Goal: Task Accomplishment & Management: Use online tool/utility

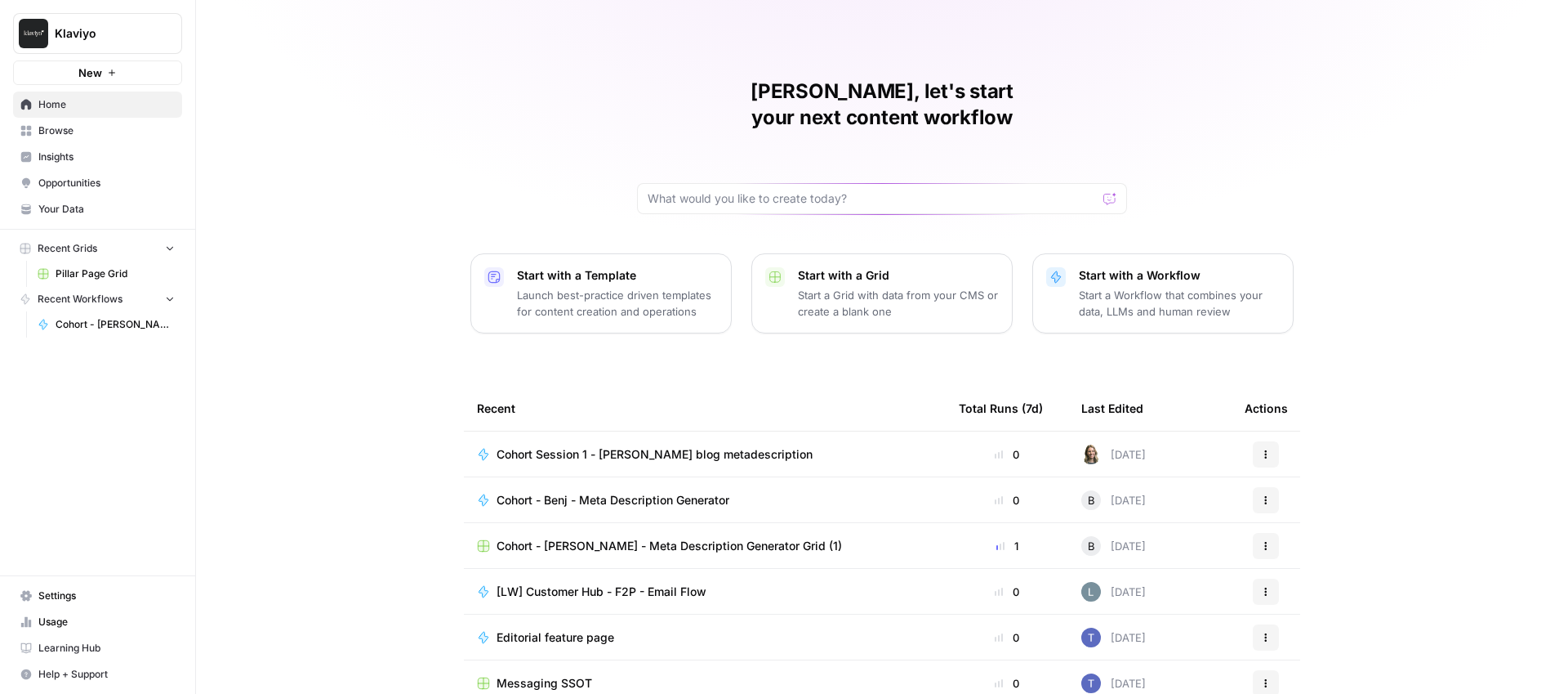
click at [93, 323] on span "Cohort - [PERSON_NAME] Workflow Test (Meta desc. existing blog)" at bounding box center [115, 324] width 119 height 15
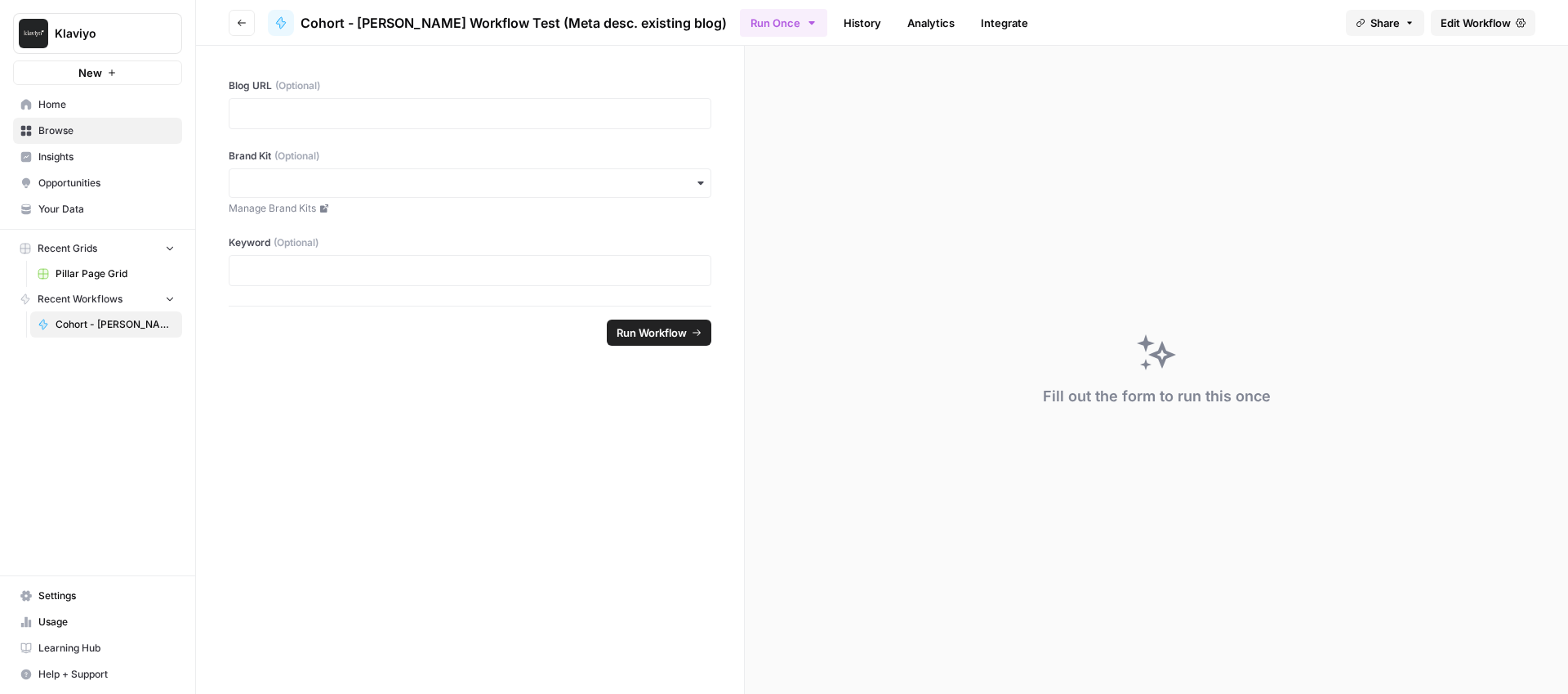
click at [1486, 27] on span "Edit Workflow" at bounding box center [1475, 23] width 70 height 17
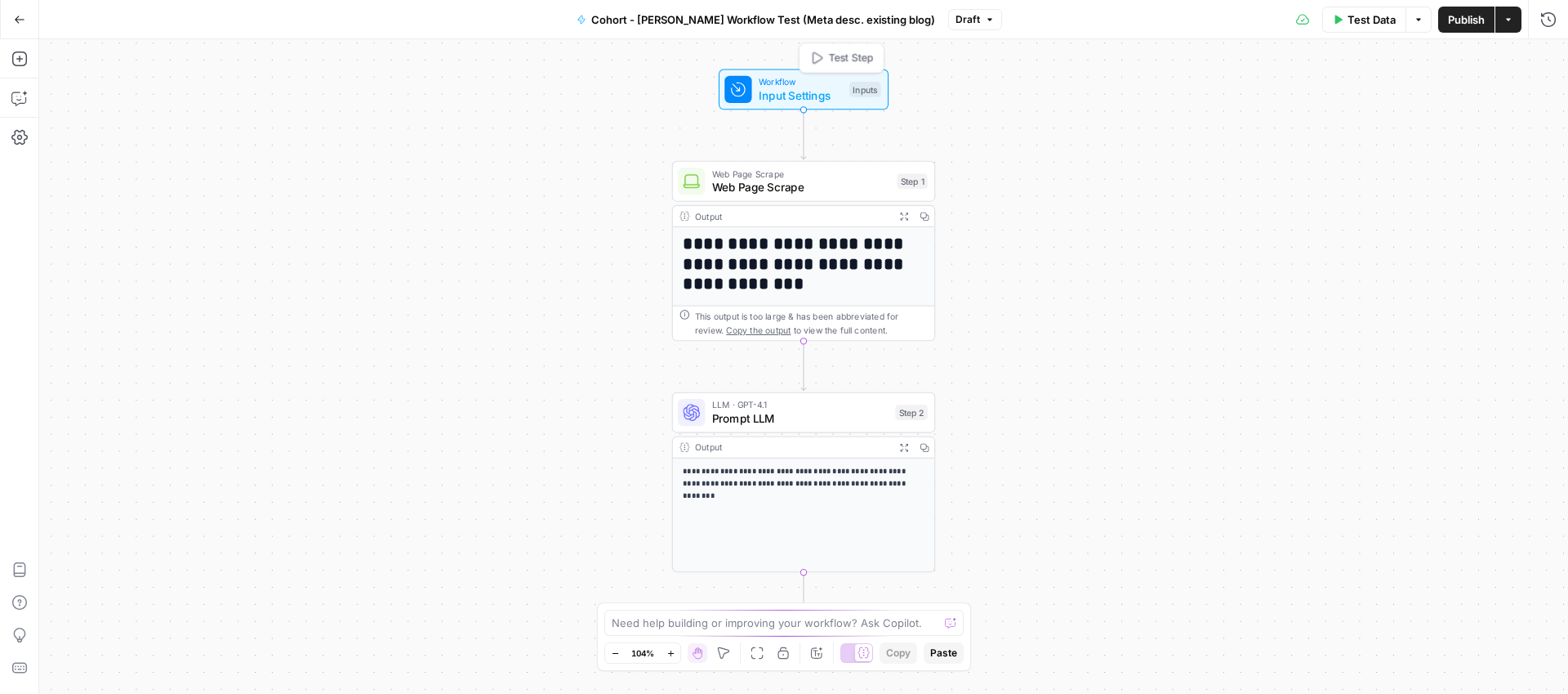
click at [798, 97] on span "Input Settings" at bounding box center [801, 95] width 84 height 17
click at [769, 184] on span "Web Page Scrape" at bounding box center [801, 187] width 178 height 17
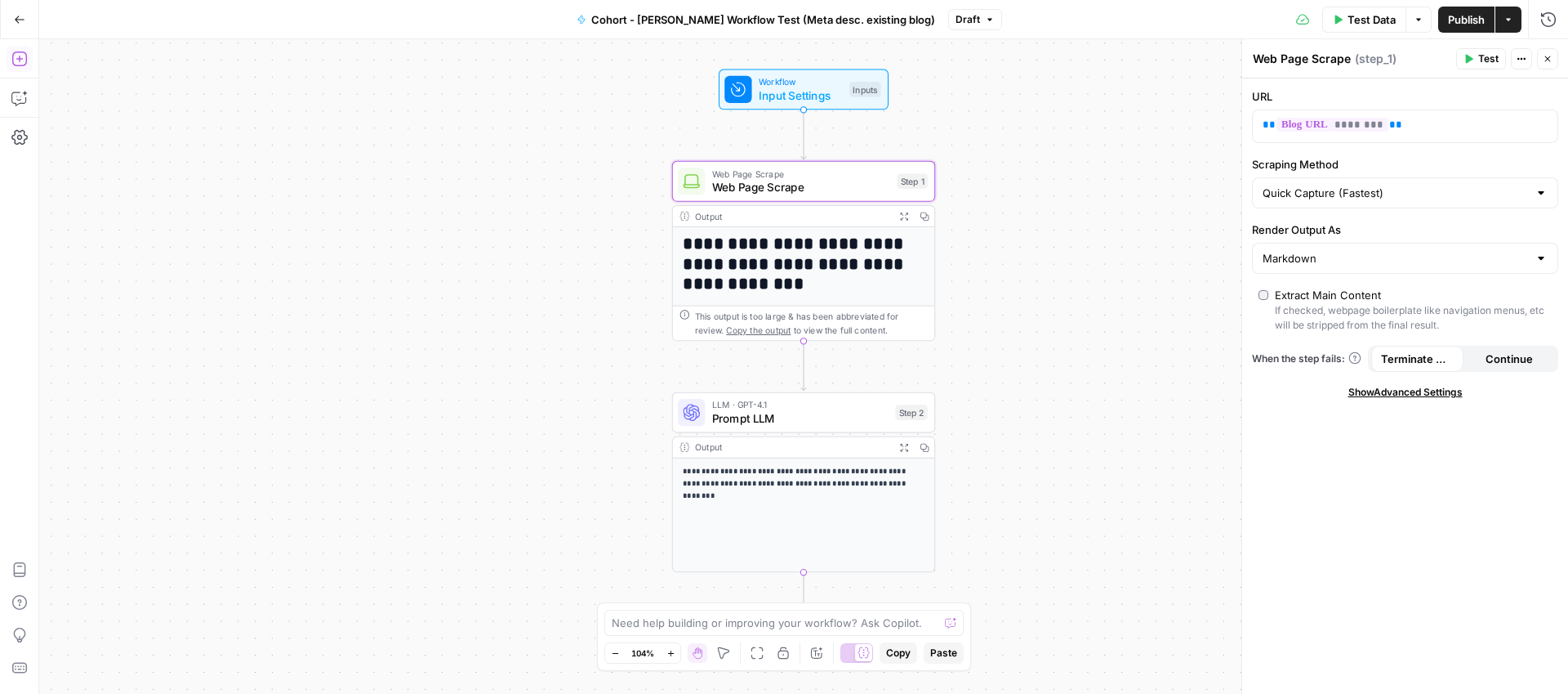
click at [23, 58] on icon "button" at bounding box center [20, 59] width 17 height 17
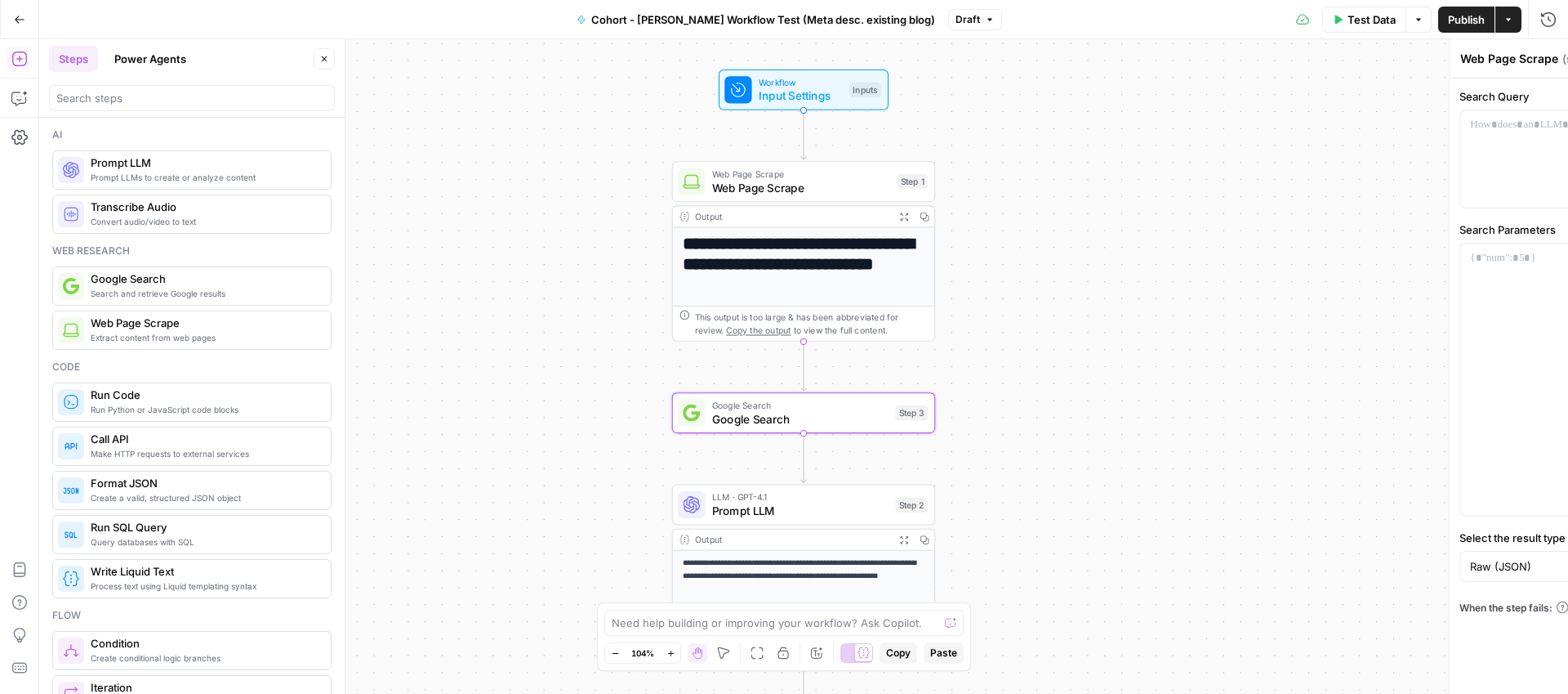
type textarea "Google Search"
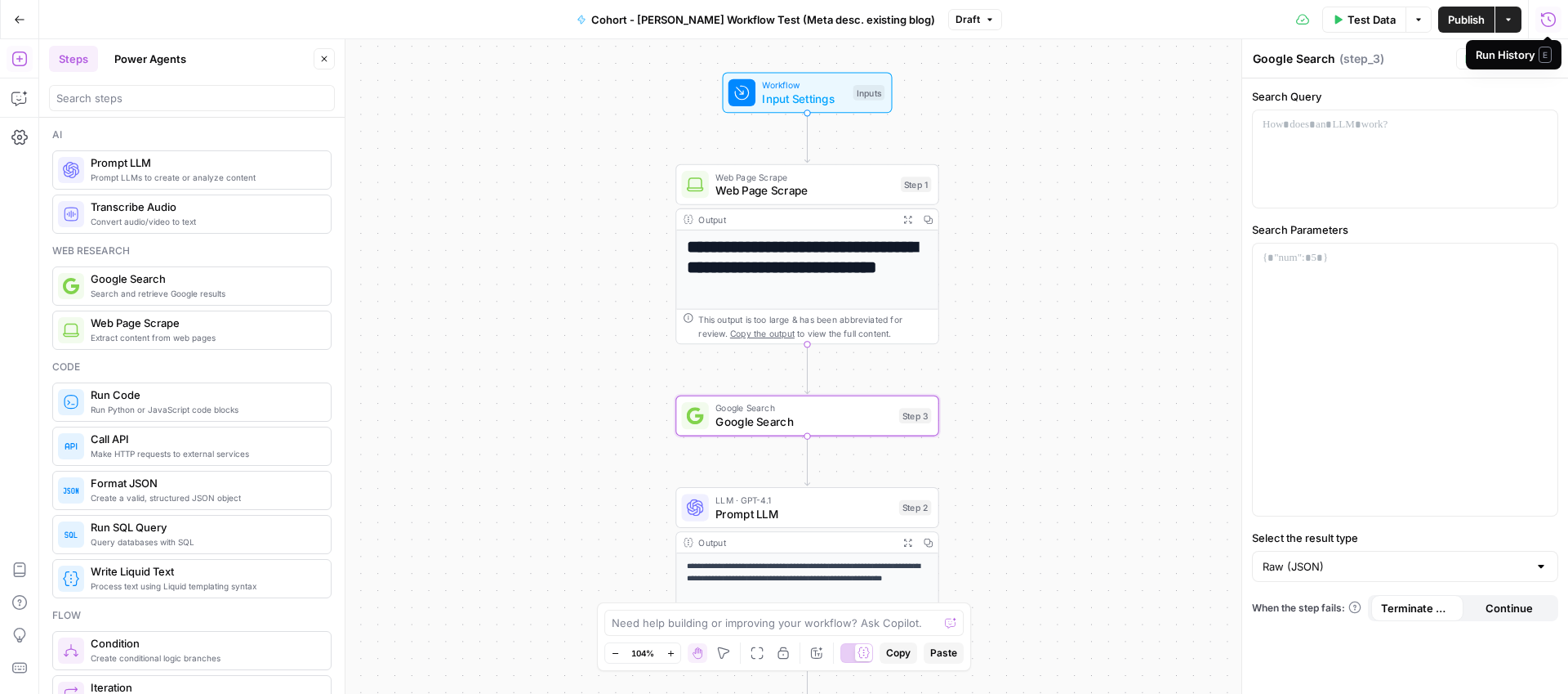
click at [1522, 61] on div "Run History E" at bounding box center [1514, 55] width 76 height 17
click at [1520, 59] on icon "button" at bounding box center [1521, 59] width 10 height 10
click at [1457, 143] on button "Delete Step" at bounding box center [1467, 131] width 116 height 23
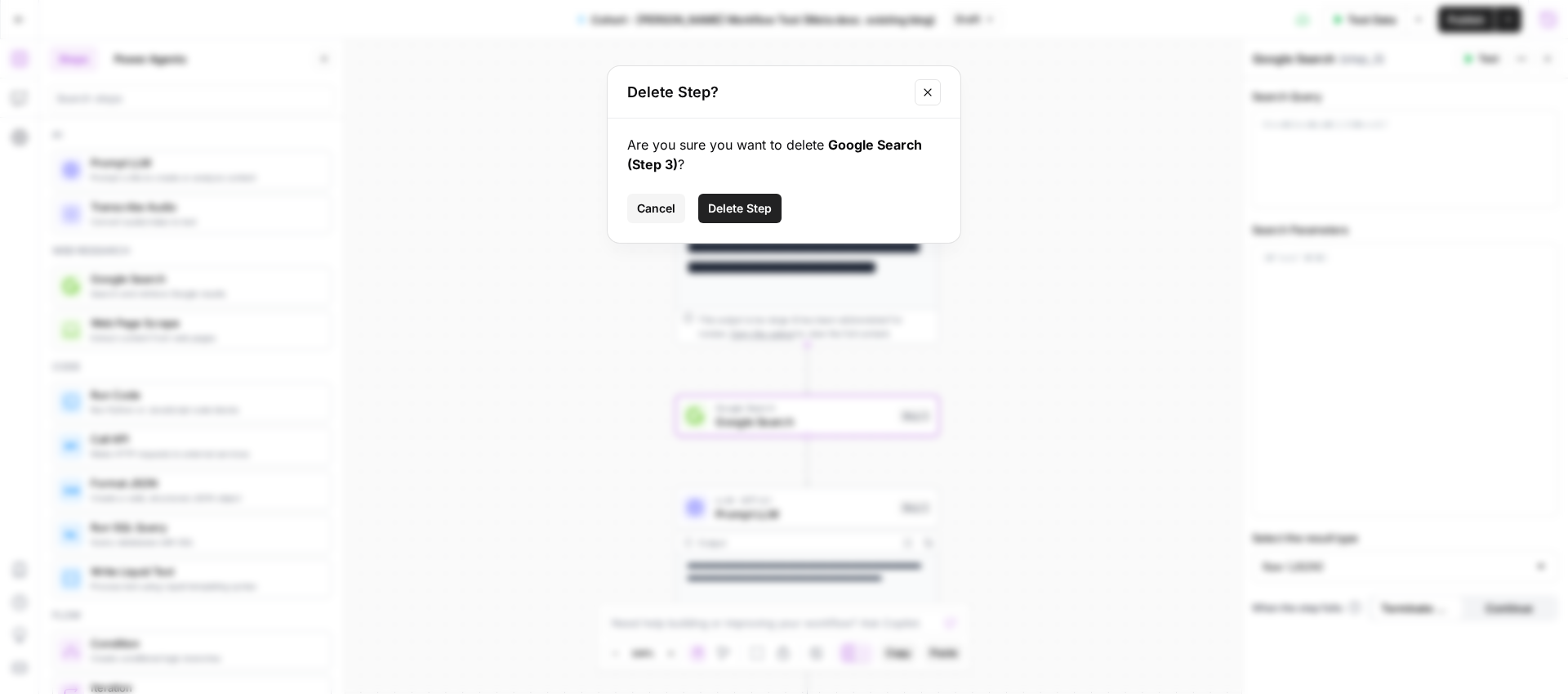
click at [741, 200] on span "Delete Step" at bounding box center [740, 209] width 63 height 17
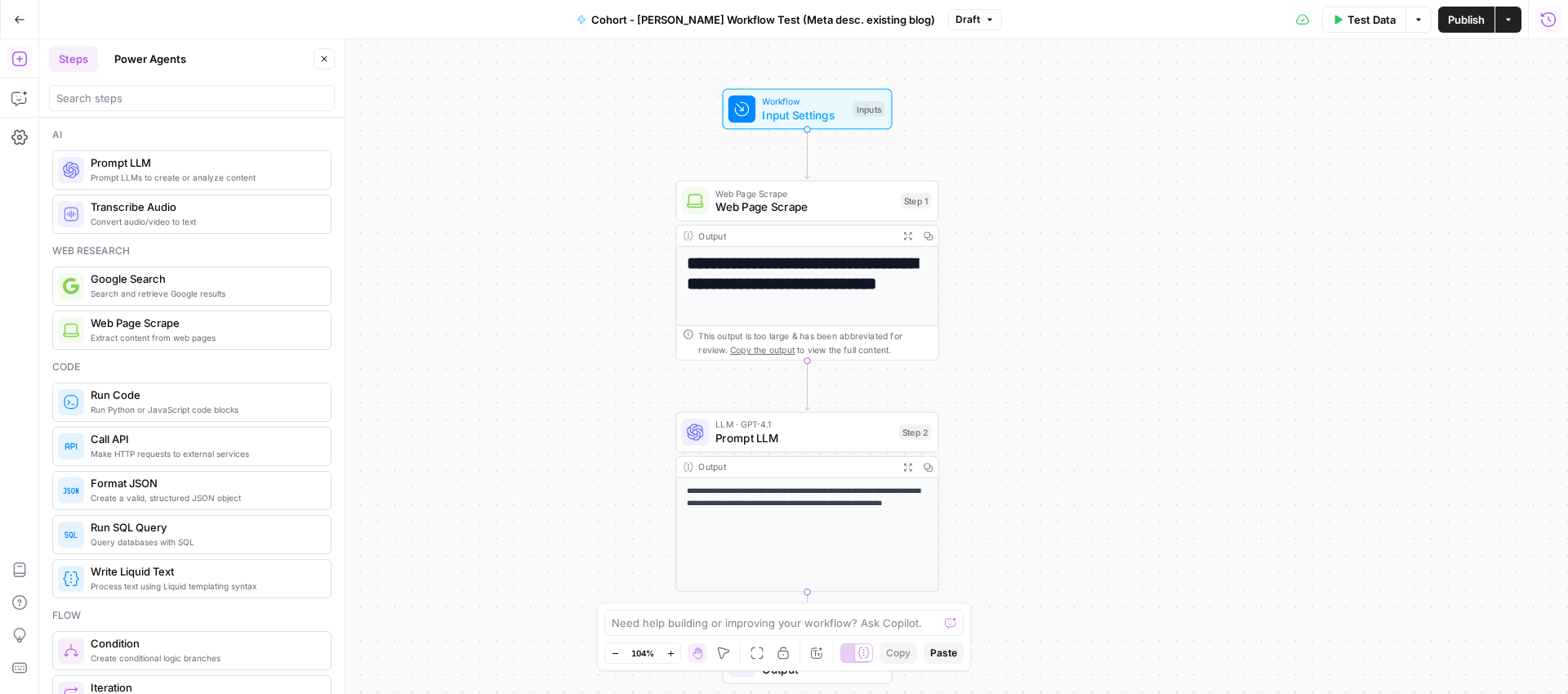
click at [731, 424] on span "LLM · GPT-4.1" at bounding box center [803, 424] width 176 height 14
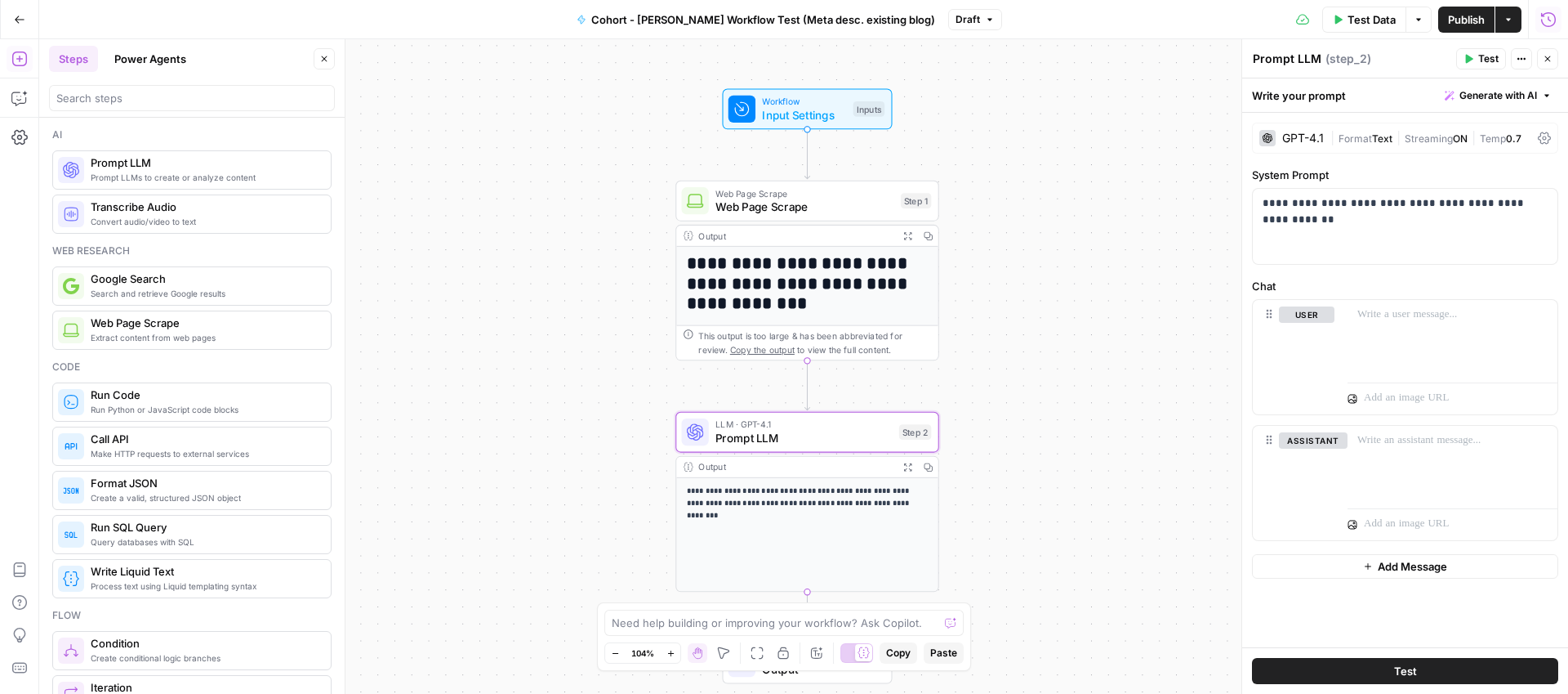
click at [1308, 93] on div "Write your prompt Generate with AI" at bounding box center [1405, 95] width 326 height 34
click at [1321, 93] on div "Write your prompt Generate with AI" at bounding box center [1405, 95] width 326 height 34
click at [834, 402] on icon "button" at bounding box center [833, 401] width 12 height 12
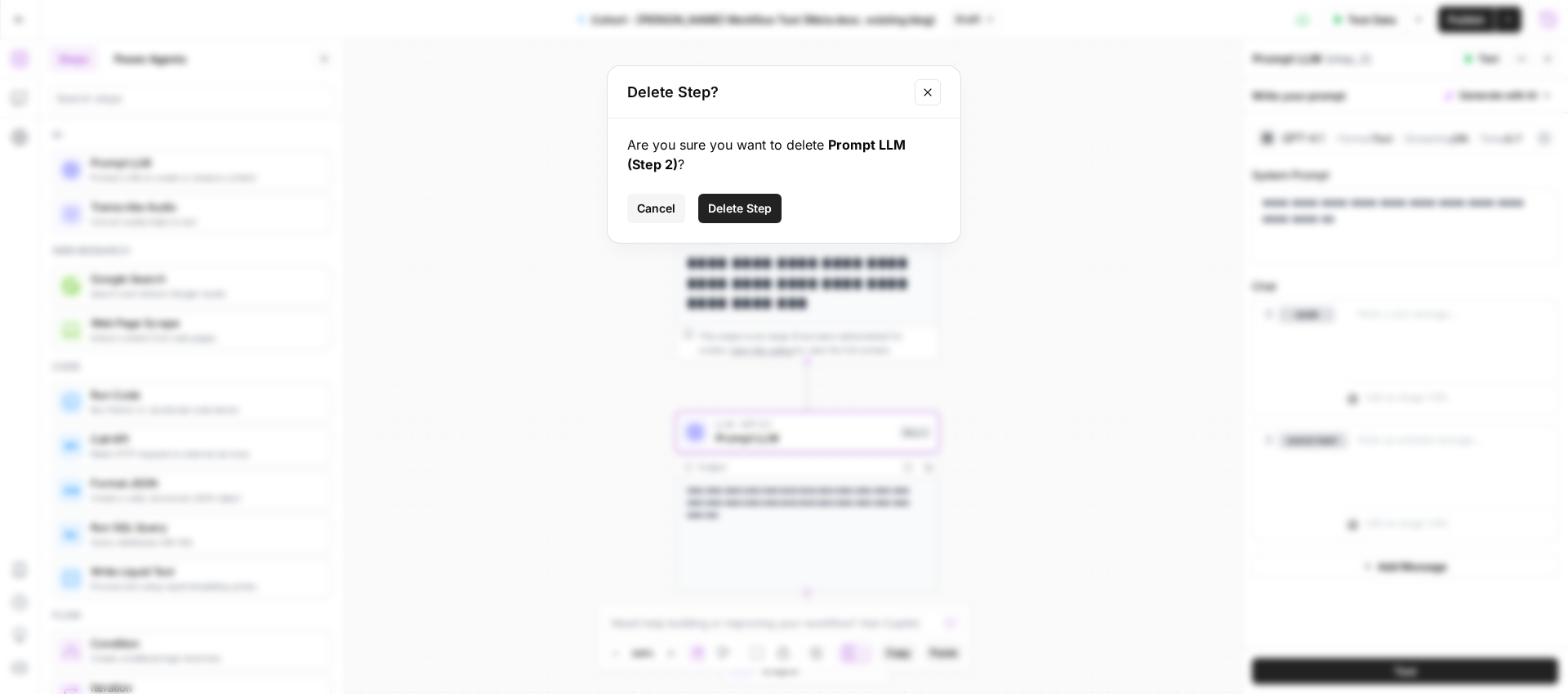
click at [737, 203] on span "Delete Step" at bounding box center [740, 209] width 63 height 17
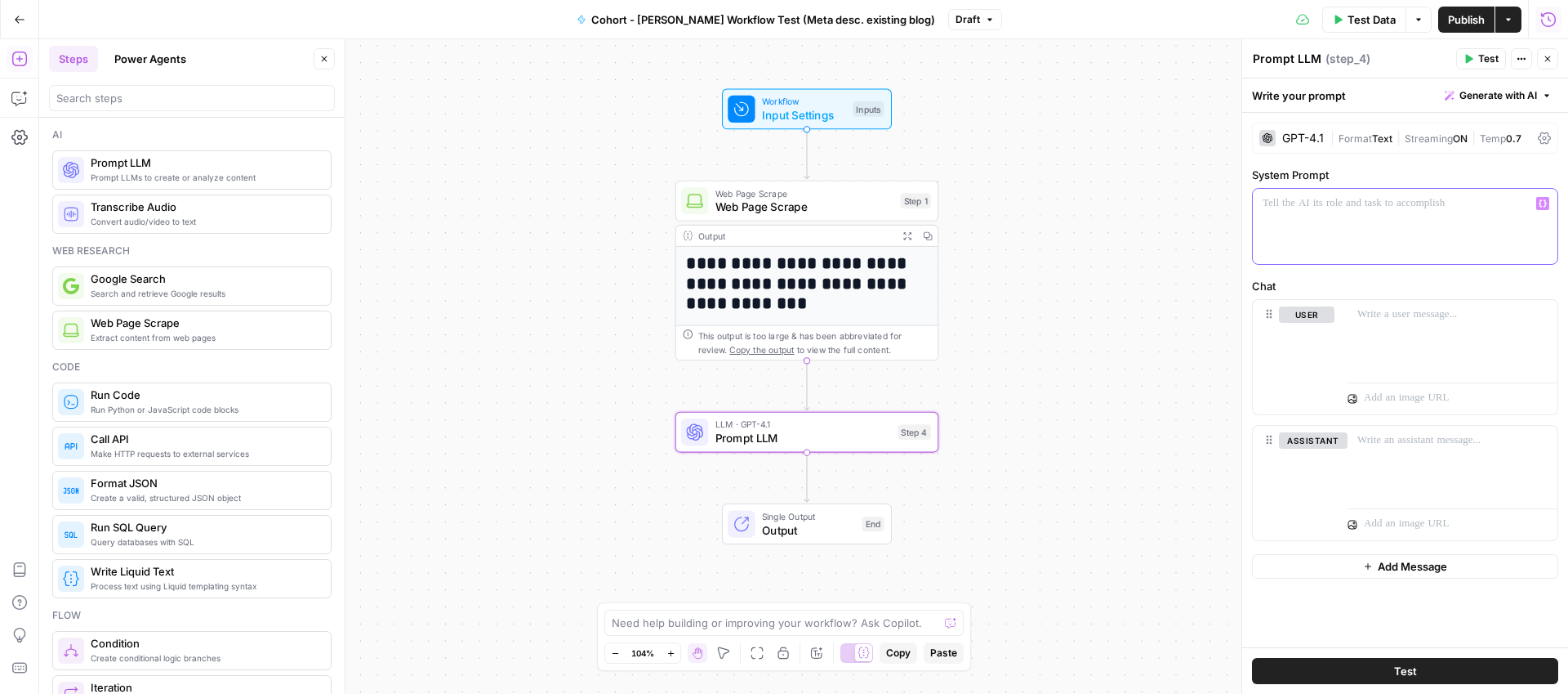
click at [1298, 196] on p at bounding box center [1405, 204] width 285 height 17
click at [1289, 145] on div "GPT-4.1" at bounding box center [1291, 138] width 64 height 17
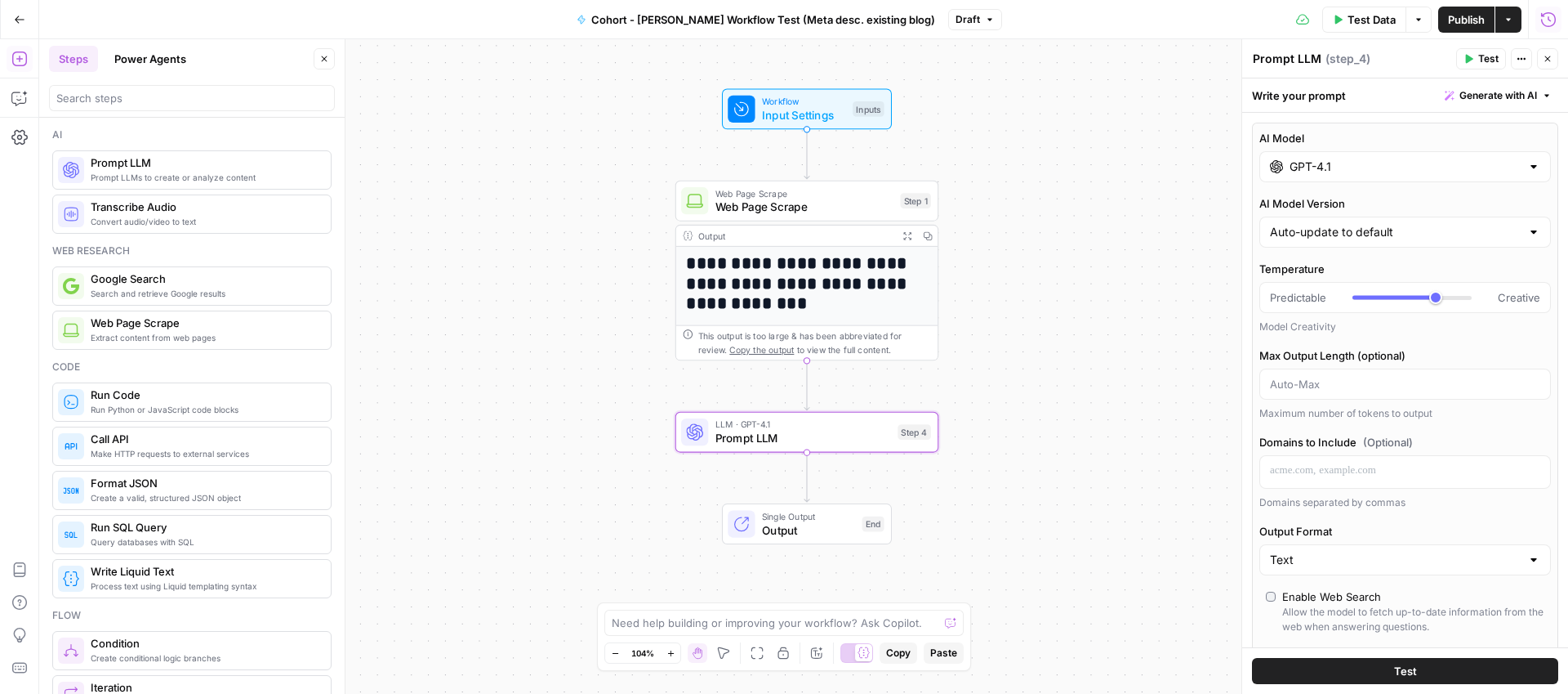
click at [1321, 169] on input "GPT-4.1" at bounding box center [1405, 167] width 231 height 17
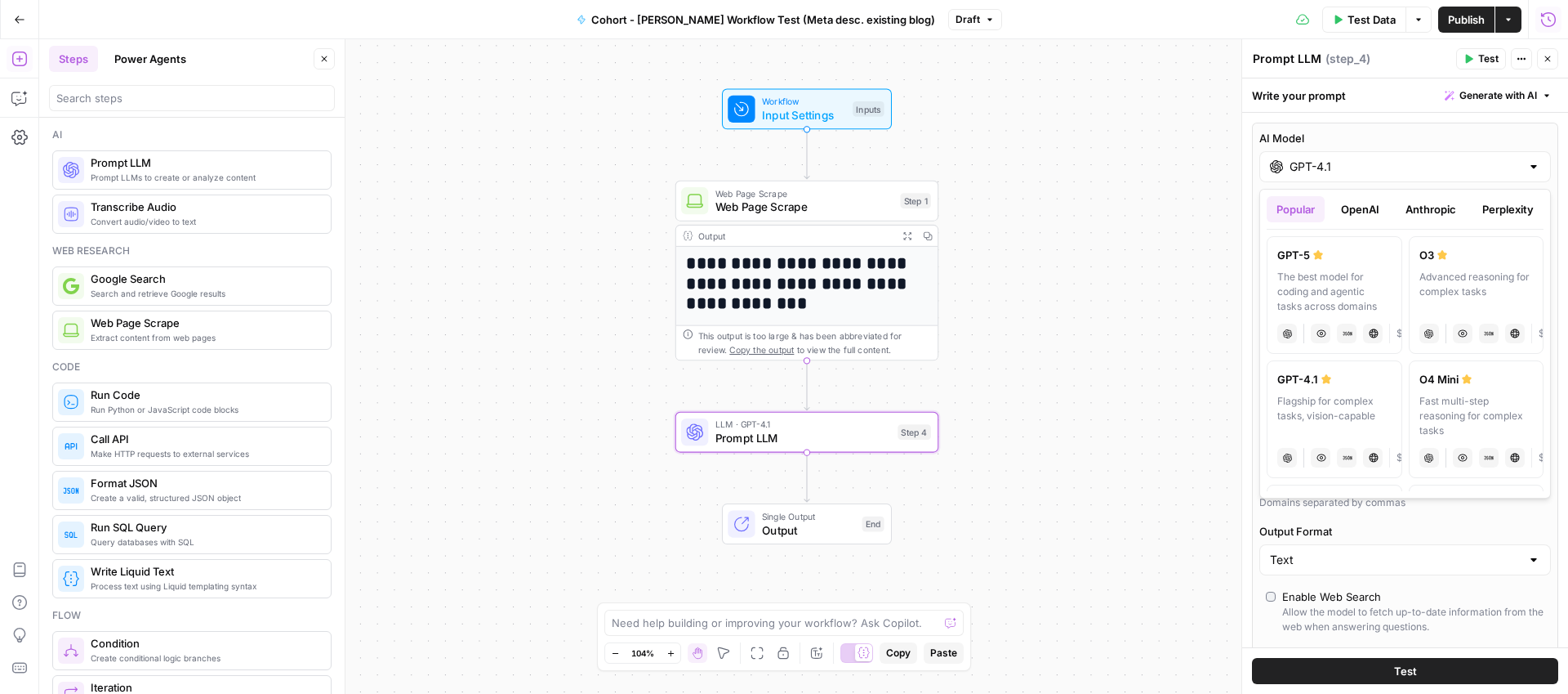
click at [1407, 211] on button "Anthropic" at bounding box center [1430, 210] width 70 height 26
click at [1343, 288] on div "Hybrid reasoning: fast answers or deep thinking" at bounding box center [1334, 291] width 115 height 44
type input "[PERSON_NAME] 4.5"
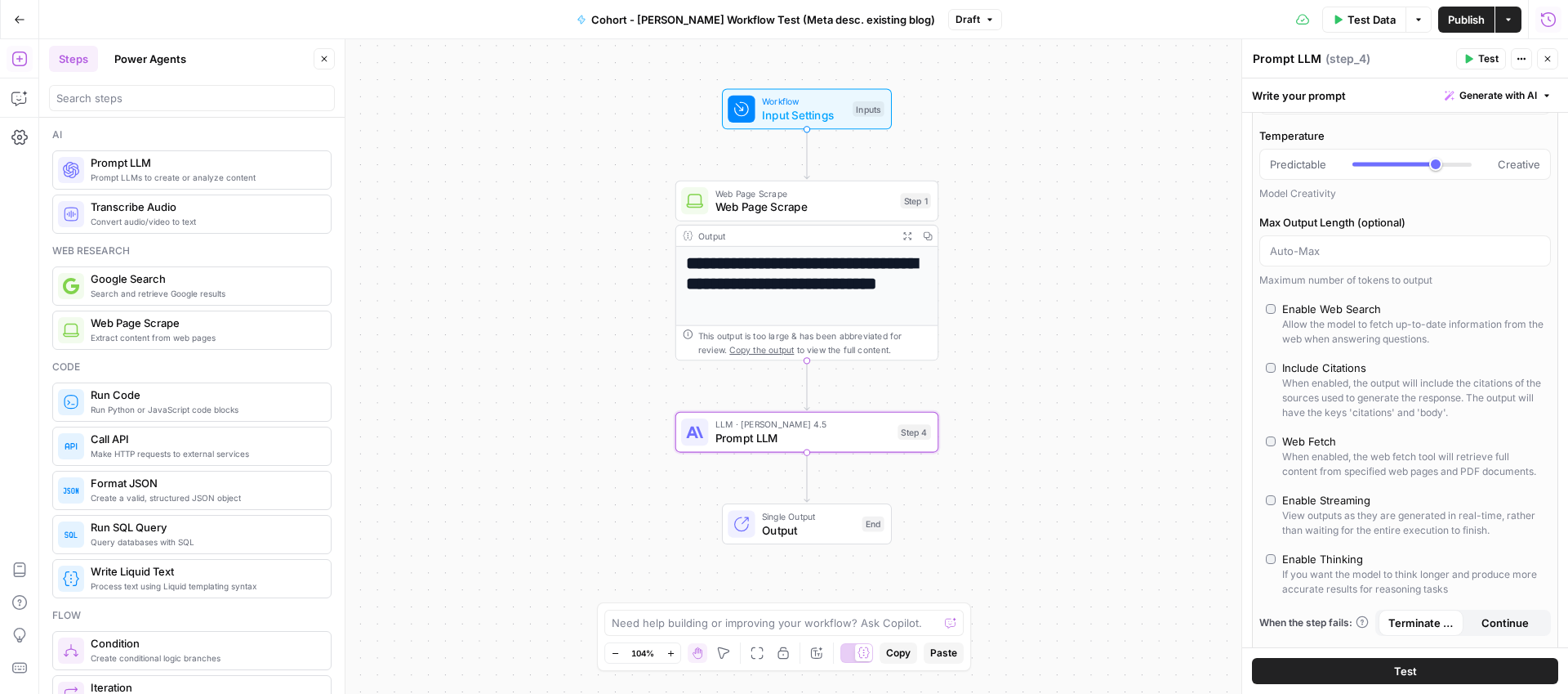
scroll to position [89, 0]
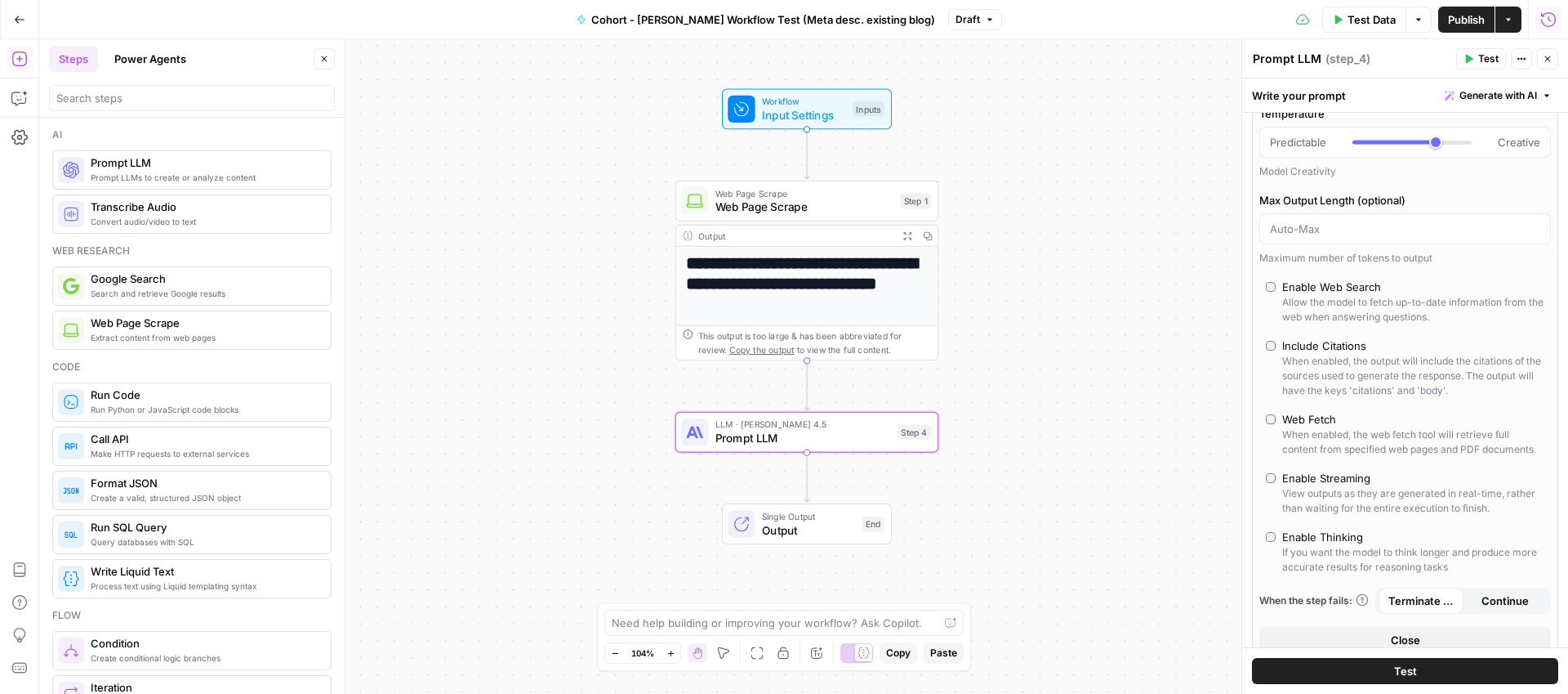
click at [1276, 94] on div "Write your prompt Generate with AI" at bounding box center [1405, 95] width 326 height 34
click at [1312, 102] on div "Write your prompt Generate with AI" at bounding box center [1405, 95] width 326 height 34
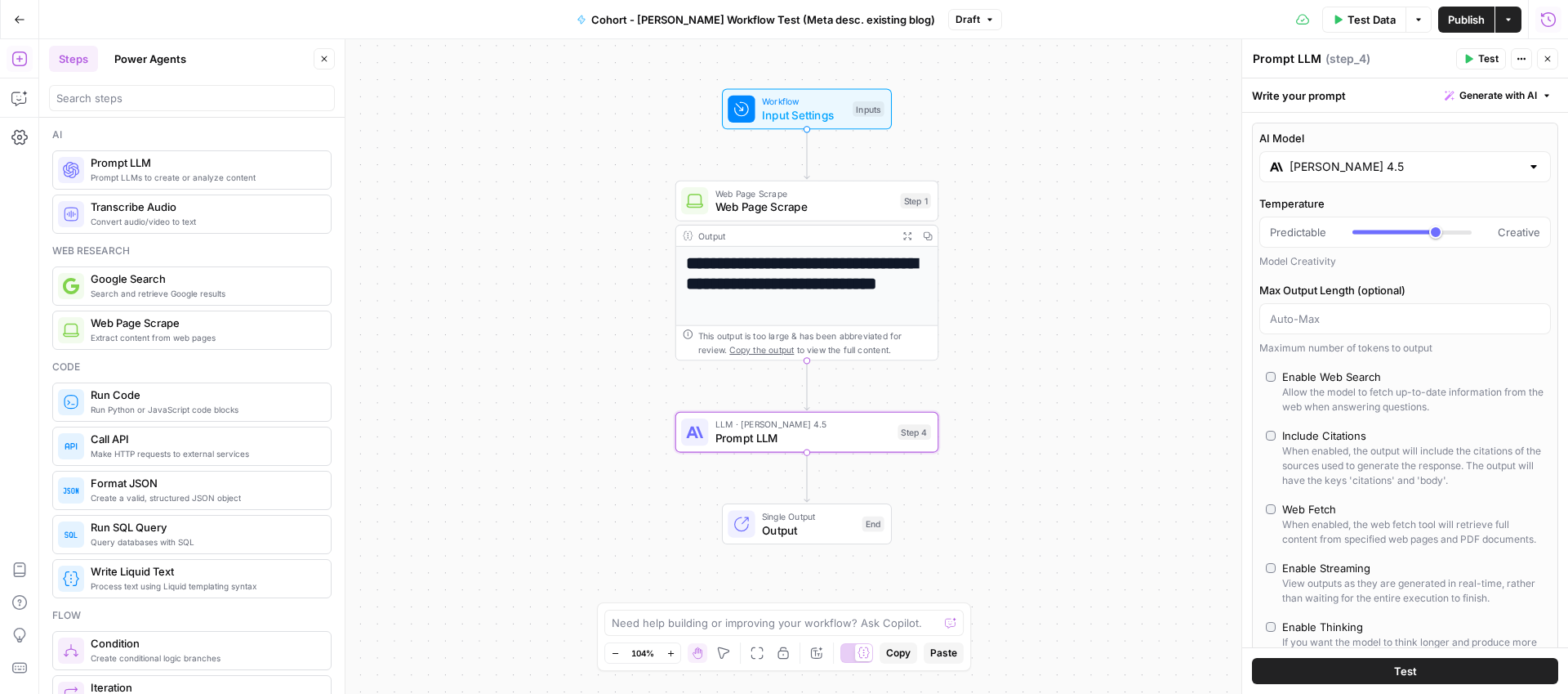
click at [1306, 90] on div "Write your prompt Generate with AI" at bounding box center [1405, 95] width 326 height 34
drag, startPoint x: 1286, startPoint y: 56, endPoint x: 1335, endPoint y: 64, distance: 49.6
click at [1293, 58] on textarea "Prompt LLM" at bounding box center [1288, 59] width 69 height 17
click at [1335, 64] on span "( step_4 )" at bounding box center [1348, 59] width 45 height 17
click at [1292, 62] on textarea "Prompt LLM" at bounding box center [1288, 59] width 69 height 17
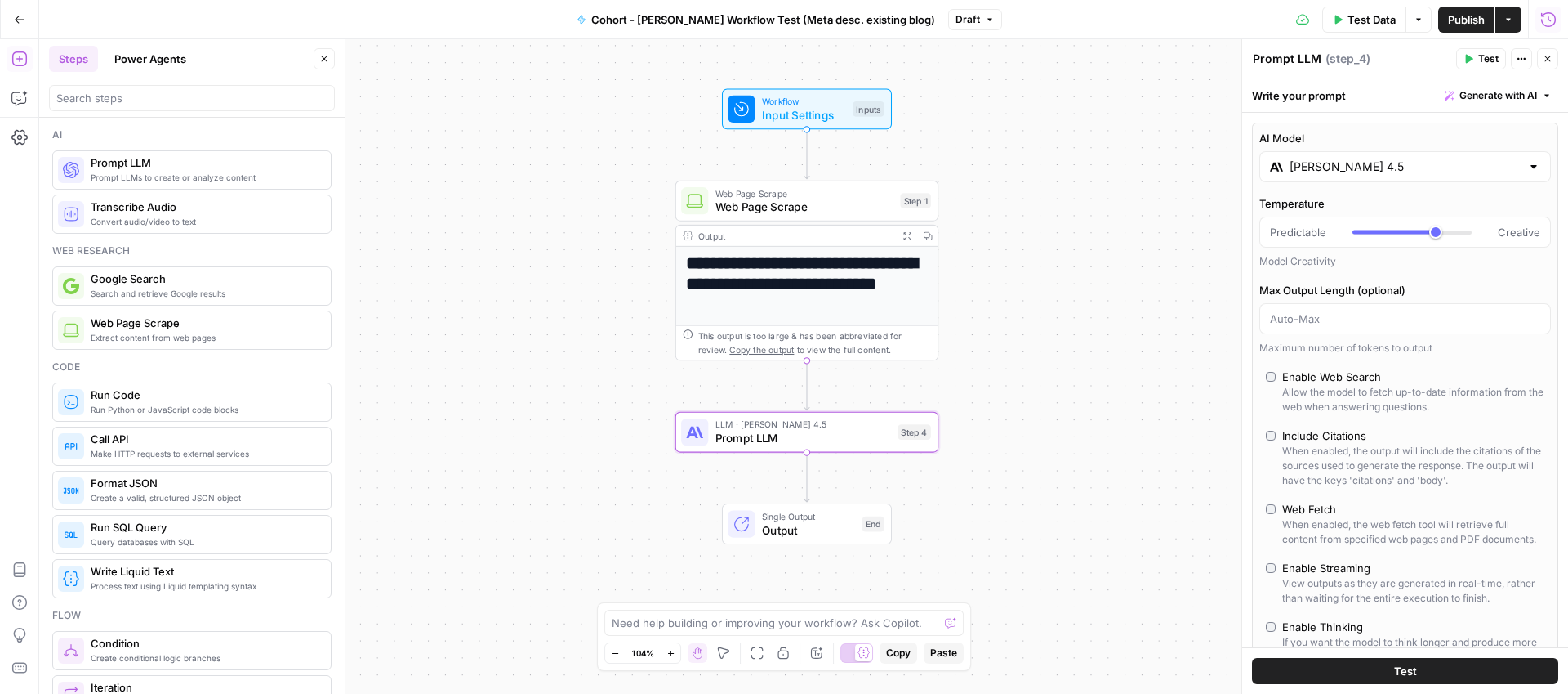
click at [1292, 62] on textarea "Prompt LLM" at bounding box center [1288, 59] width 69 height 17
type textarea "Write meta description"
click at [1482, 62] on span "Test" at bounding box center [1489, 59] width 20 height 15
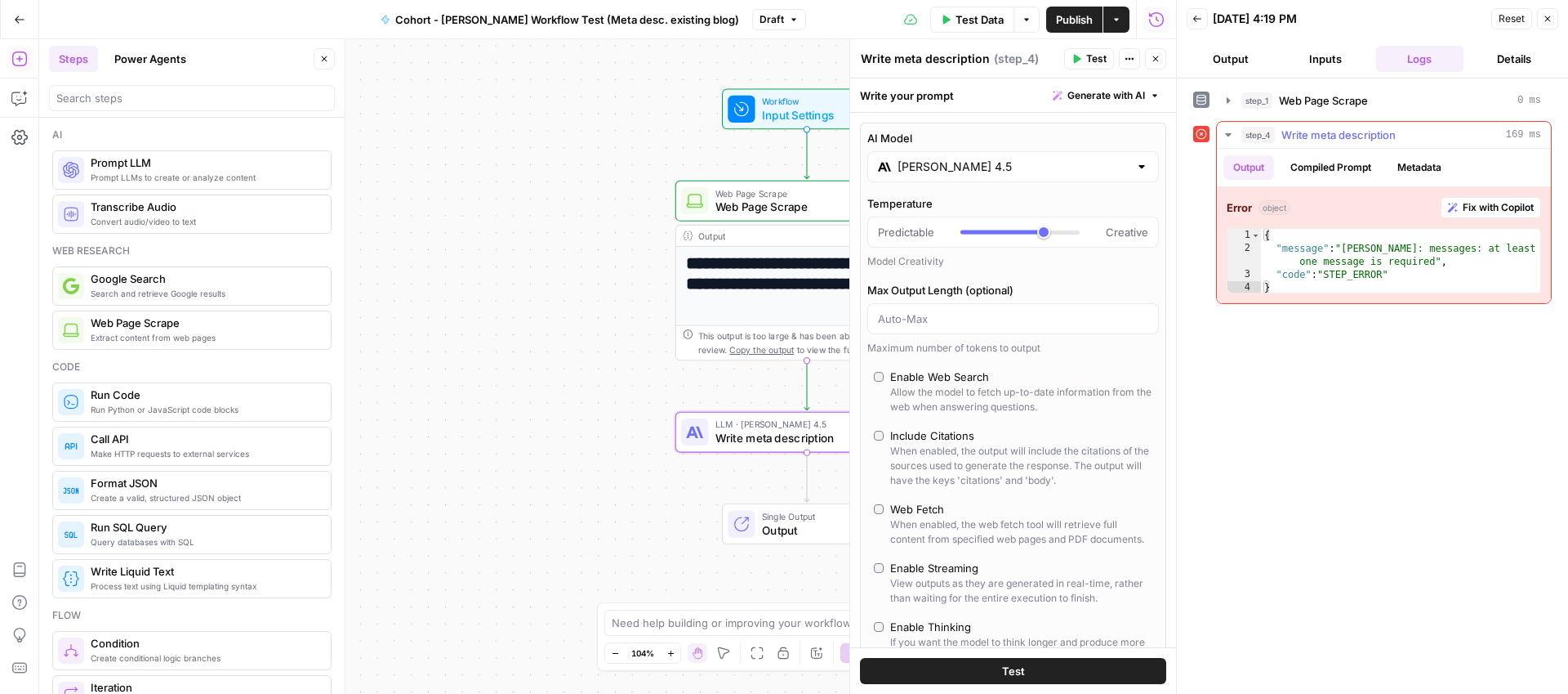
click at [1308, 168] on button "Compiled Prompt" at bounding box center [1331, 168] width 101 height 24
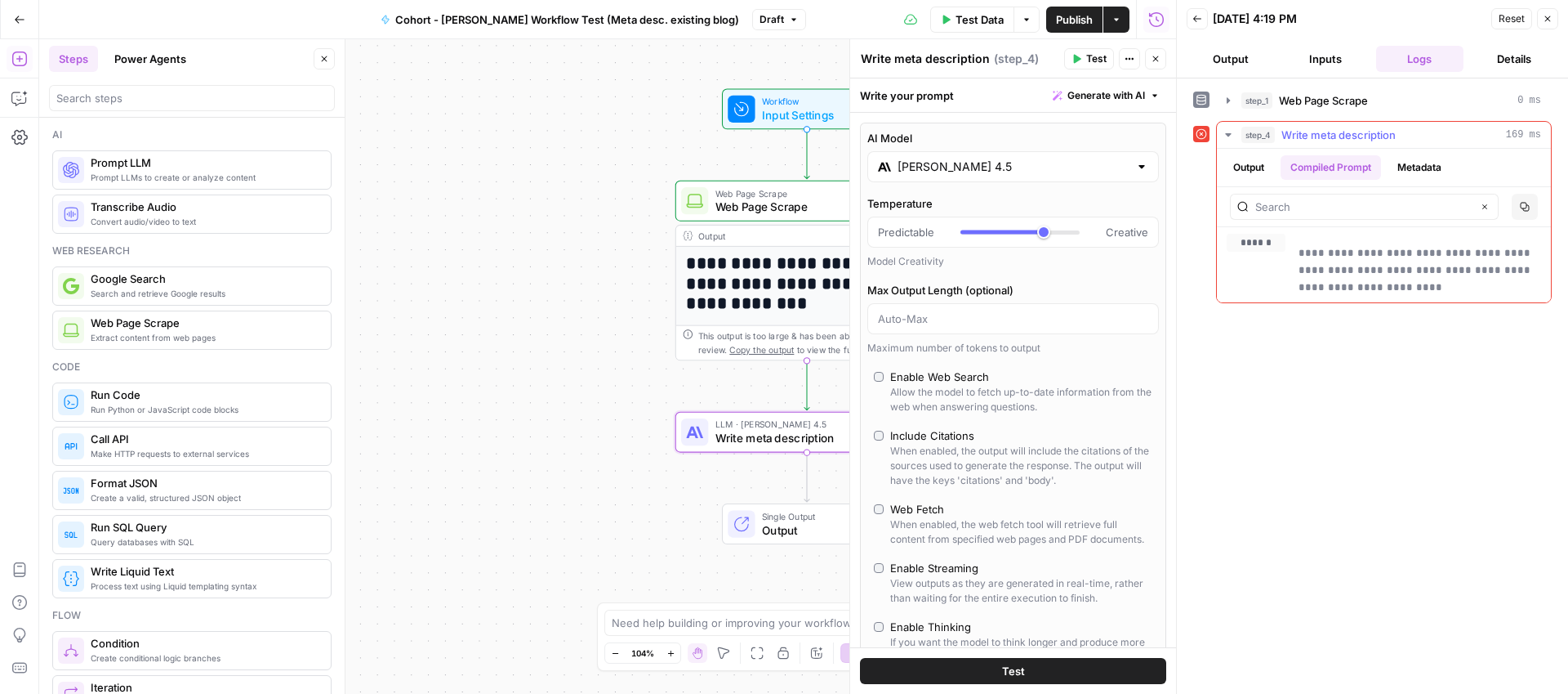
click at [1240, 168] on button "Output" at bounding box center [1249, 168] width 50 height 24
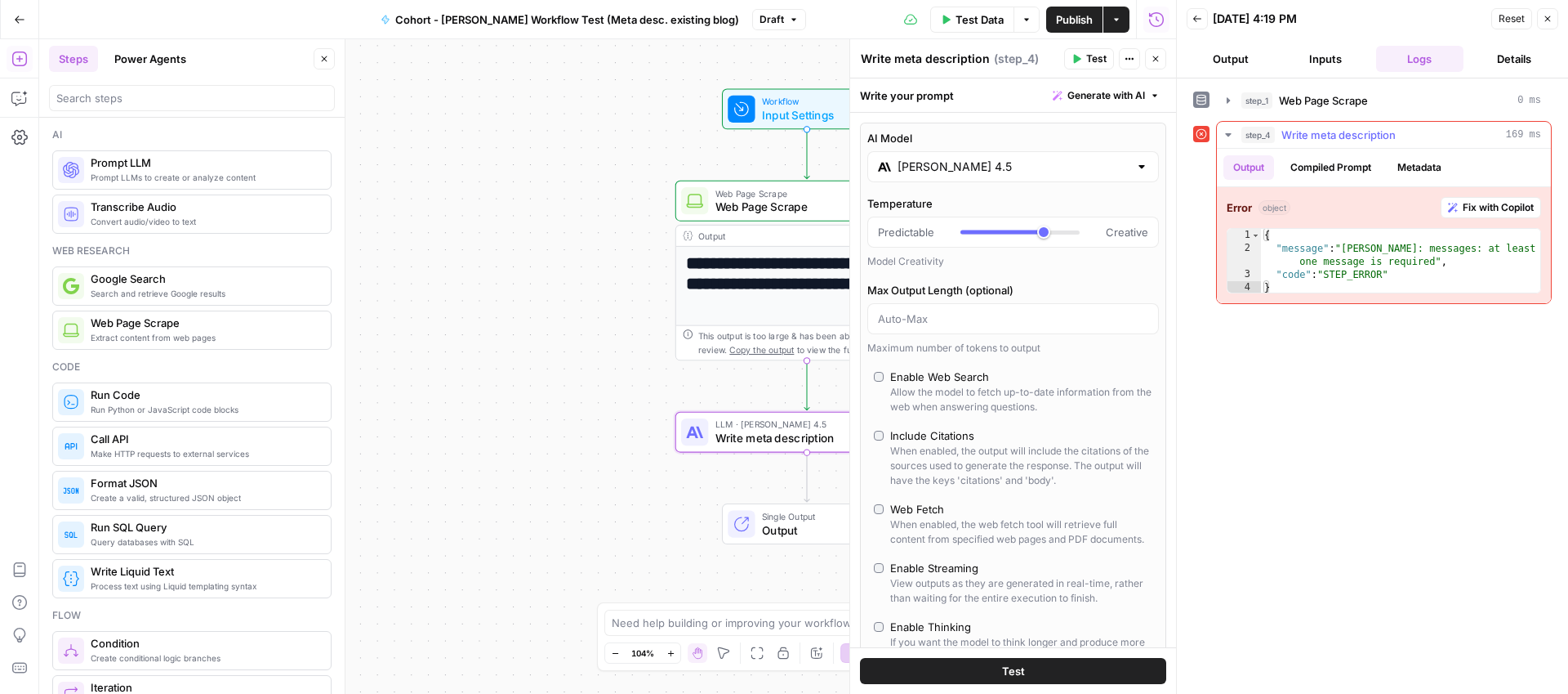
click at [1315, 163] on button "Compiled Prompt" at bounding box center [1331, 168] width 101 height 24
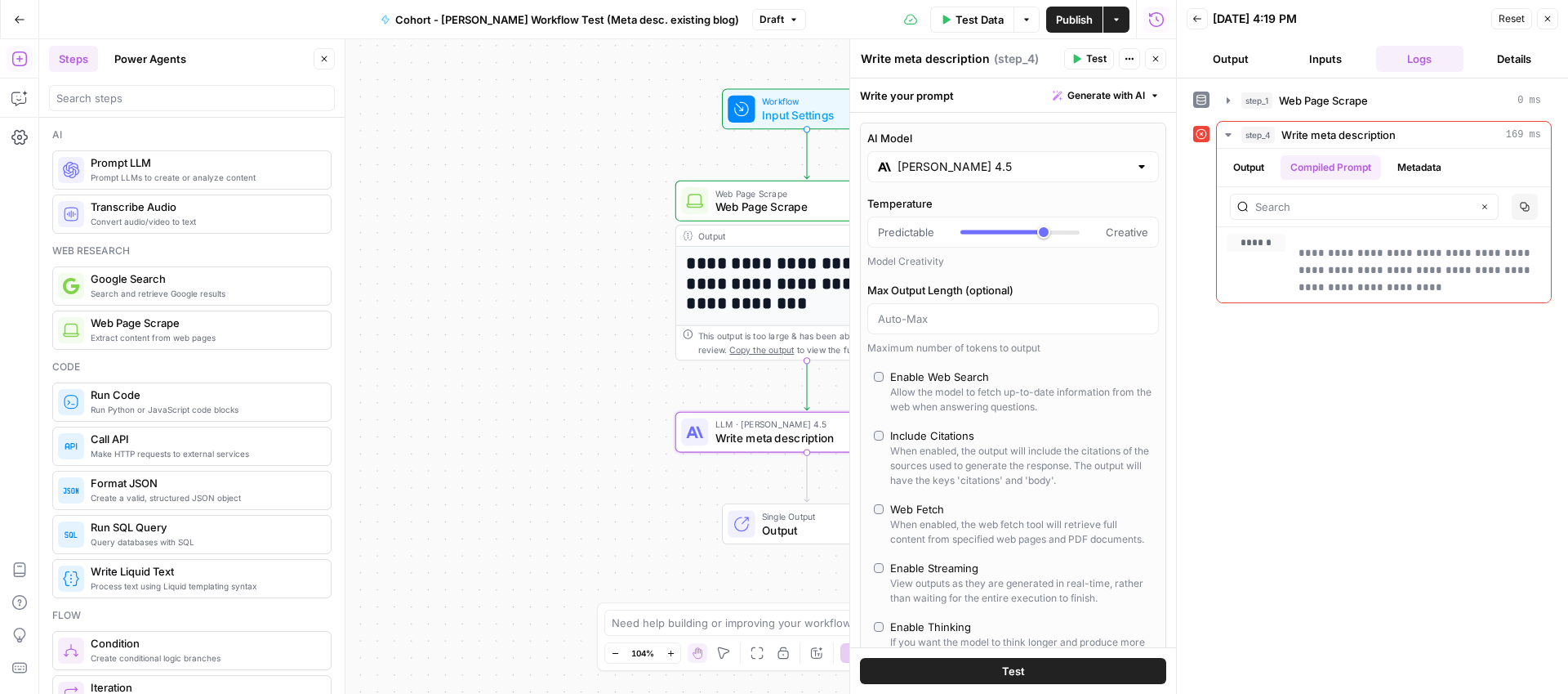
click at [1546, 14] on icon "button" at bounding box center [1548, 19] width 10 height 10
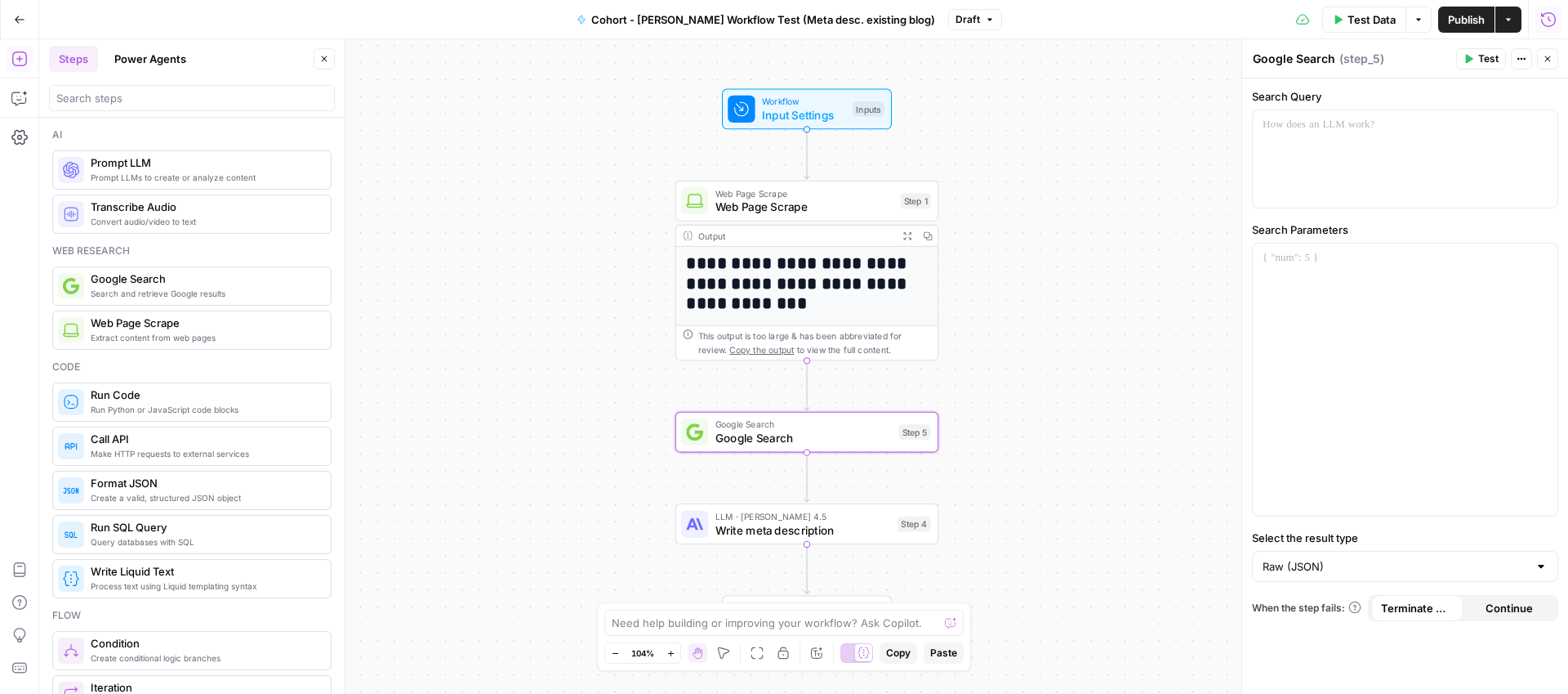
click at [1277, 62] on textarea "Google Search" at bounding box center [1294, 59] width 83 height 17
paste textarea "Analyze SERP descriptions"
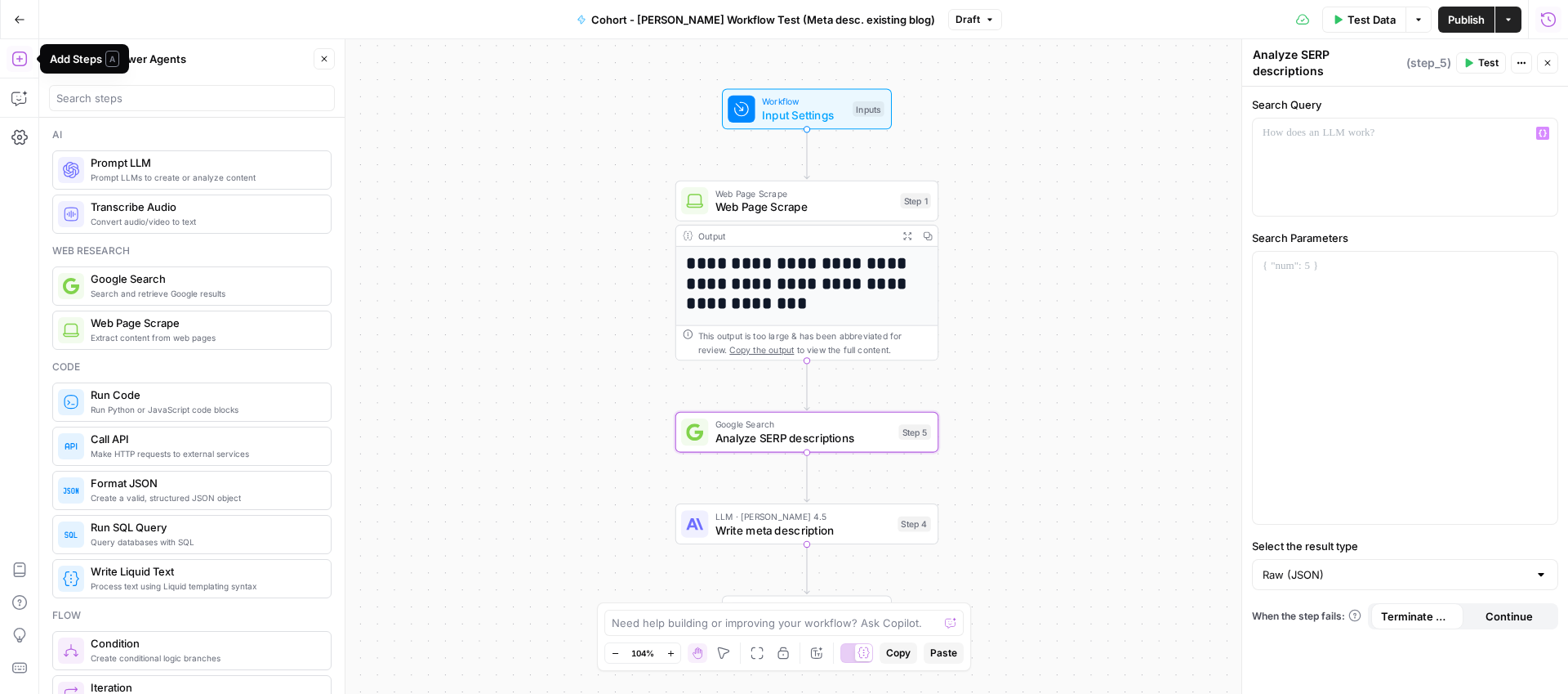
type textarea "Analyze SERP descriptions"
click at [1358, 145] on div at bounding box center [1405, 167] width 304 height 97
click at [1292, 258] on p at bounding box center [1405, 266] width 285 height 17
click at [1546, 263] on icon "button" at bounding box center [1543, 266] width 8 height 7
click at [1276, 259] on p at bounding box center [1405, 266] width 285 height 17
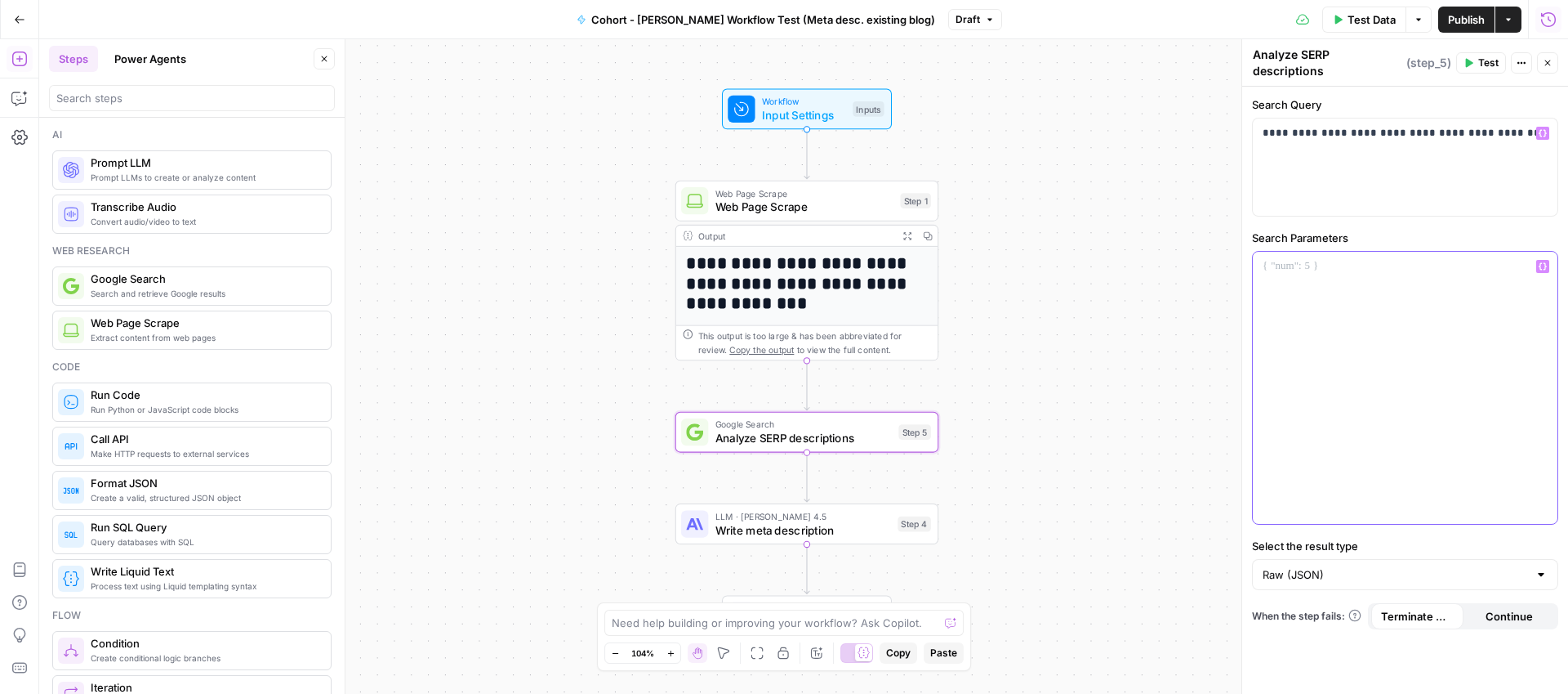
click at [1276, 259] on p at bounding box center [1405, 266] width 285 height 17
click at [1472, 58] on icon "button" at bounding box center [1468, 62] width 10 height 10
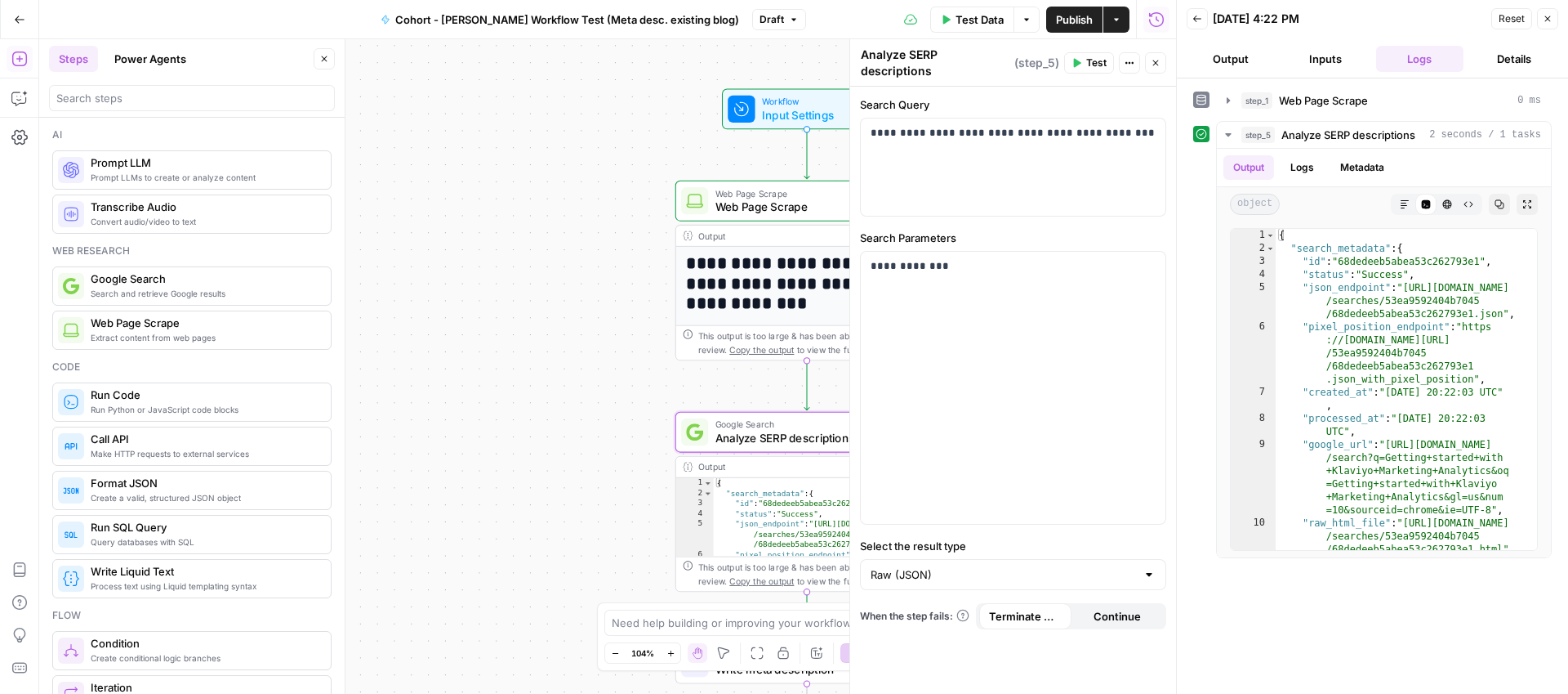
click at [1549, 20] on icon "button" at bounding box center [1548, 19] width 10 height 10
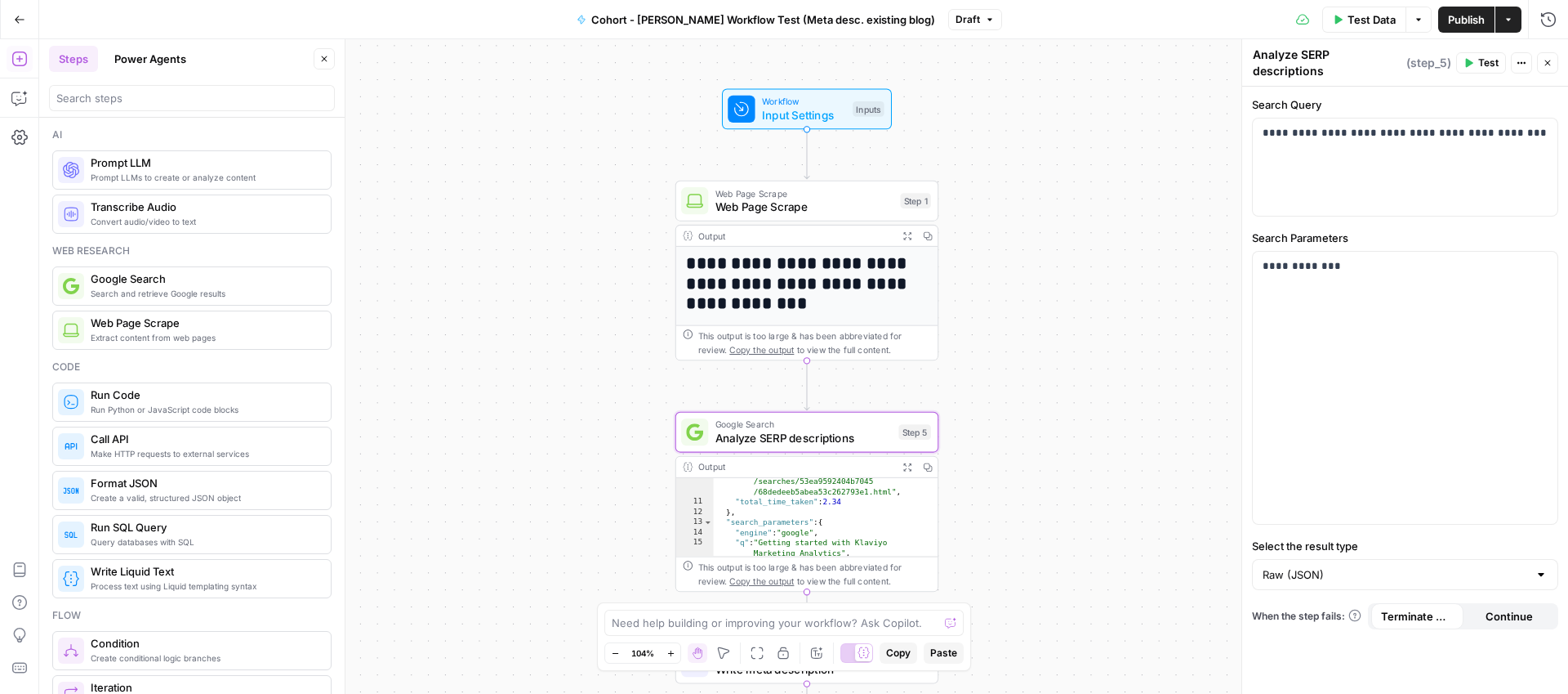
scroll to position [214, 0]
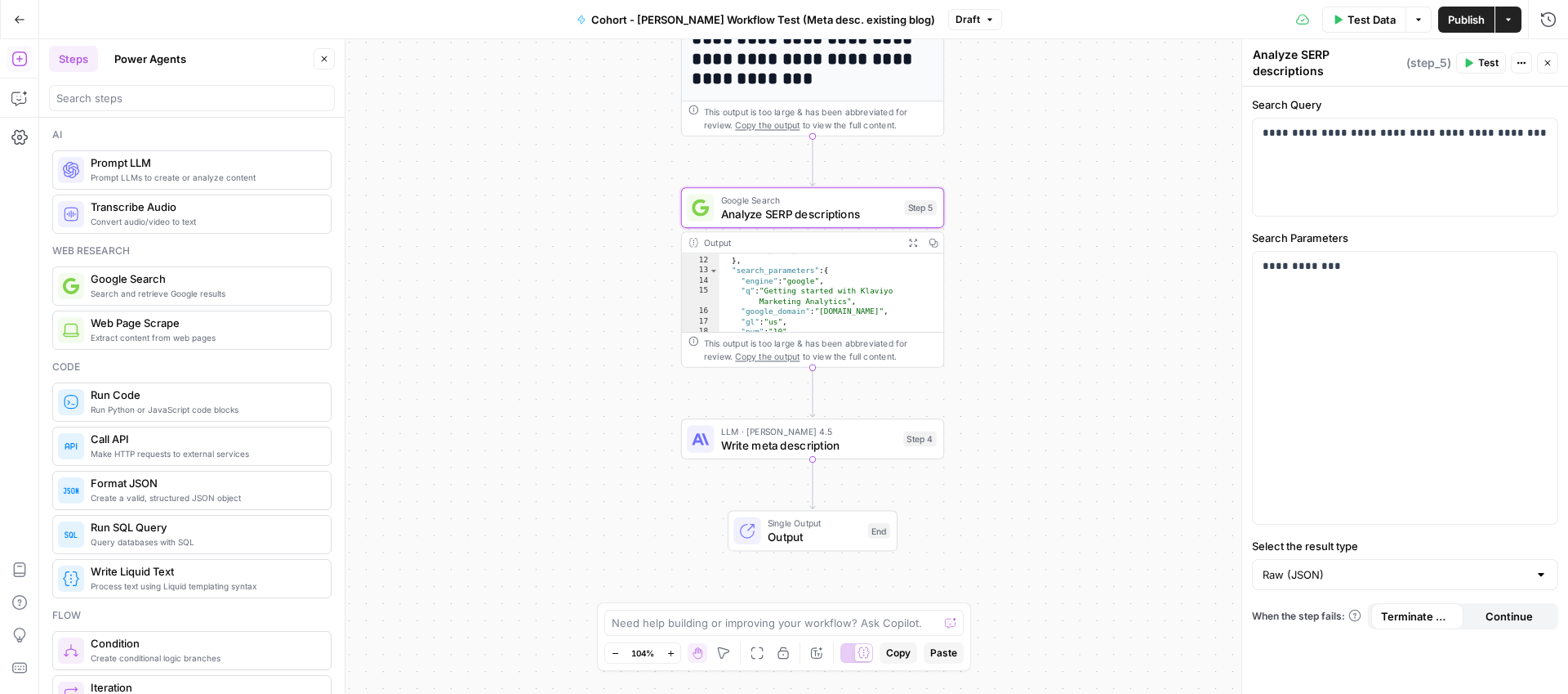
click at [769, 443] on span "Write meta description" at bounding box center [809, 444] width 176 height 17
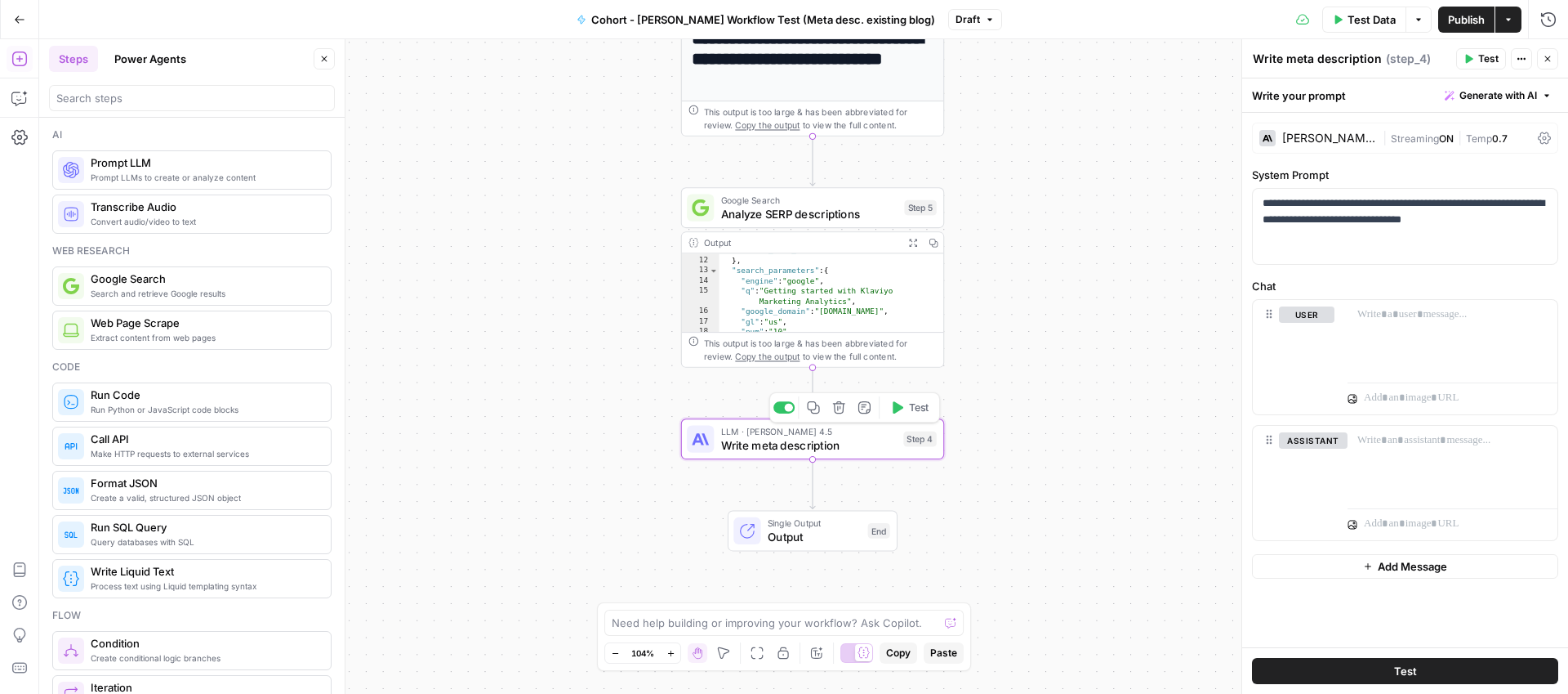
click at [899, 408] on icon "button" at bounding box center [898, 407] width 10 height 12
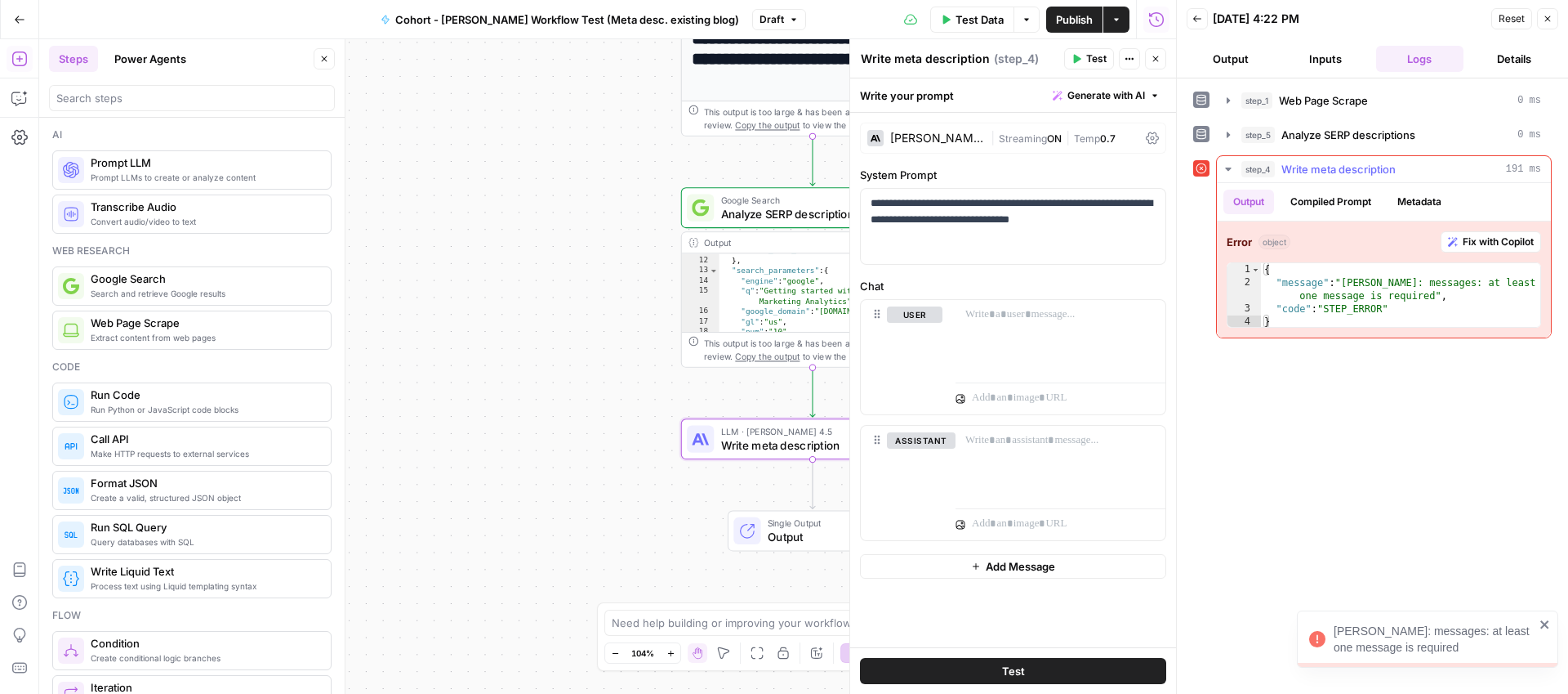
click at [1475, 242] on span "Fix with Copilot" at bounding box center [1498, 242] width 71 height 15
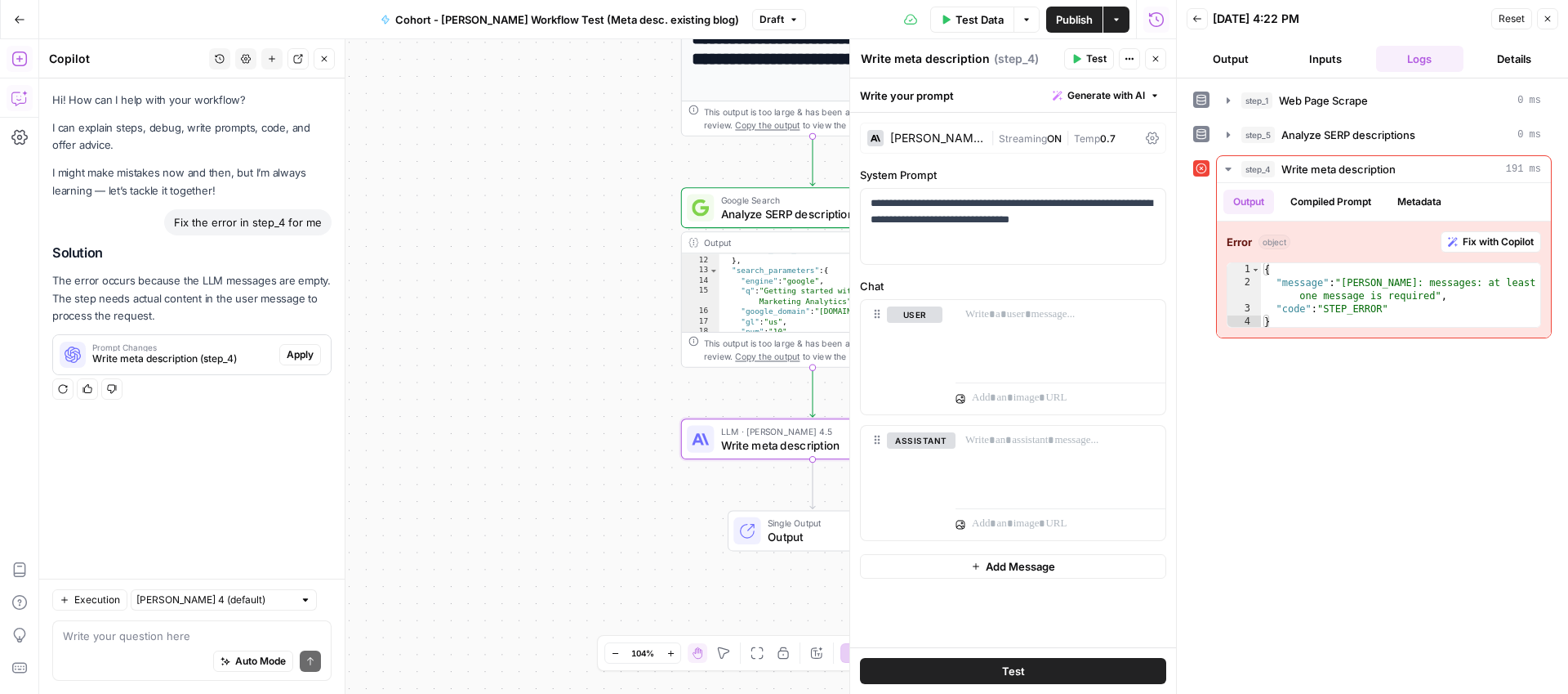
click at [1243, 58] on button "Output" at bounding box center [1231, 59] width 88 height 26
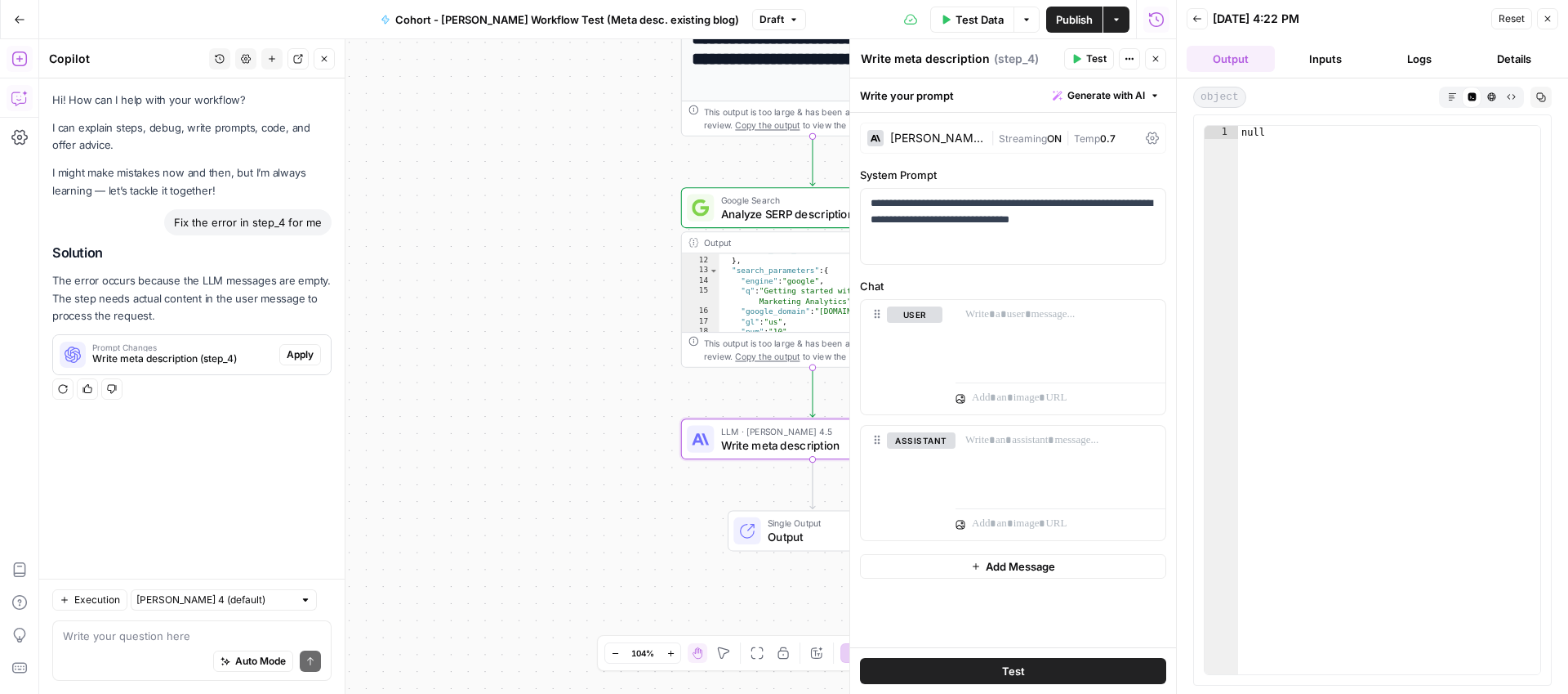
click at [1315, 61] on button "Inputs" at bounding box center [1325, 59] width 88 height 26
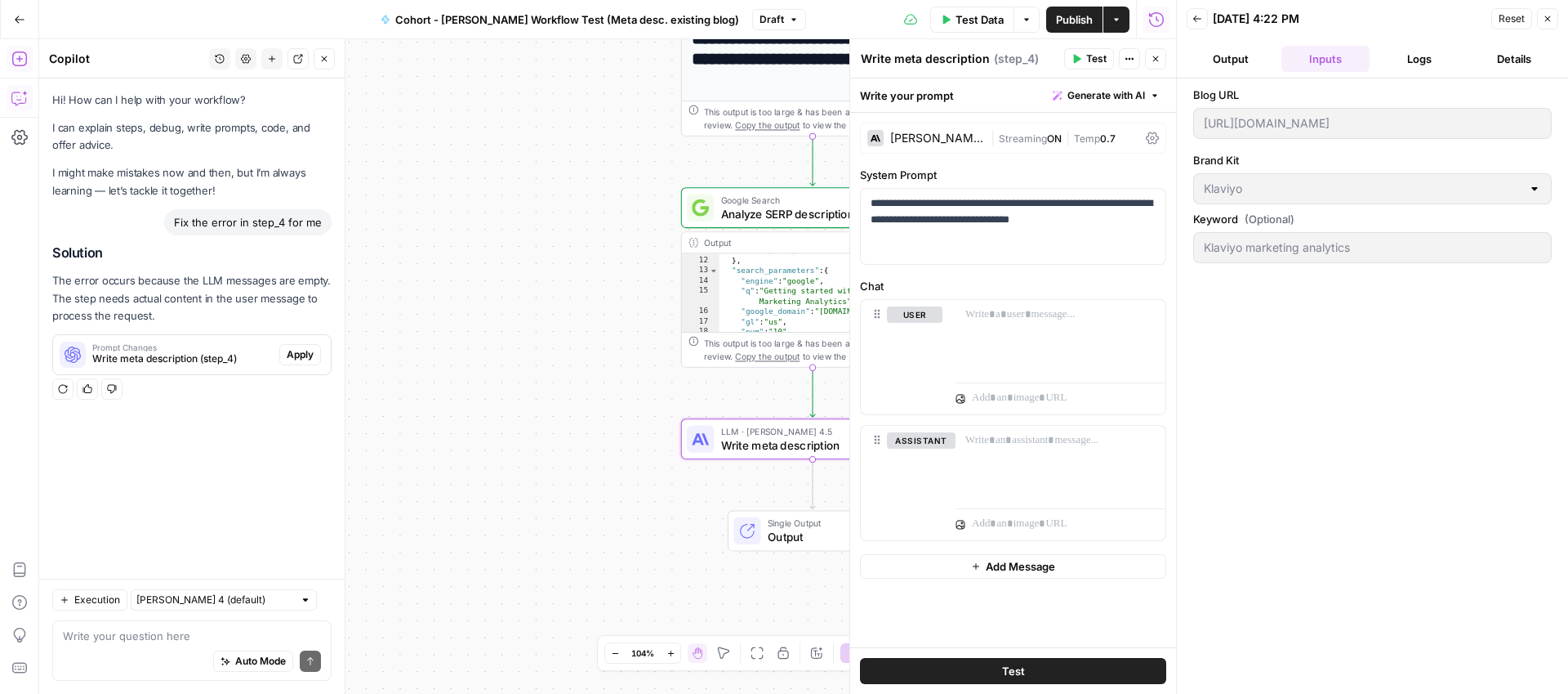
click at [1410, 59] on button "Logs" at bounding box center [1420, 59] width 88 height 26
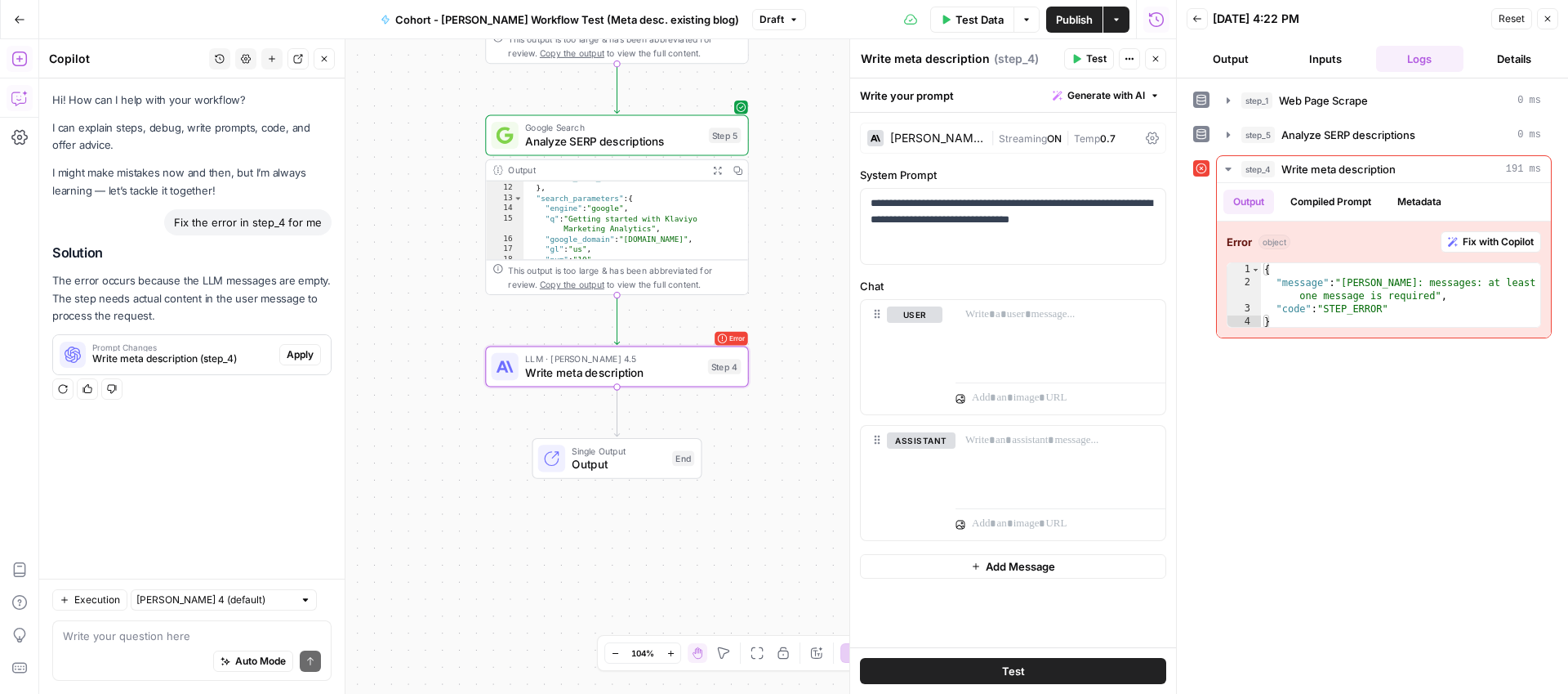
click at [156, 357] on span "Write meta description (step_4)" at bounding box center [182, 359] width 181 height 15
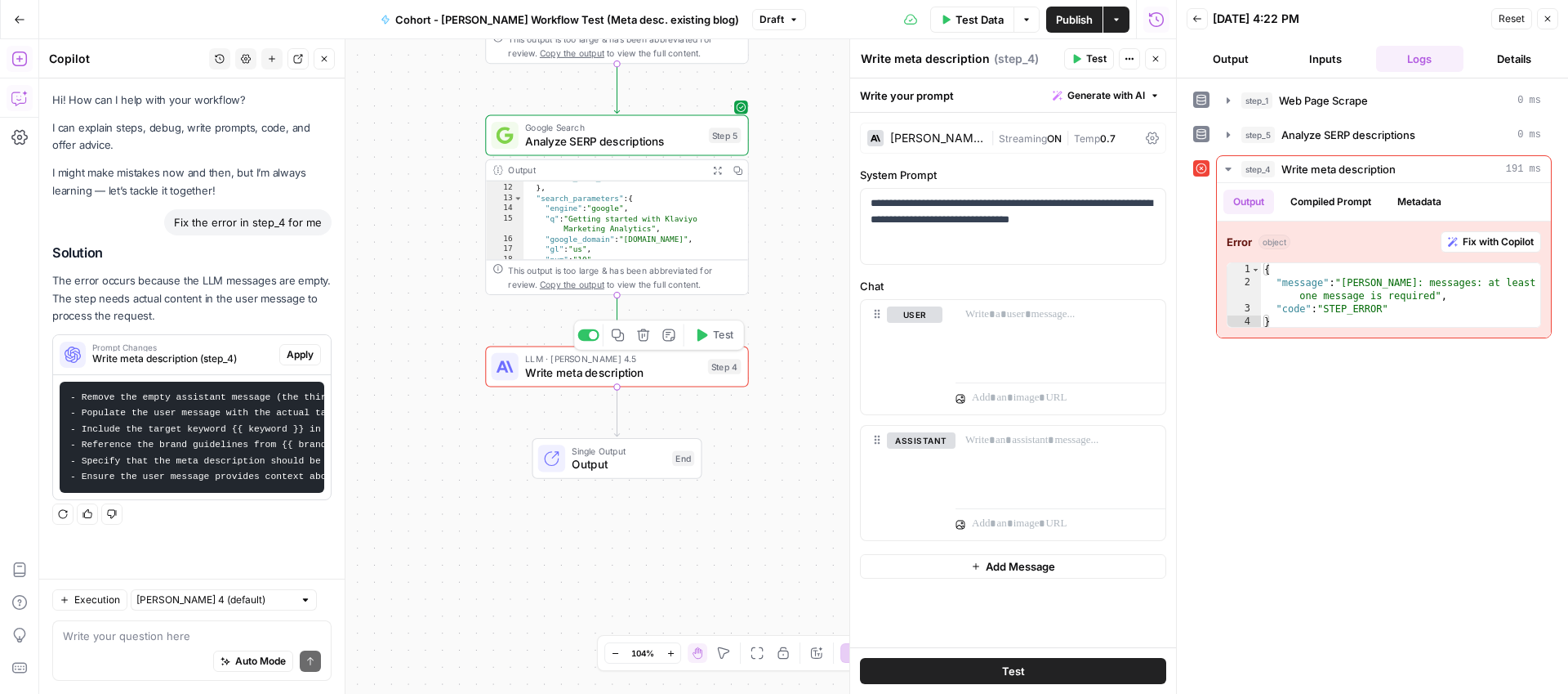
click at [572, 368] on span "Write meta description" at bounding box center [613, 372] width 176 height 17
click at [1547, 17] on icon "button" at bounding box center [1548, 19] width 10 height 10
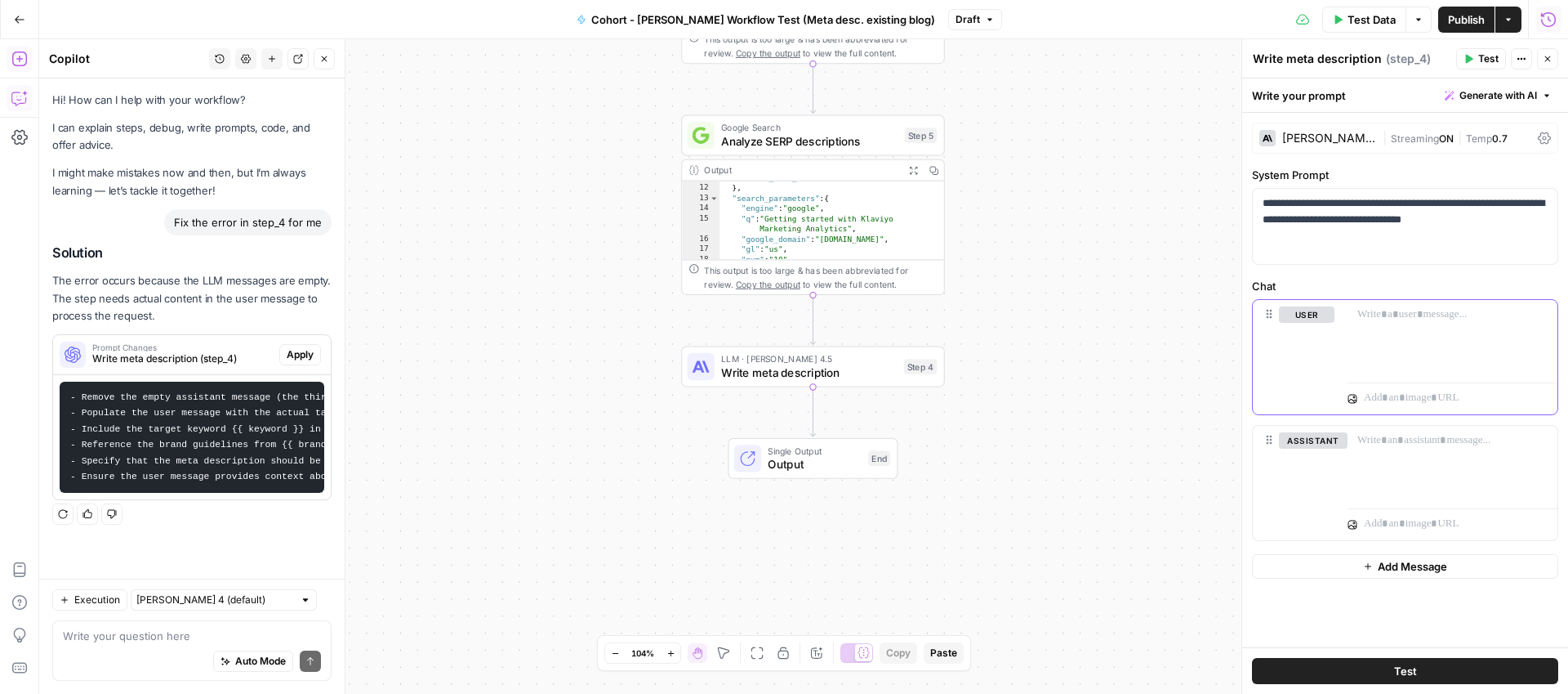
click at [1291, 316] on button "user" at bounding box center [1307, 315] width 56 height 17
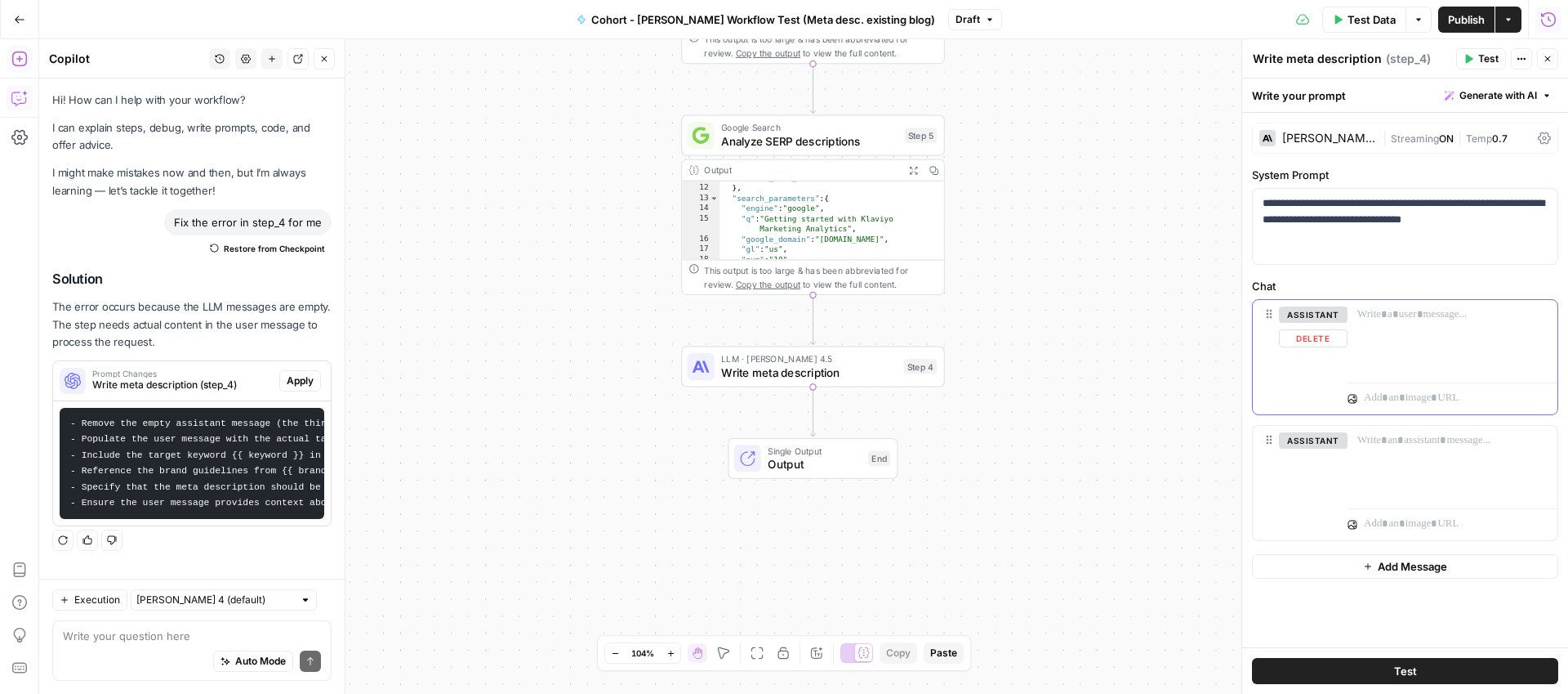
click at [1291, 316] on button "assistant" at bounding box center [1314, 315] width 69 height 17
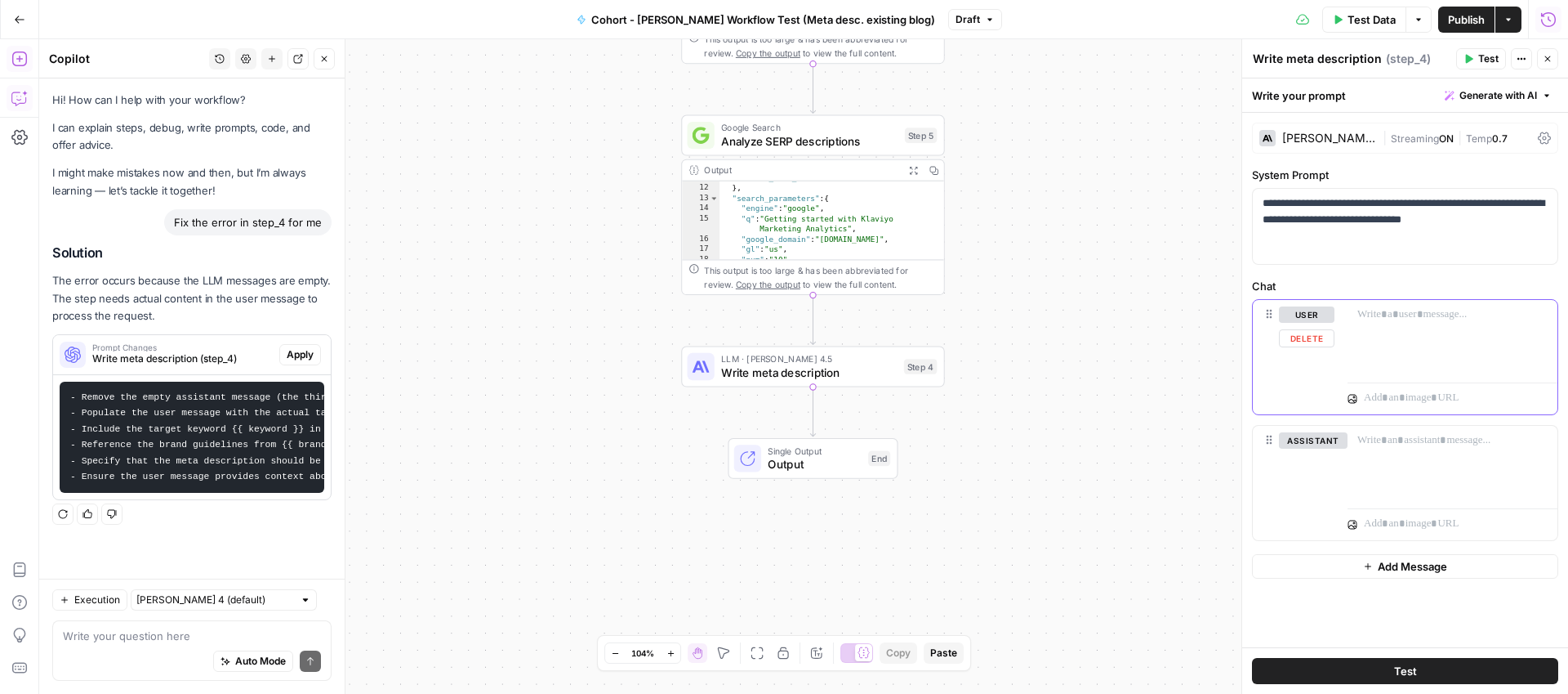
click at [1293, 314] on button "user" at bounding box center [1307, 315] width 56 height 17
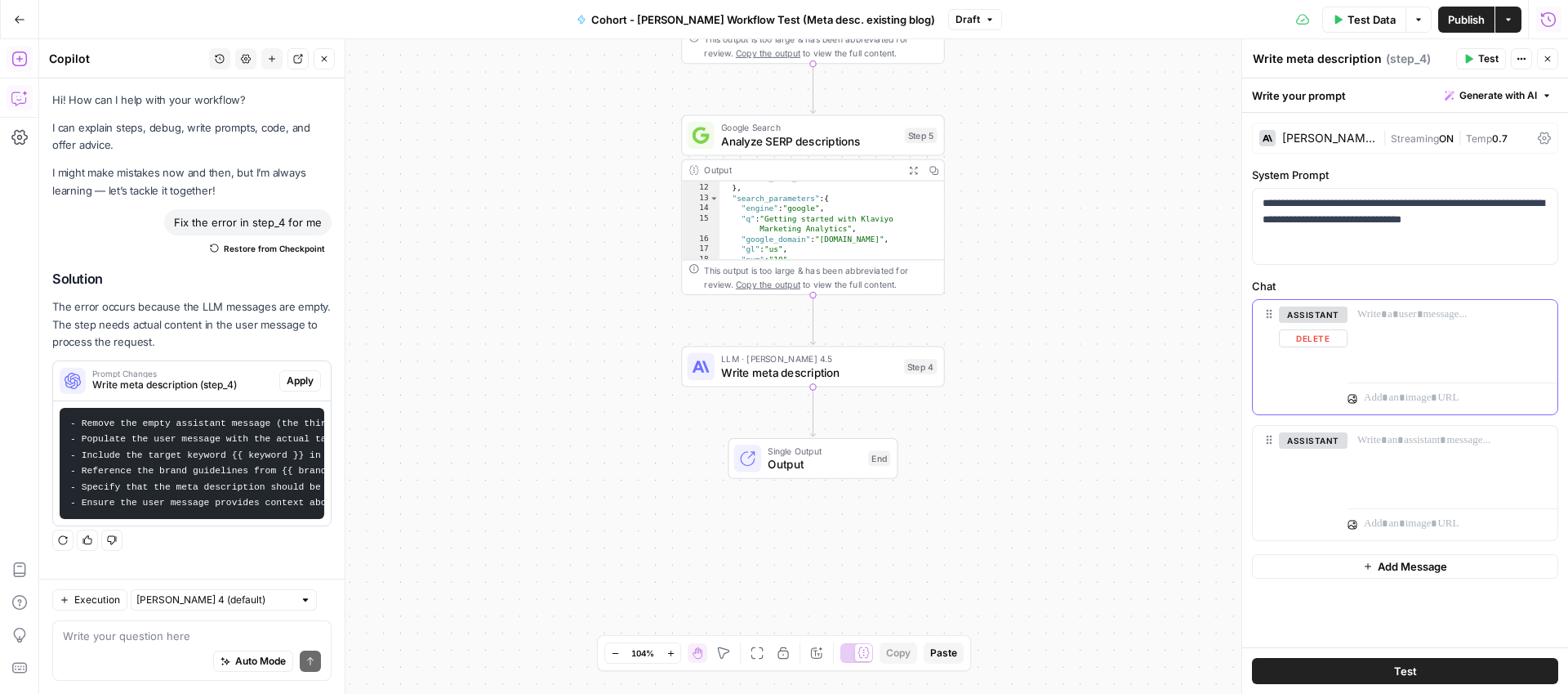
click at [1291, 318] on button "assistant" at bounding box center [1314, 315] width 69 height 17
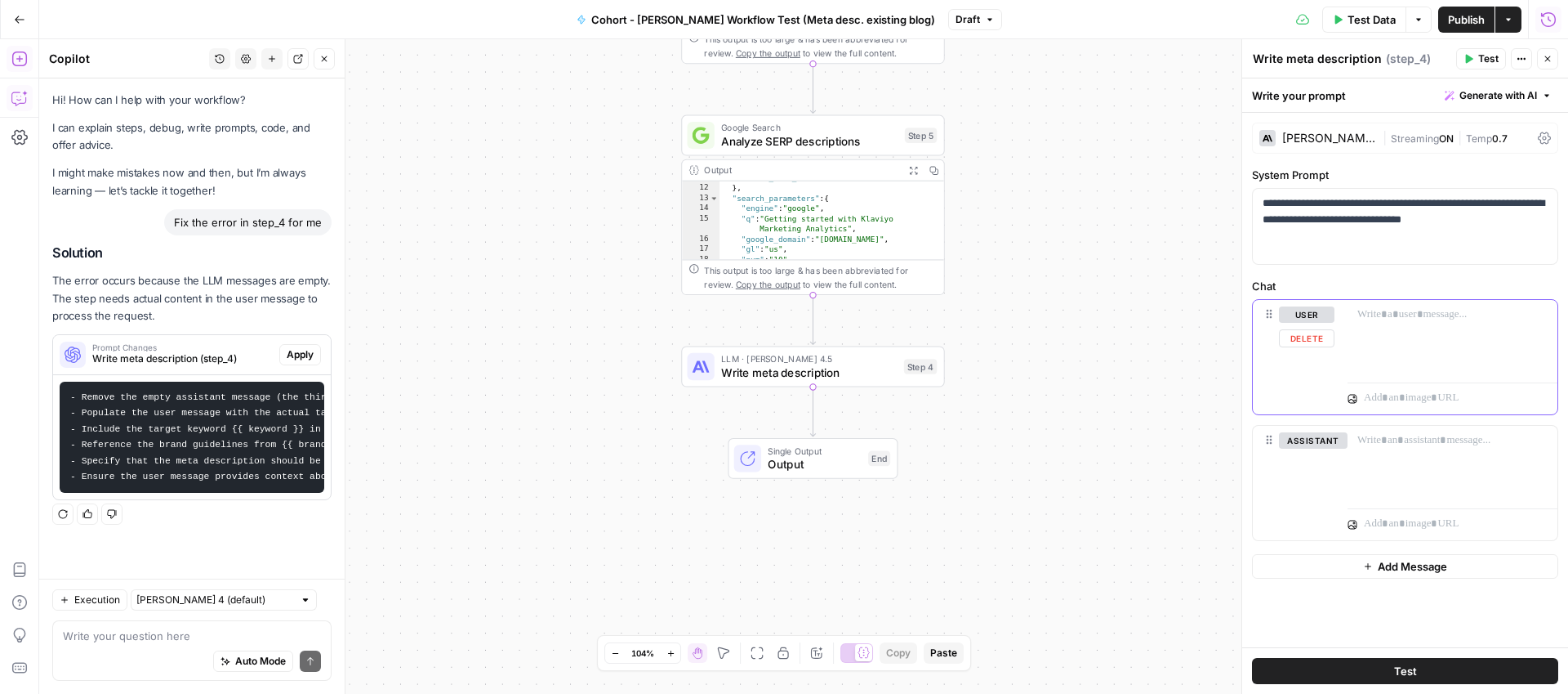
click at [1291, 318] on button "user" at bounding box center [1307, 315] width 56 height 17
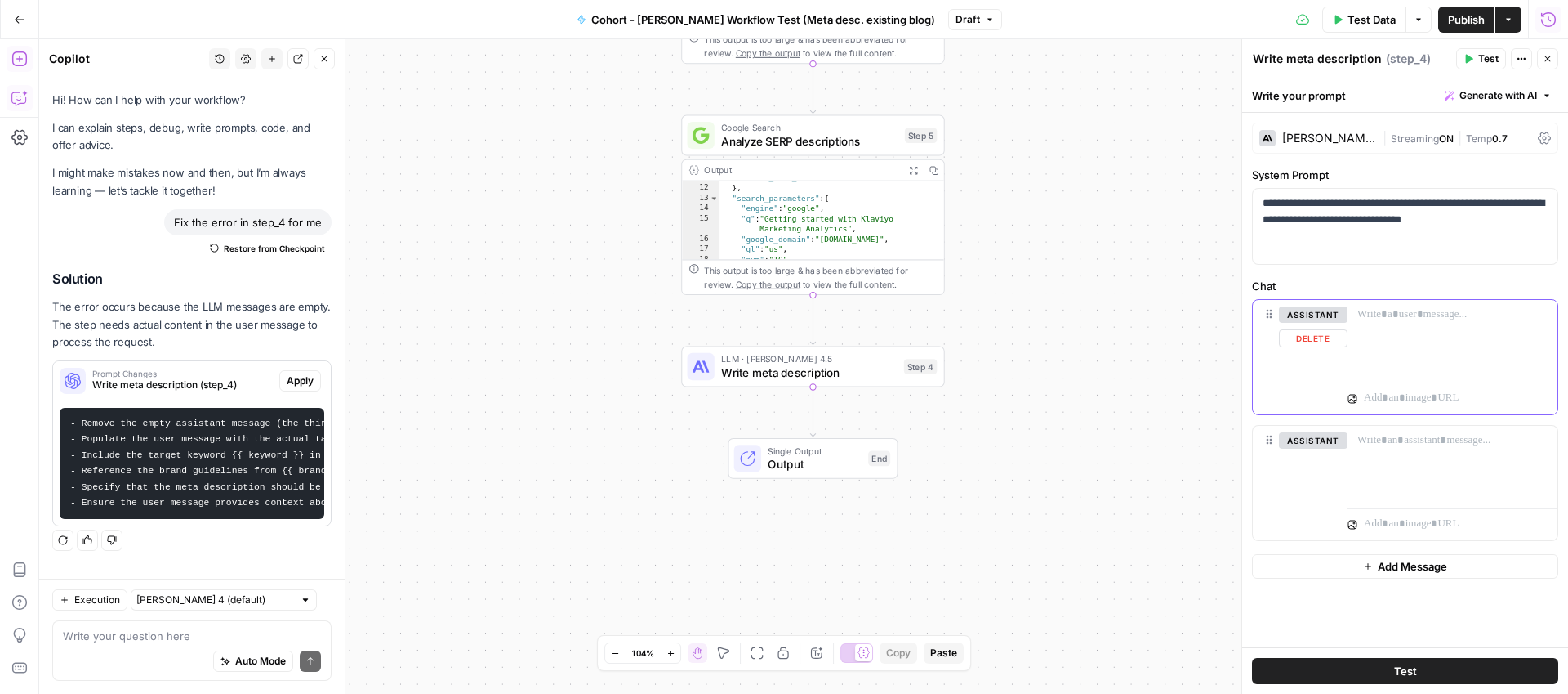
click at [1291, 318] on button "assistant" at bounding box center [1314, 315] width 69 height 17
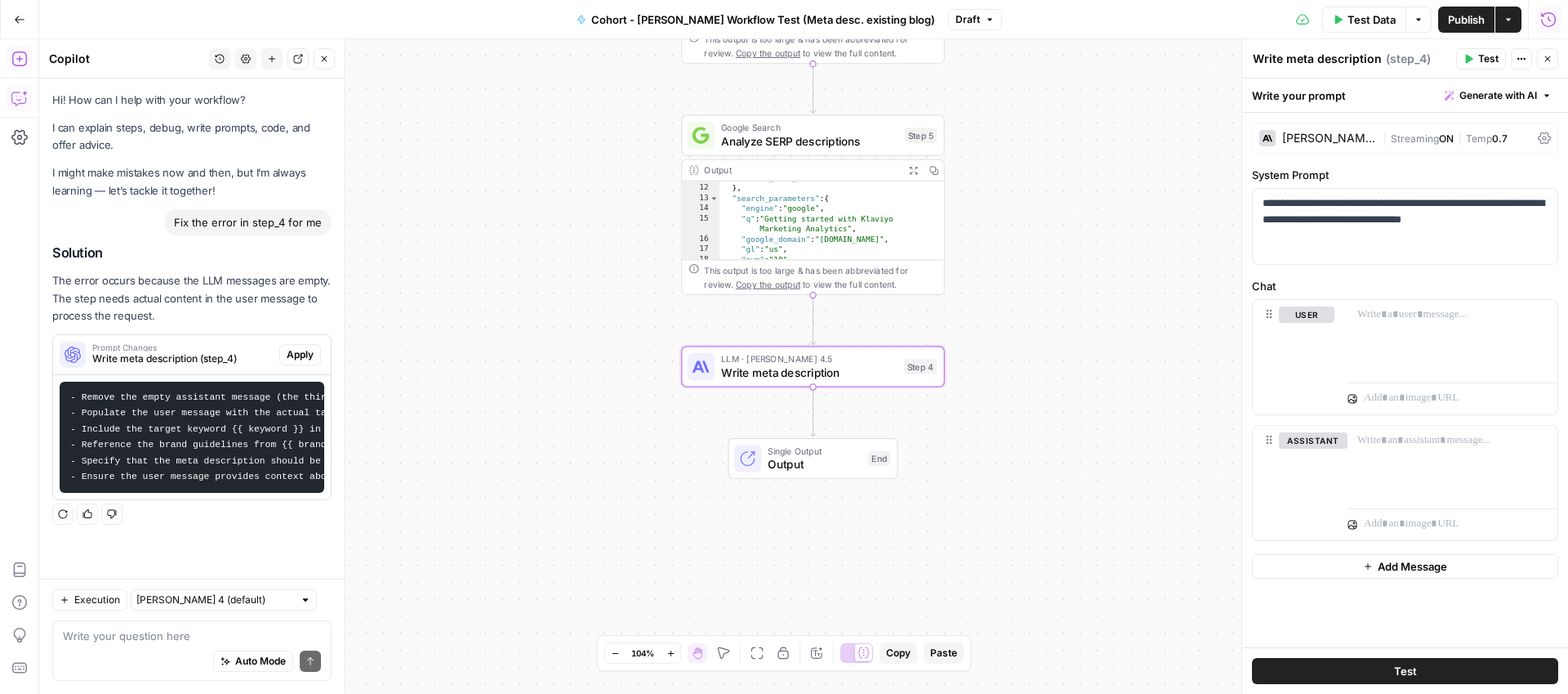
click at [193, 423] on code "- Remove the empty assistant message (the third message) since this should be a…" at bounding box center [428, 437] width 718 height 89
click at [221, 462] on pre "- Remove the empty assistant message (the third message) since this should be a…" at bounding box center [192, 438] width 264 height 112
click at [1299, 458] on button "Delete" at bounding box center [1314, 464] width 69 height 18
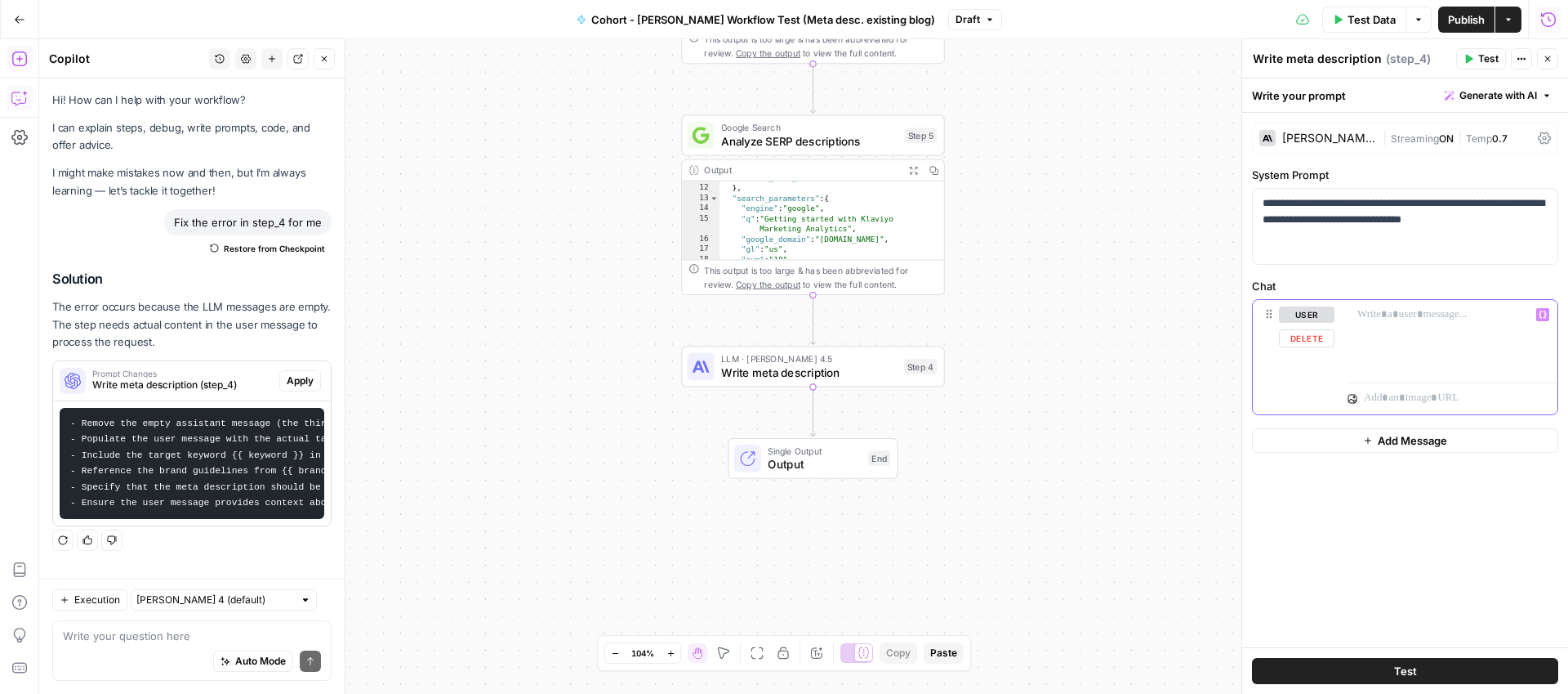
click at [1393, 316] on p at bounding box center [1453, 315] width 190 height 17
click at [1371, 316] on p at bounding box center [1453, 315] width 190 height 17
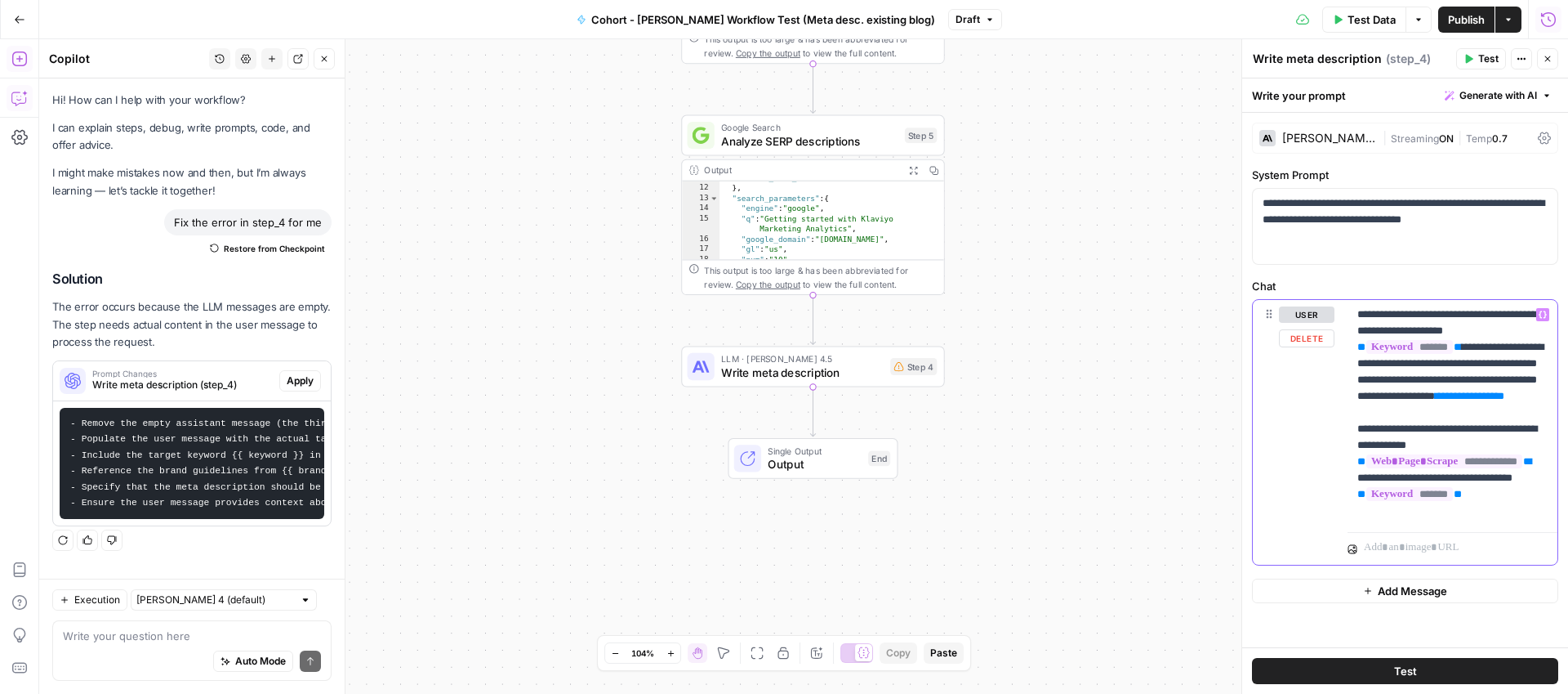
click at [1487, 401] on span "**********" at bounding box center [1469, 395] width 53 height 10
drag, startPoint x: 1488, startPoint y: 415, endPoint x: 1425, endPoint y: 415, distance: 63.0
click at [1425, 415] on p "**********" at bounding box center [1453, 413] width 190 height 212
click at [1545, 316] on icon "button" at bounding box center [1543, 314] width 8 height 8
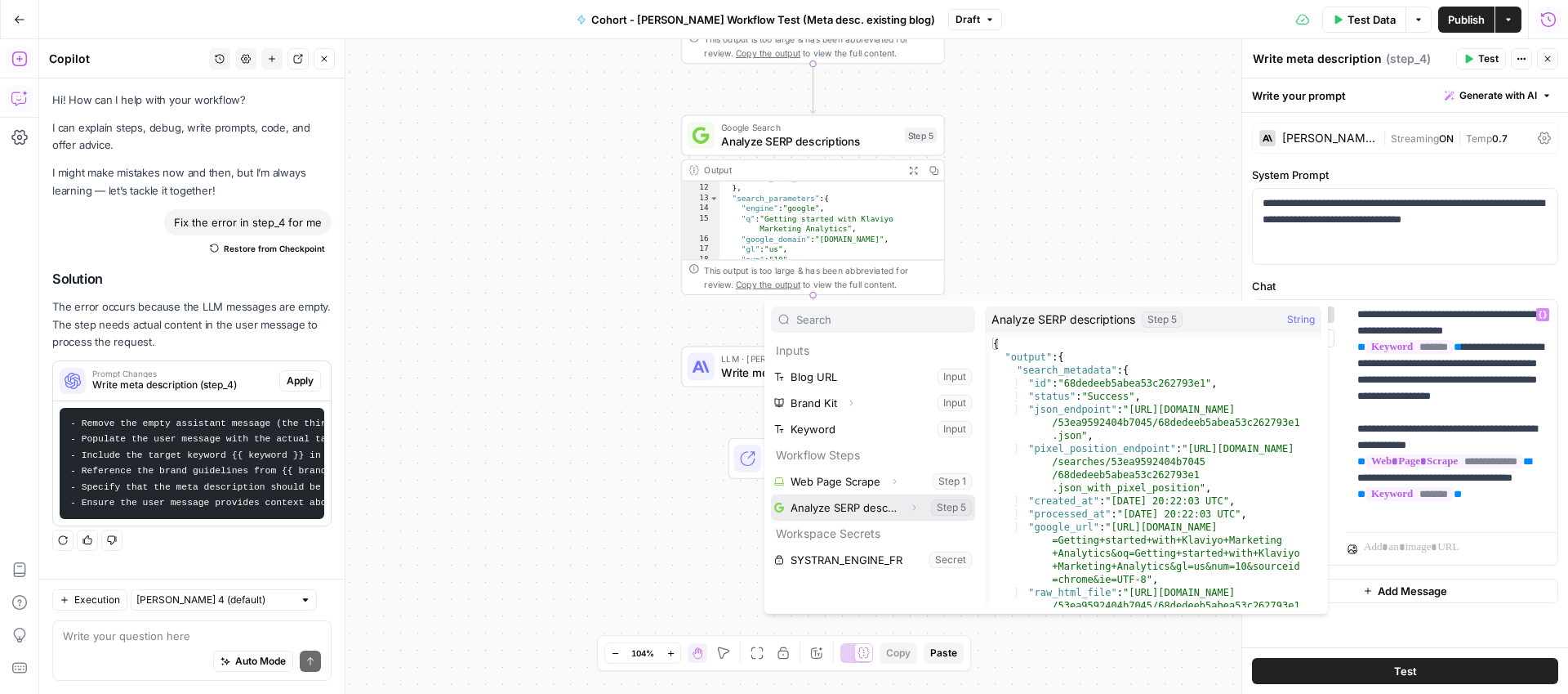
click at [847, 504] on button "Select variable Analyze SERP descriptions" at bounding box center [872, 508] width 204 height 26
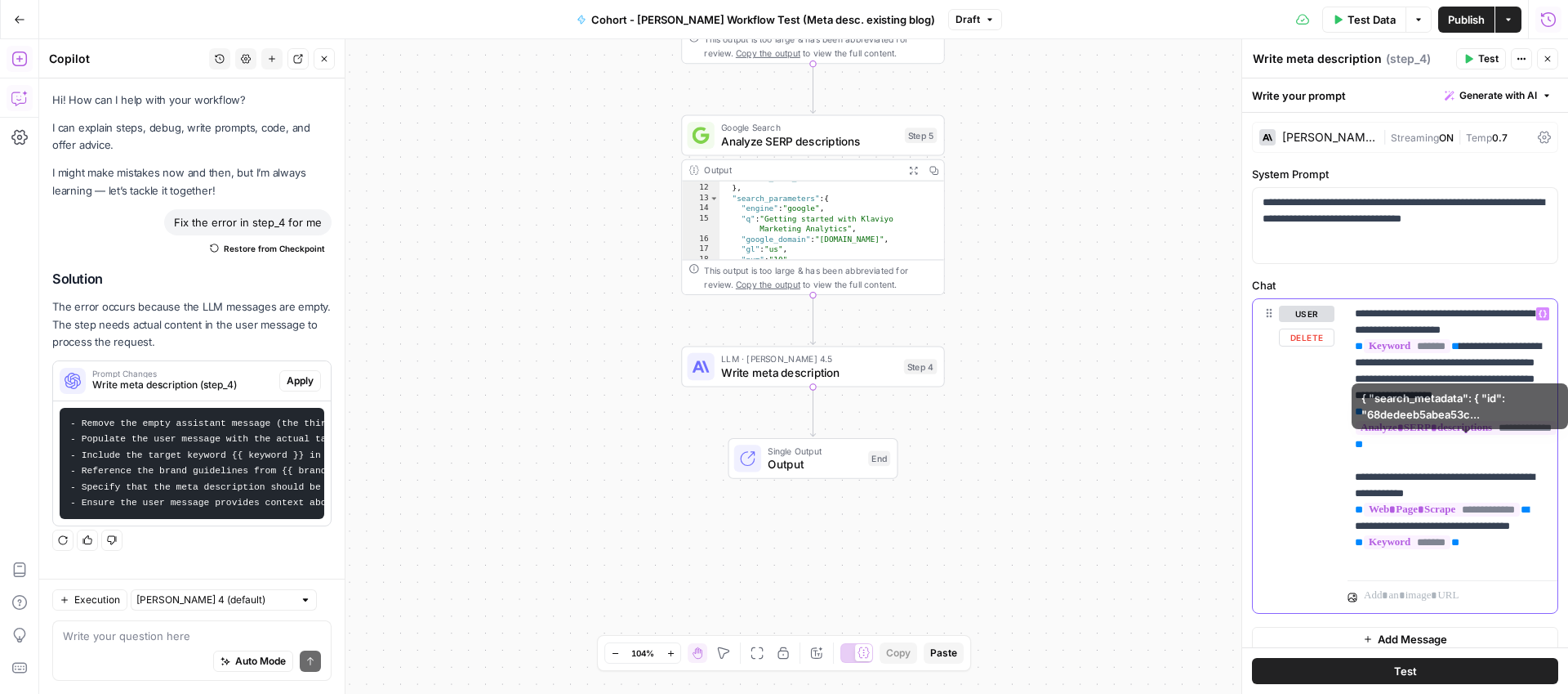
scroll to position [15, 0]
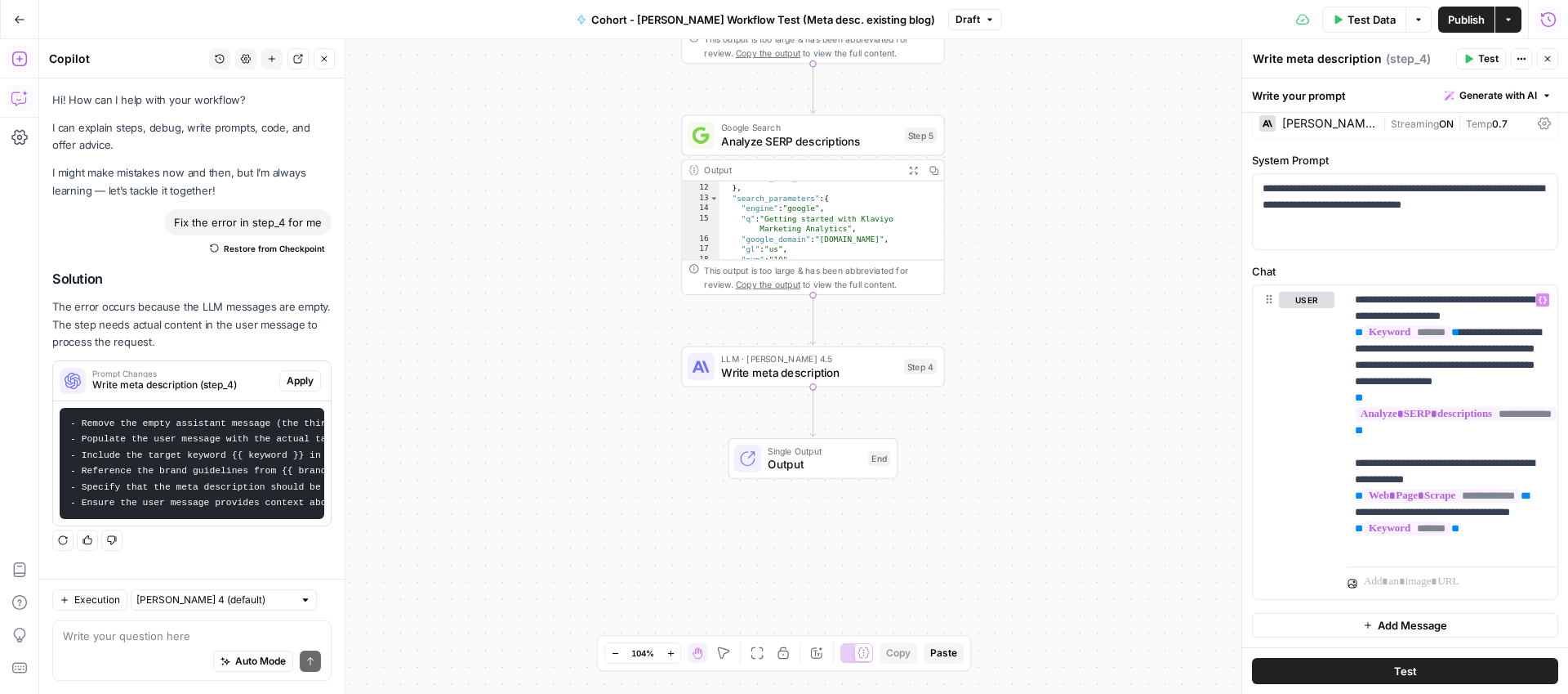
click at [1389, 671] on button "Test" at bounding box center [1405, 671] width 306 height 26
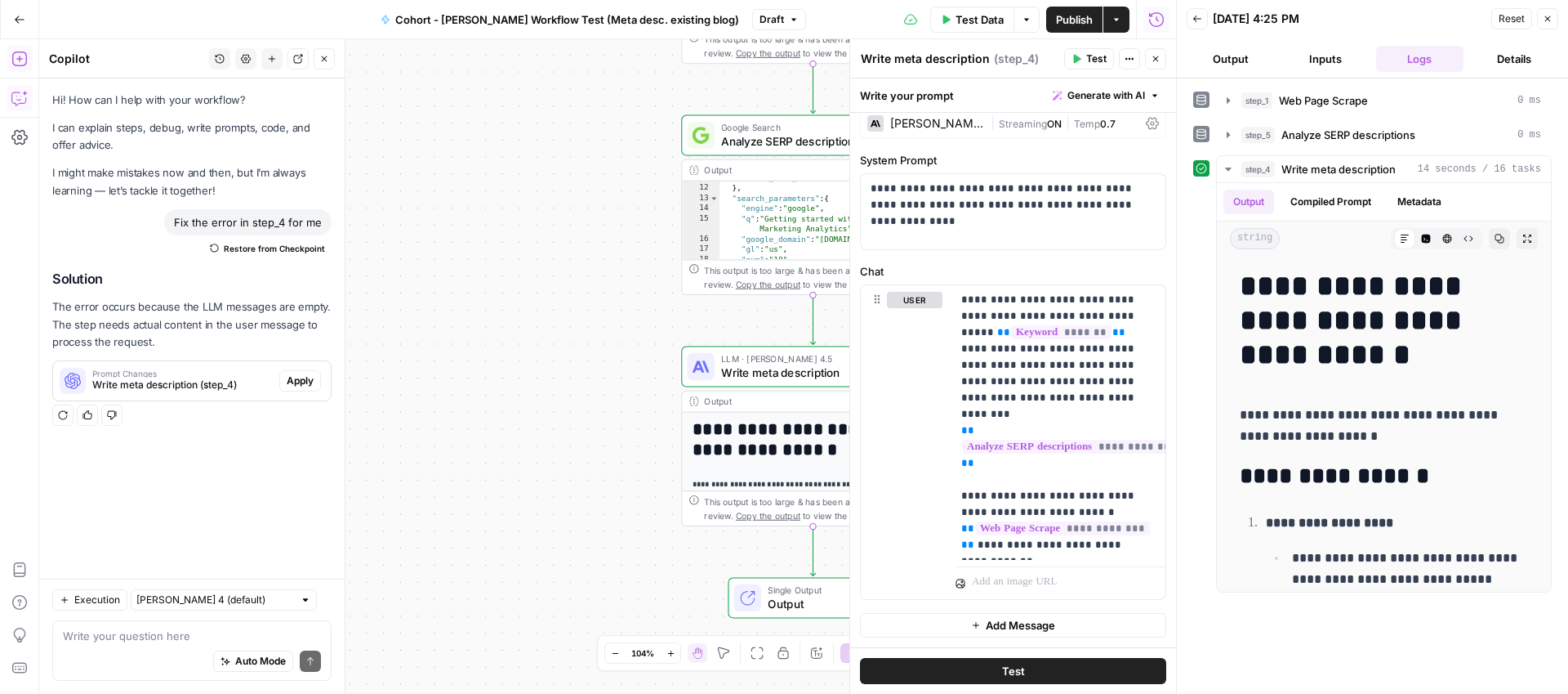
click at [1543, 20] on icon "button" at bounding box center [1548, 19] width 10 height 10
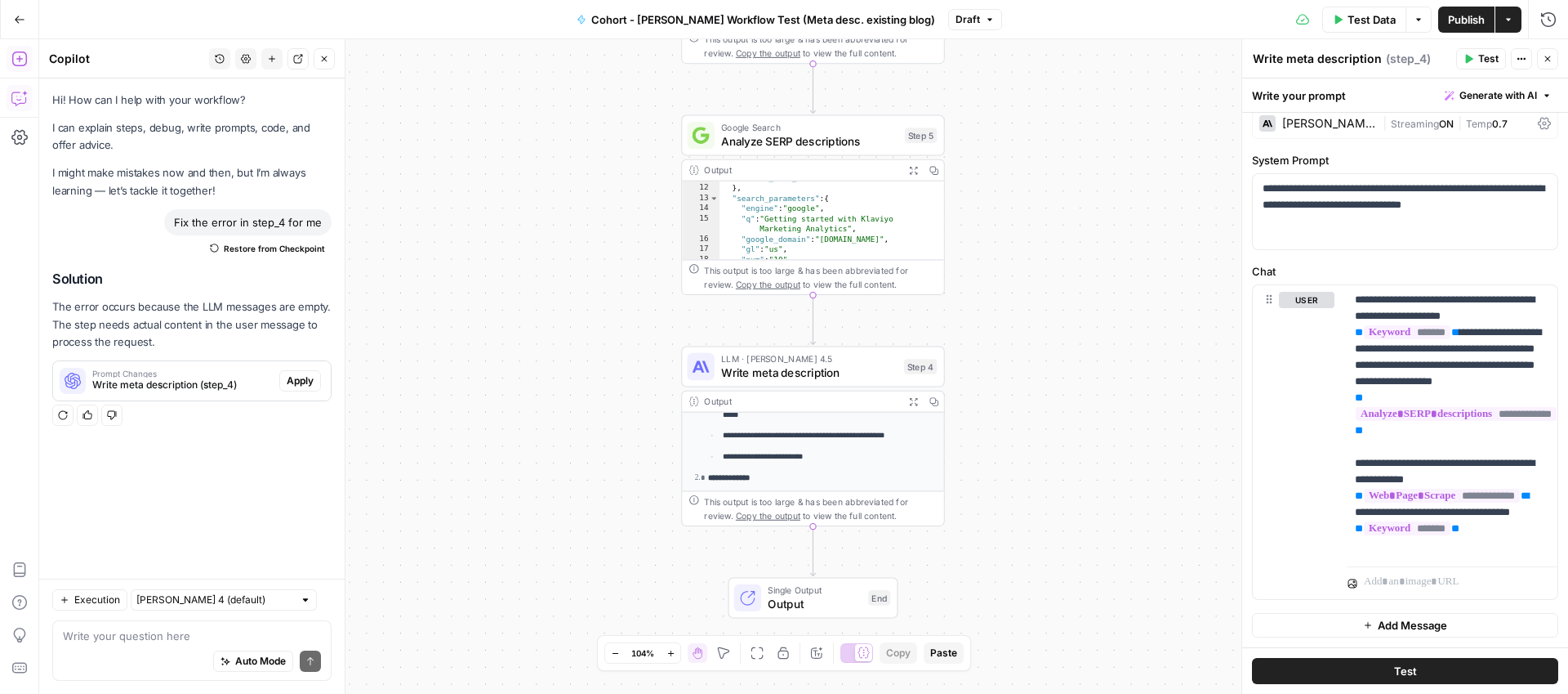
scroll to position [181, 0]
click at [1457, 20] on span "Publish" at bounding box center [1466, 20] width 36 height 17
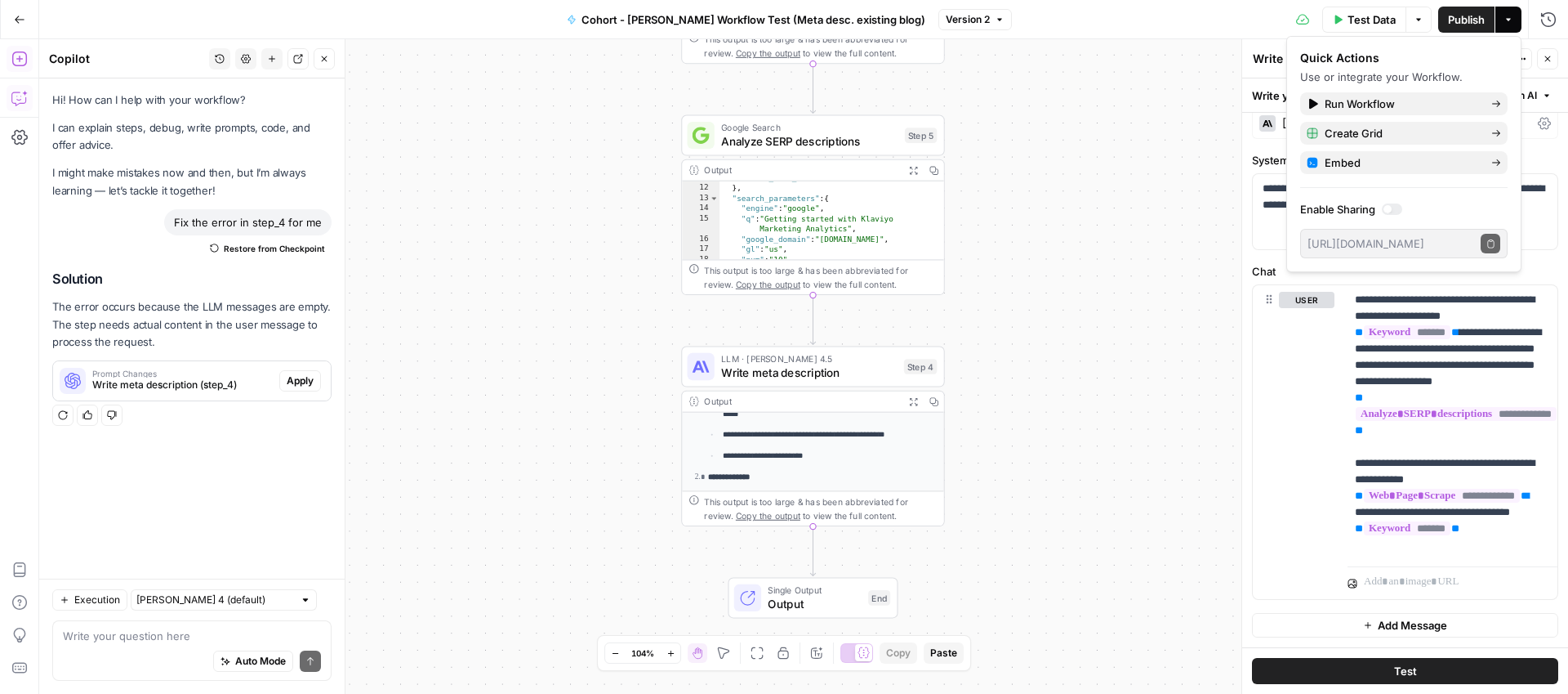
click at [1513, 26] on button "Actions" at bounding box center [1508, 20] width 26 height 26
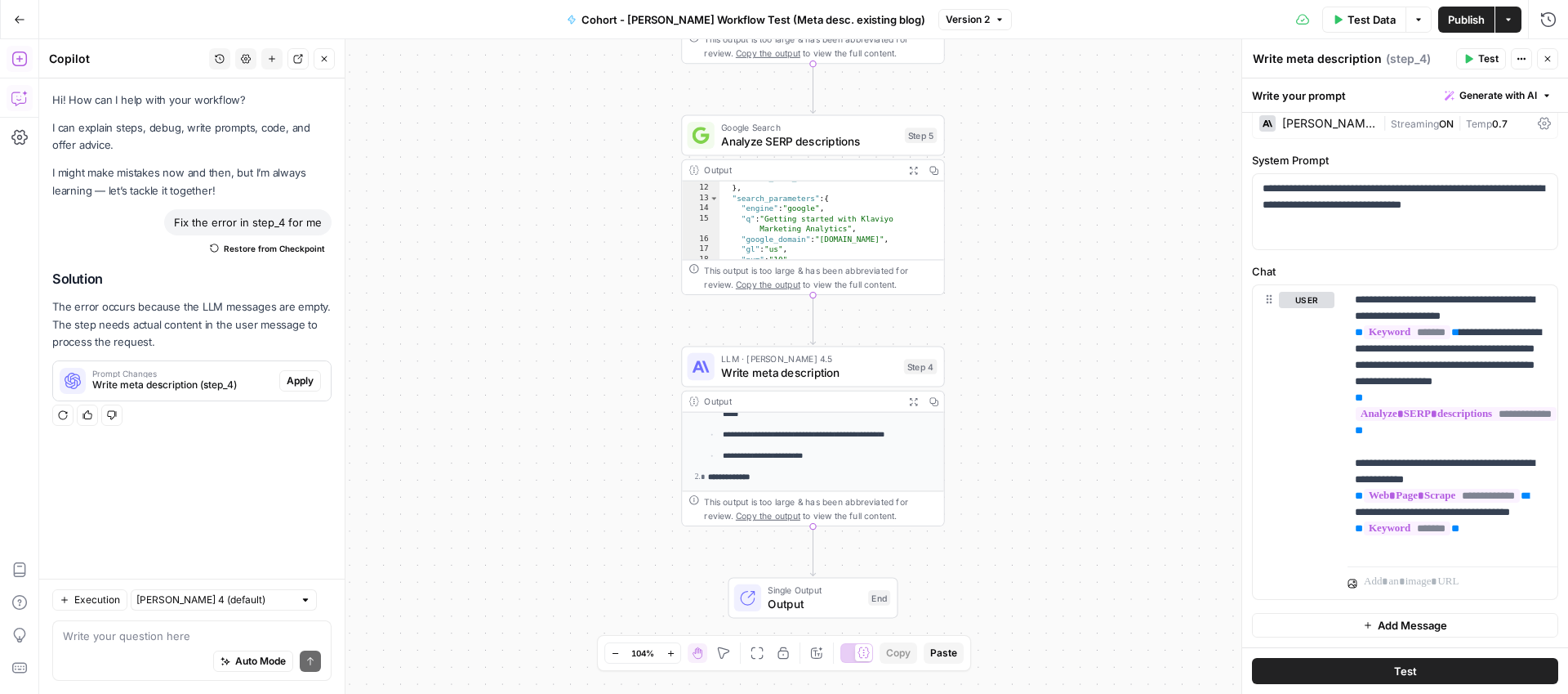
click at [327, 54] on icon "button" at bounding box center [324, 59] width 10 height 10
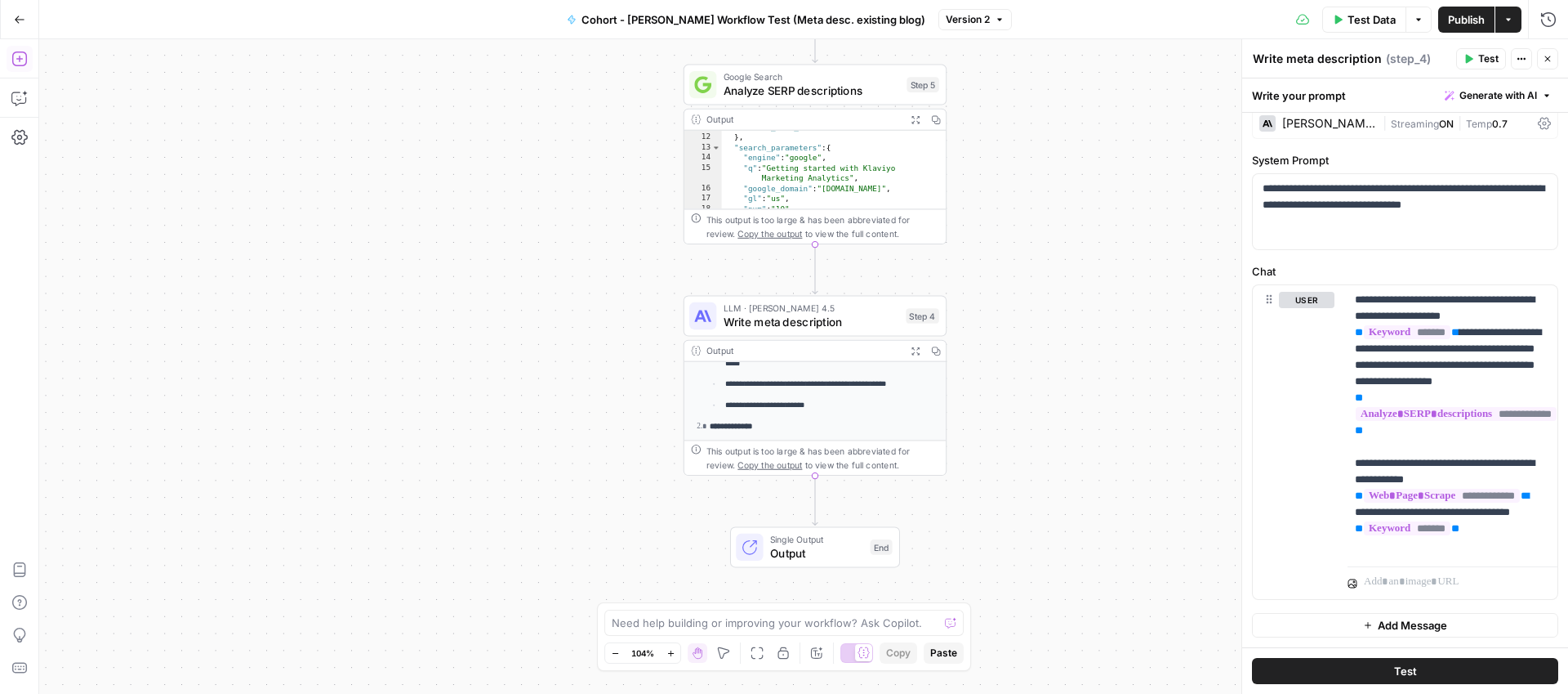
click at [20, 61] on icon "button" at bounding box center [20, 59] width 17 height 17
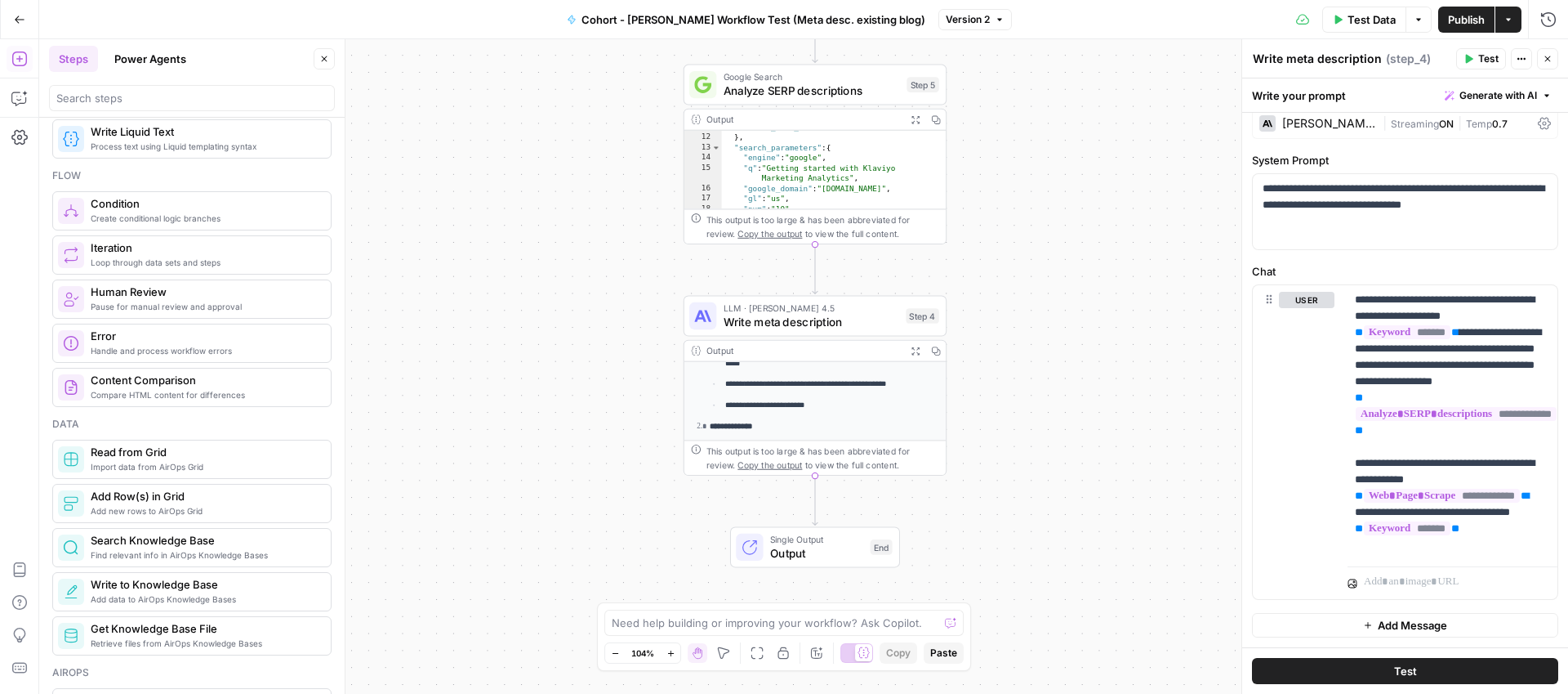
scroll to position [365, 0]
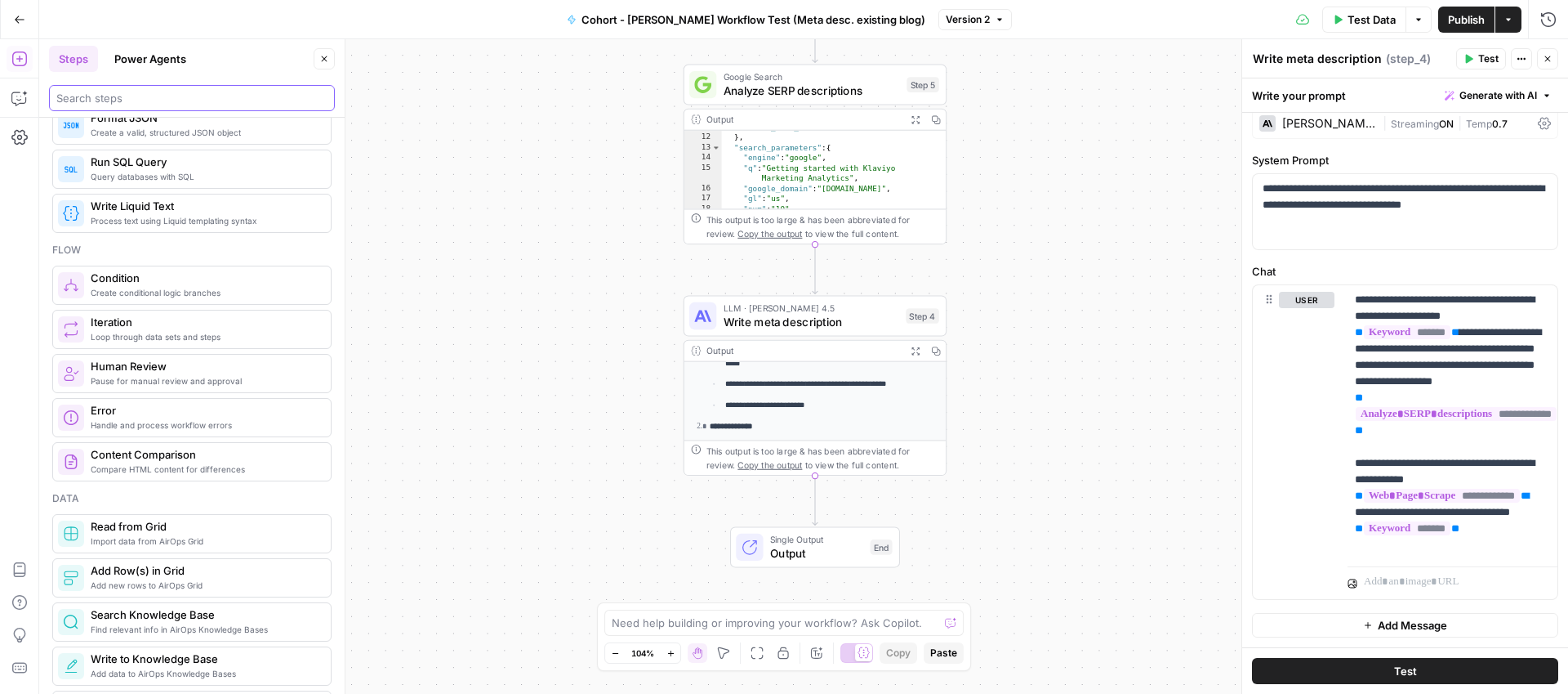
click at [143, 89] on input "search" at bounding box center [192, 98] width 271 height 17
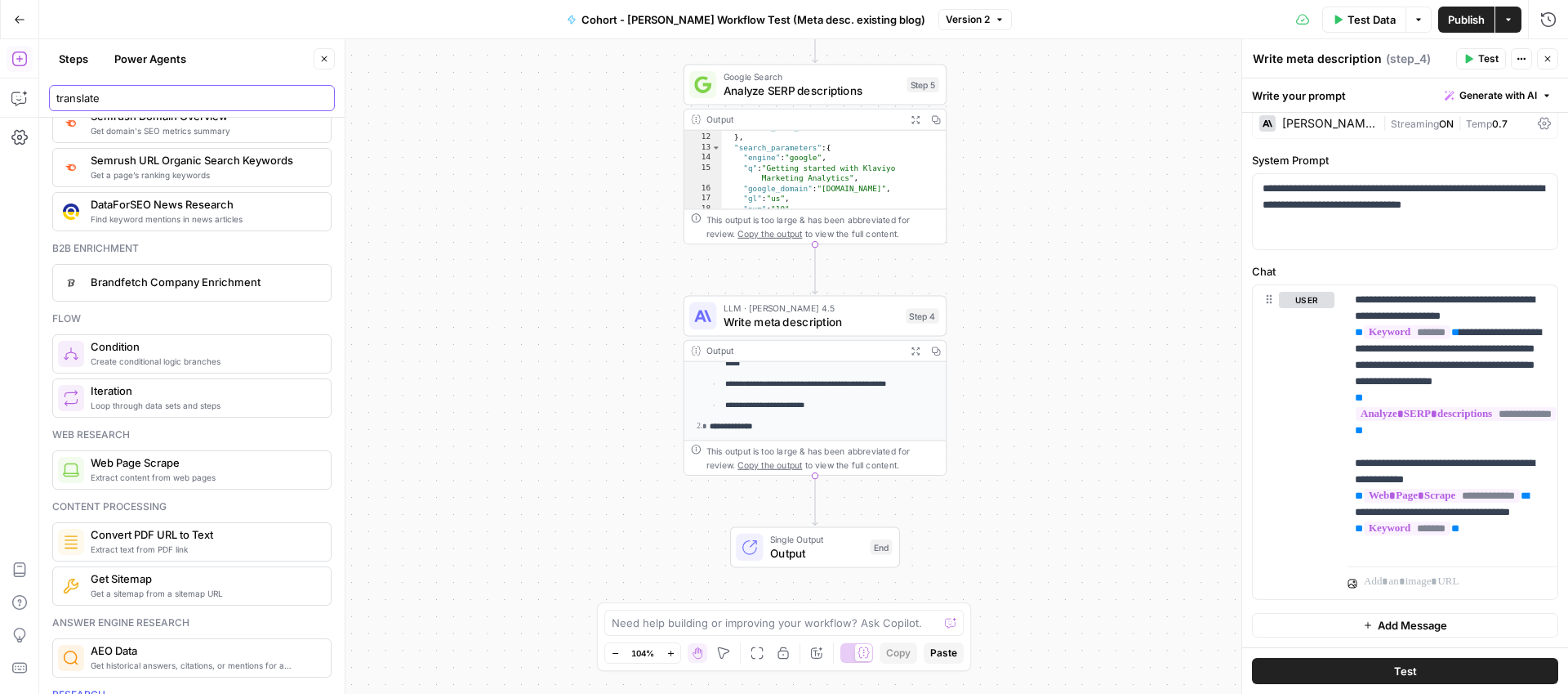
scroll to position [0, 0]
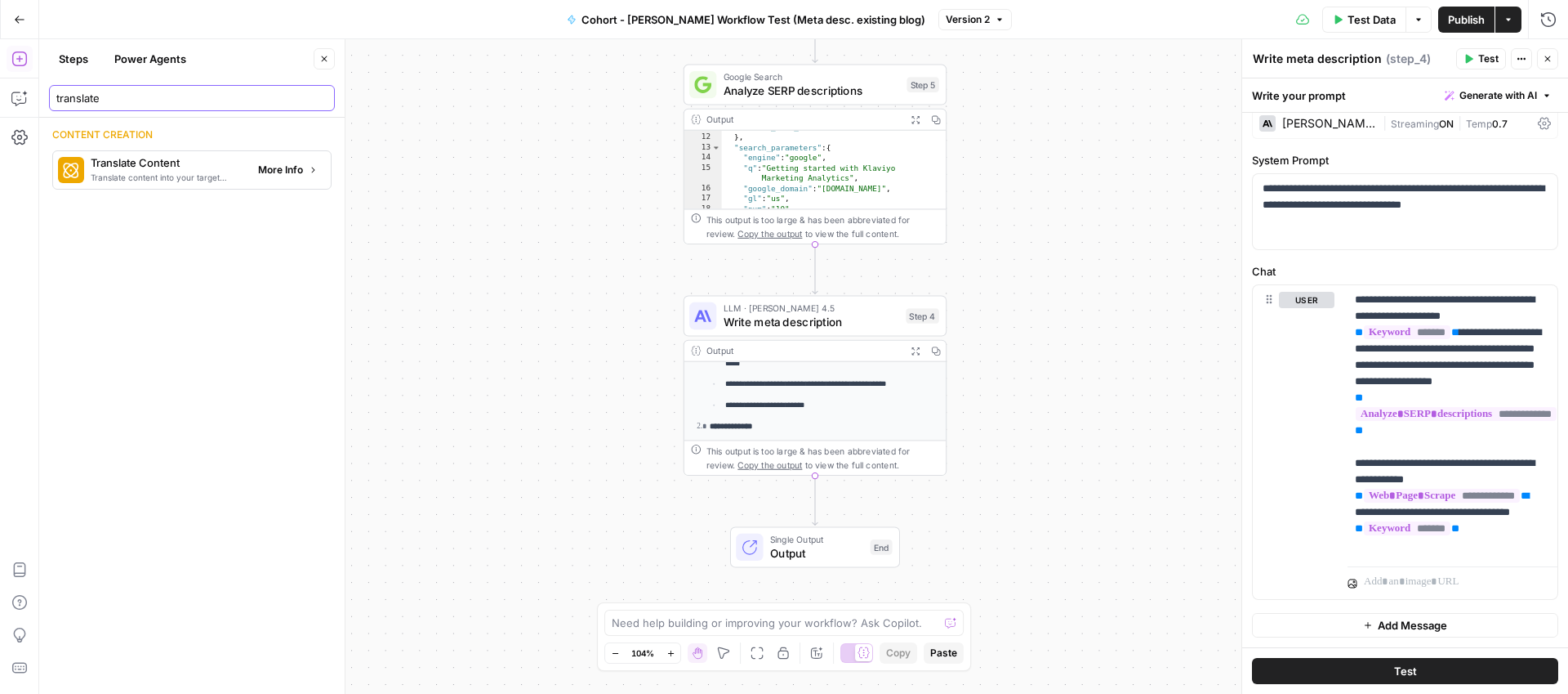
type input "translate"
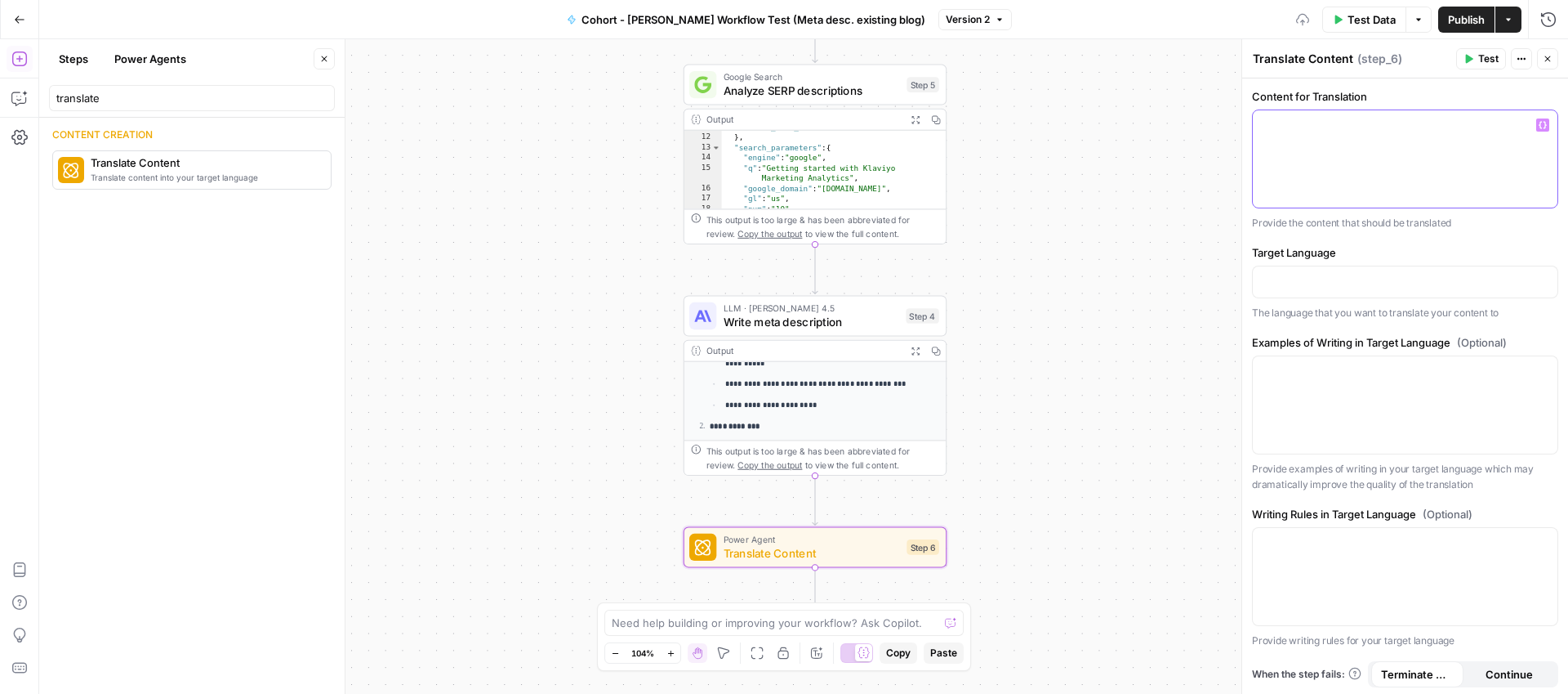
click at [1318, 141] on div at bounding box center [1405, 158] width 304 height 97
click at [1542, 123] on icon "button" at bounding box center [1543, 125] width 8 height 8
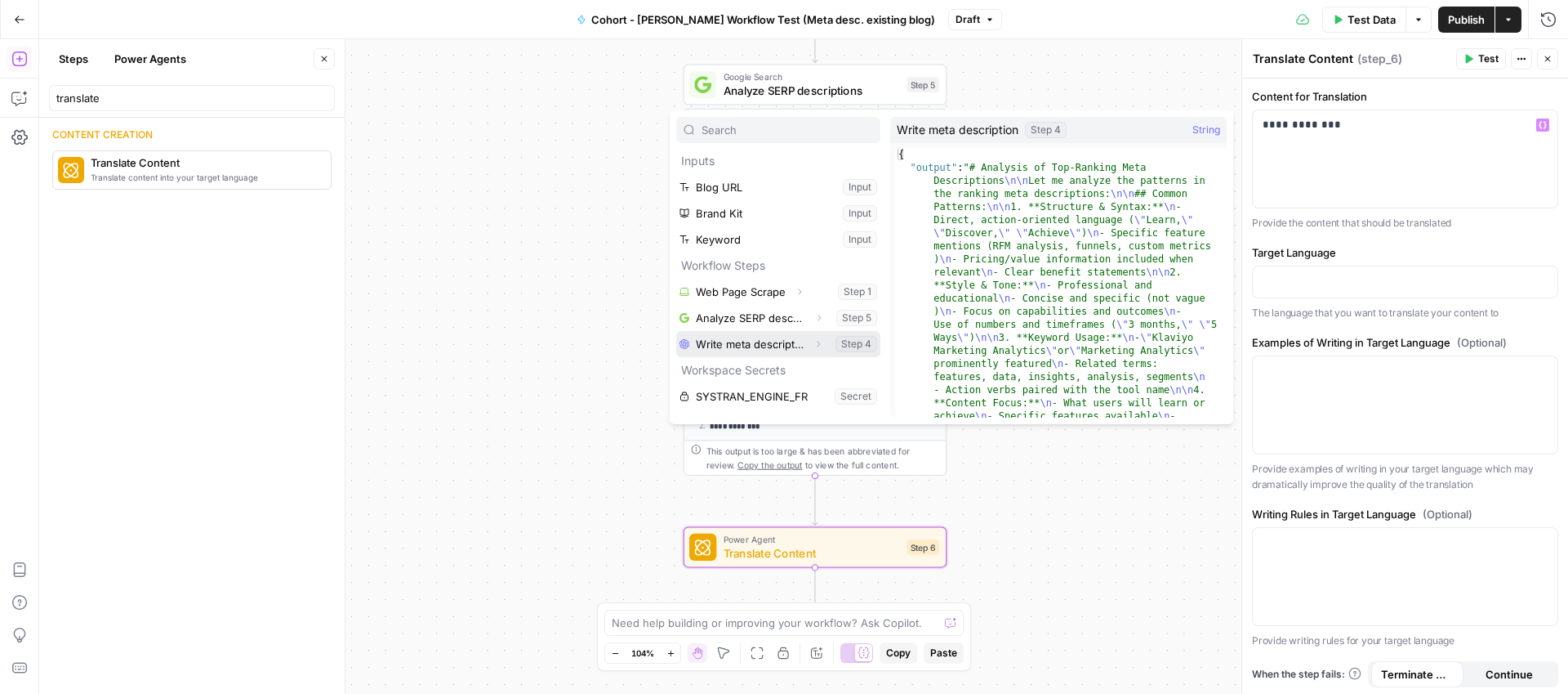
click at [722, 344] on button "Select variable Write meta description" at bounding box center [777, 344] width 204 height 26
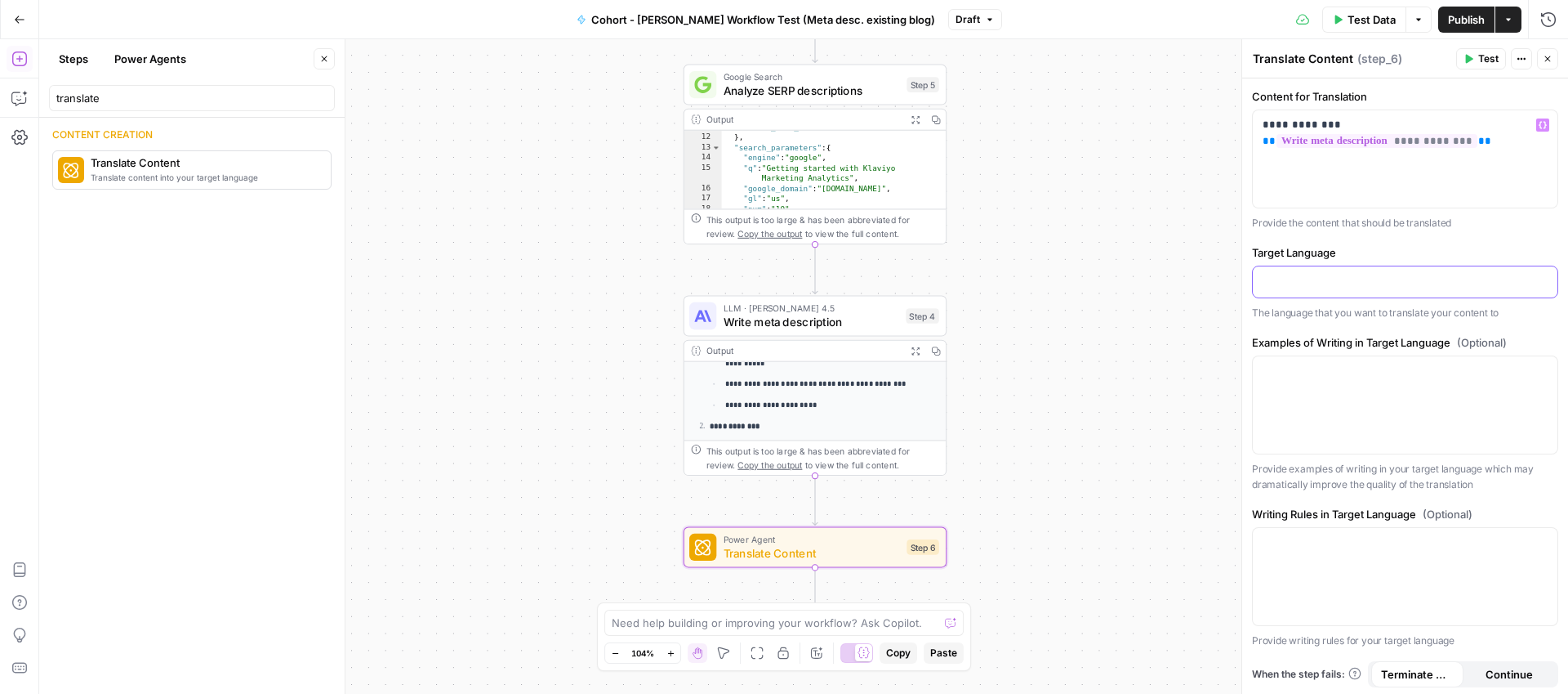
click at [1334, 288] on p at bounding box center [1405, 281] width 285 height 17
click at [1471, 60] on div "Publish P" at bounding box center [1465, 55] width 53 height 17
click at [1468, 58] on icon "button" at bounding box center [1470, 60] width 7 height 9
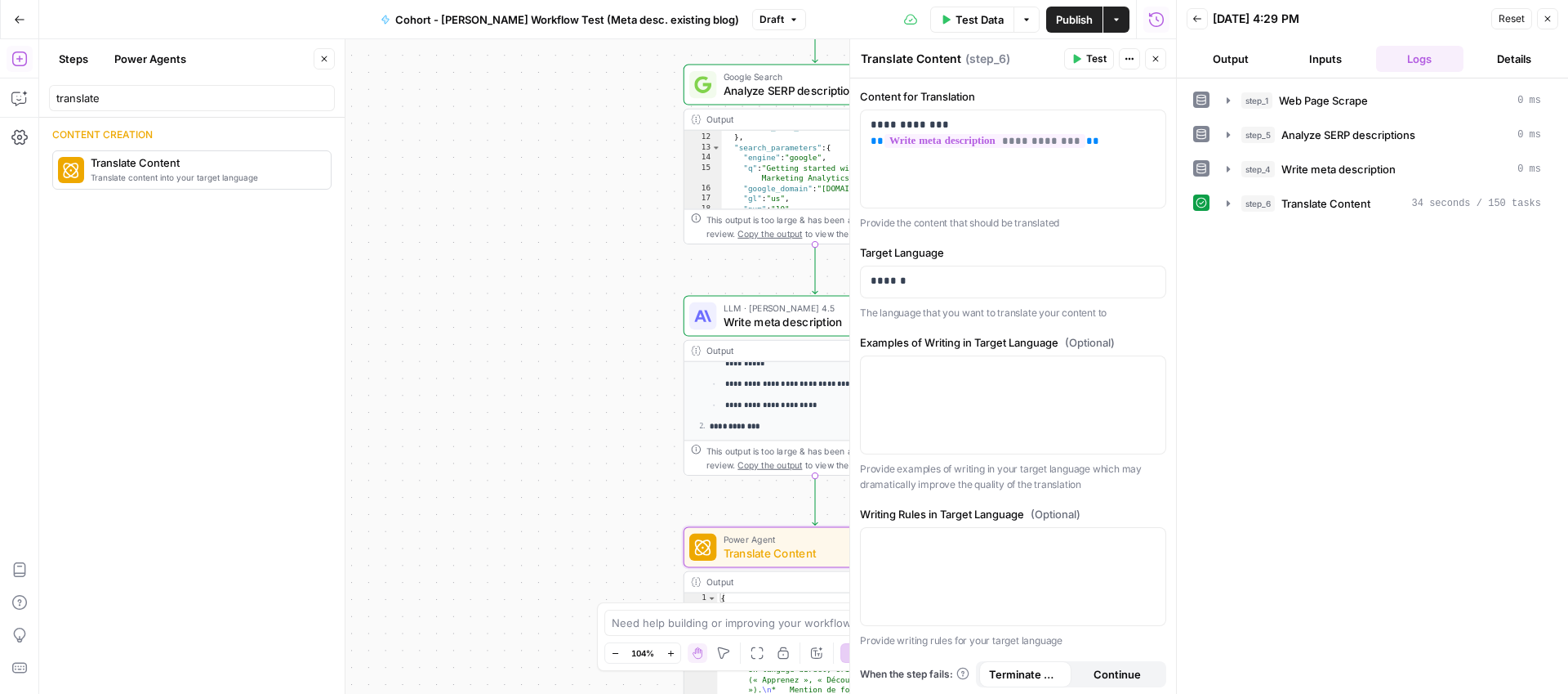
click at [1540, 20] on button "Close" at bounding box center [1548, 19] width 21 height 21
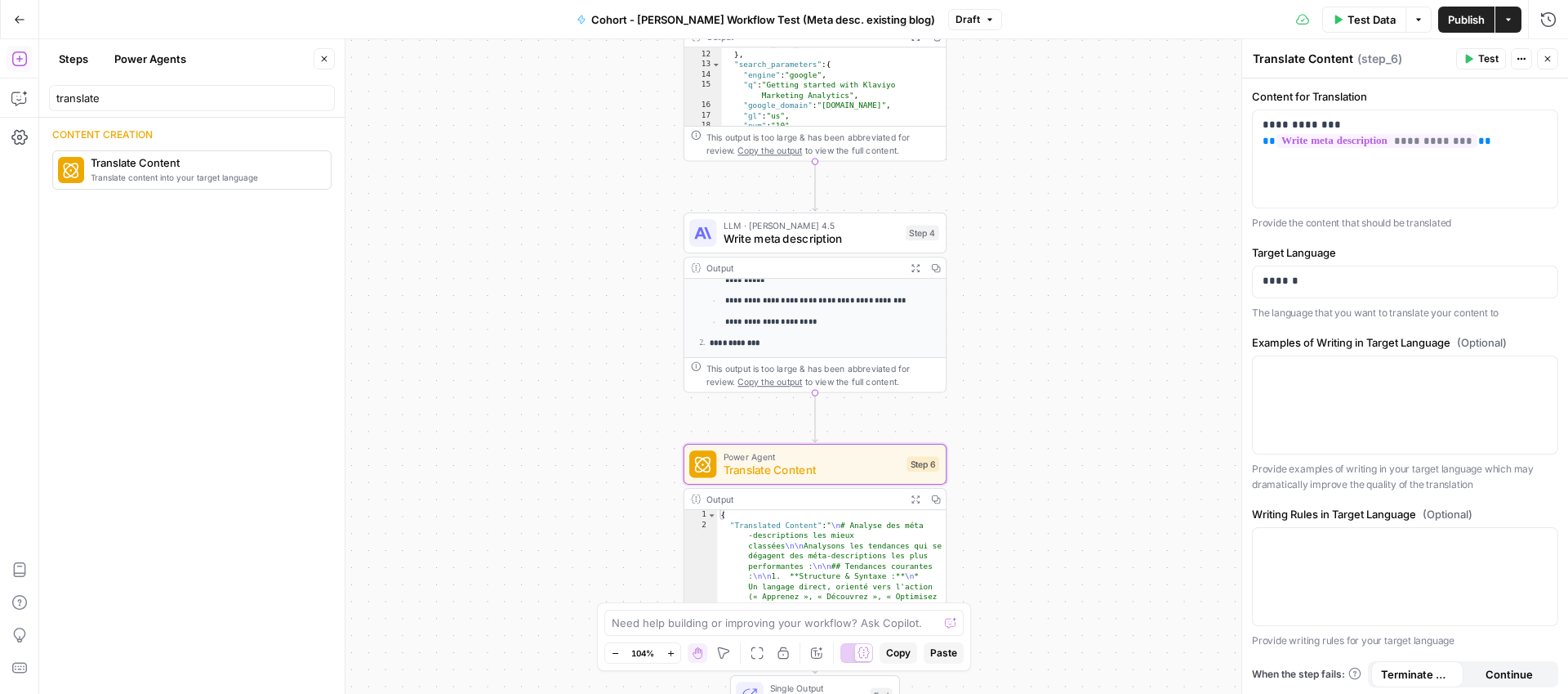
type textarea "**********"
click at [767, 501] on div "Output" at bounding box center [804, 498] width 194 height 14
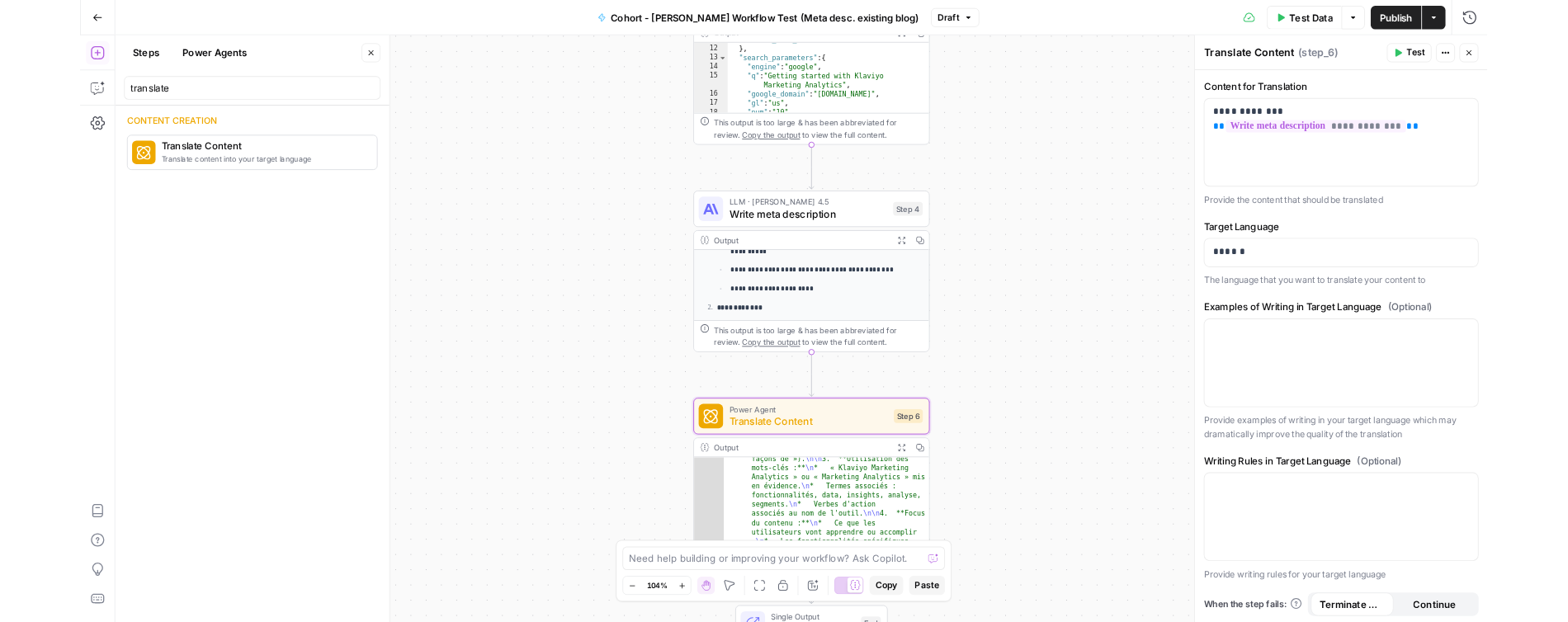
scroll to position [229, 0]
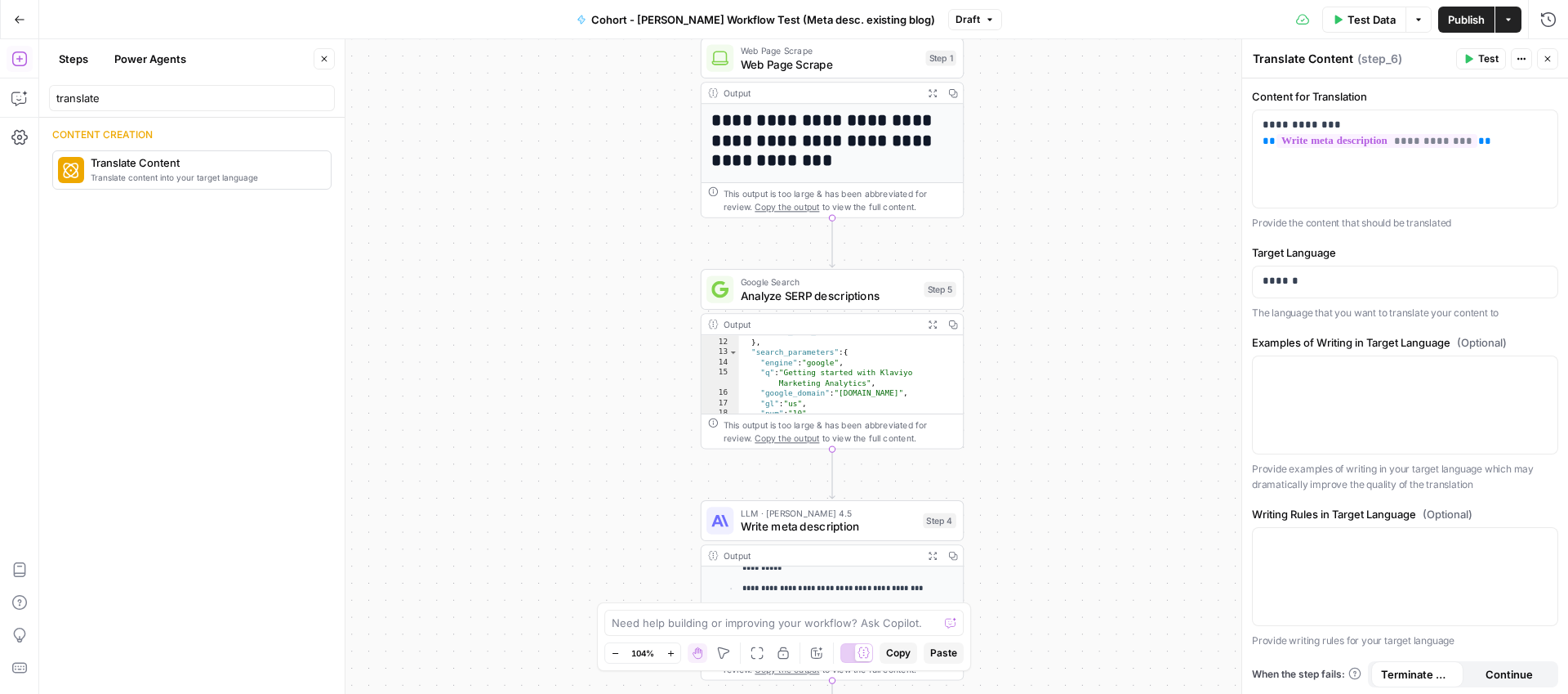
click at [1455, 16] on span "Publish" at bounding box center [1466, 20] width 36 height 17
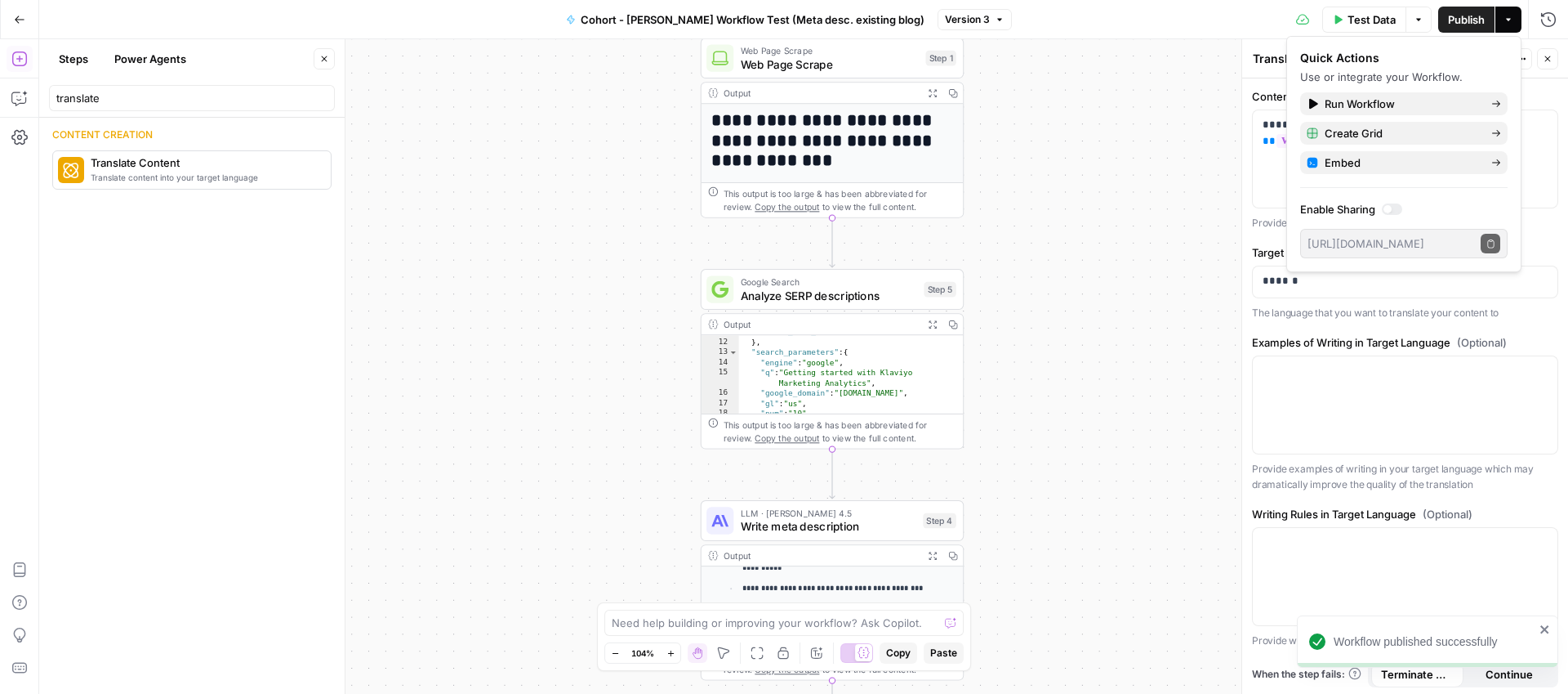
click at [1467, 15] on span "Publish" at bounding box center [1466, 20] width 36 height 17
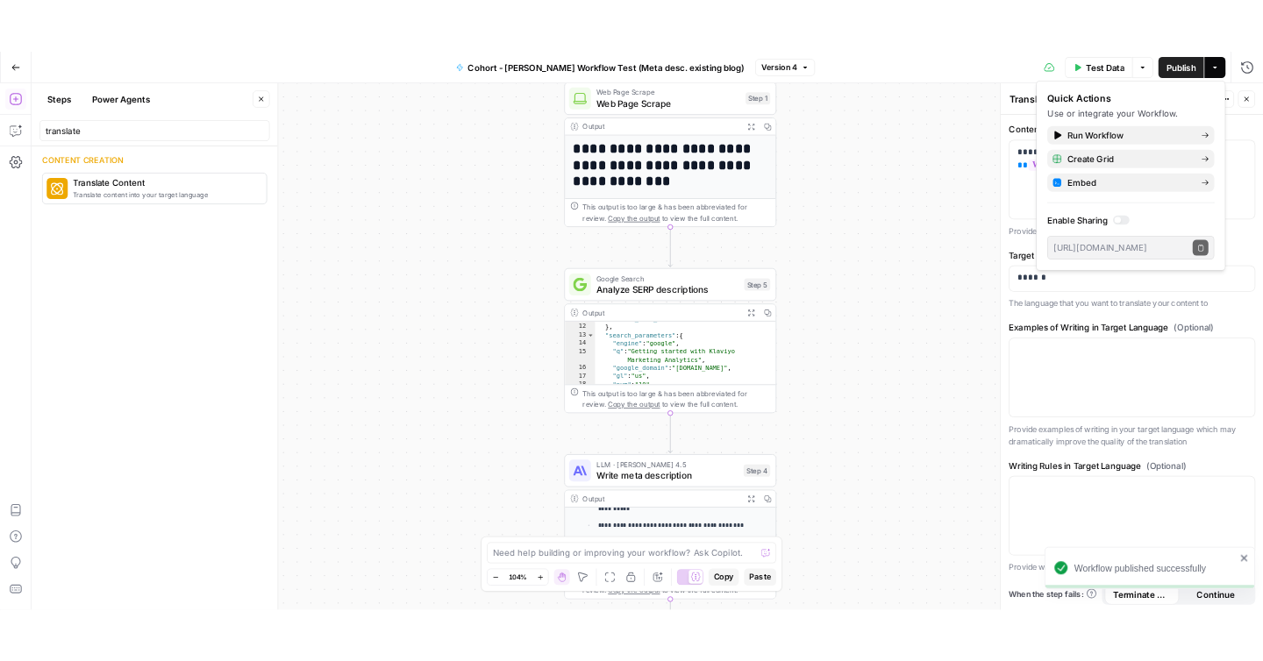
scroll to position [243, 0]
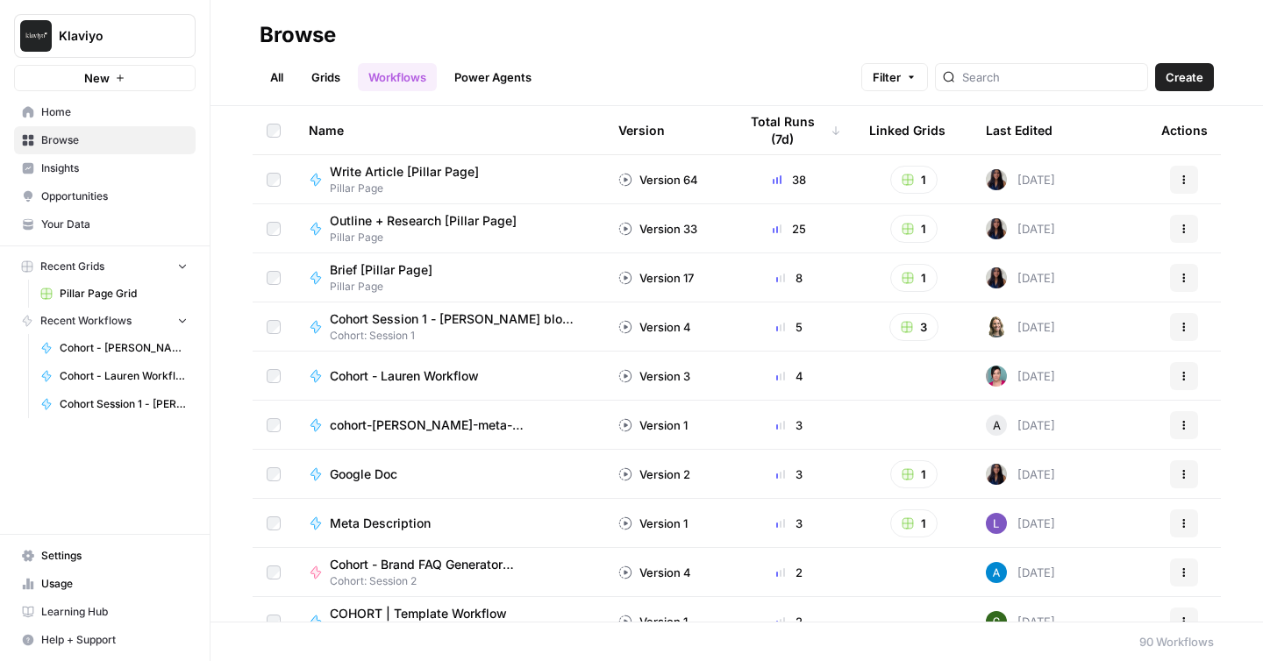
click at [80, 353] on span "Cohort - [PERSON_NAME] Workflow Test (Meta desc. existing blog)" at bounding box center [124, 348] width 128 height 16
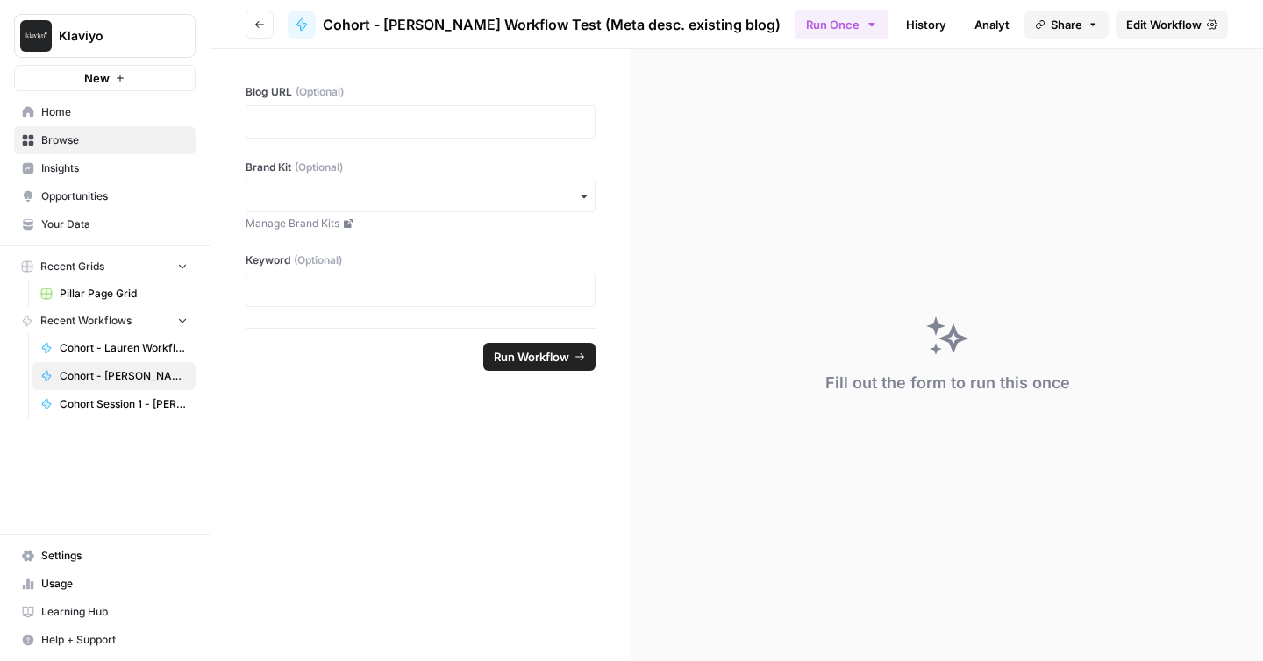
click at [1175, 31] on span "Edit Workflow" at bounding box center [1163, 25] width 75 height 18
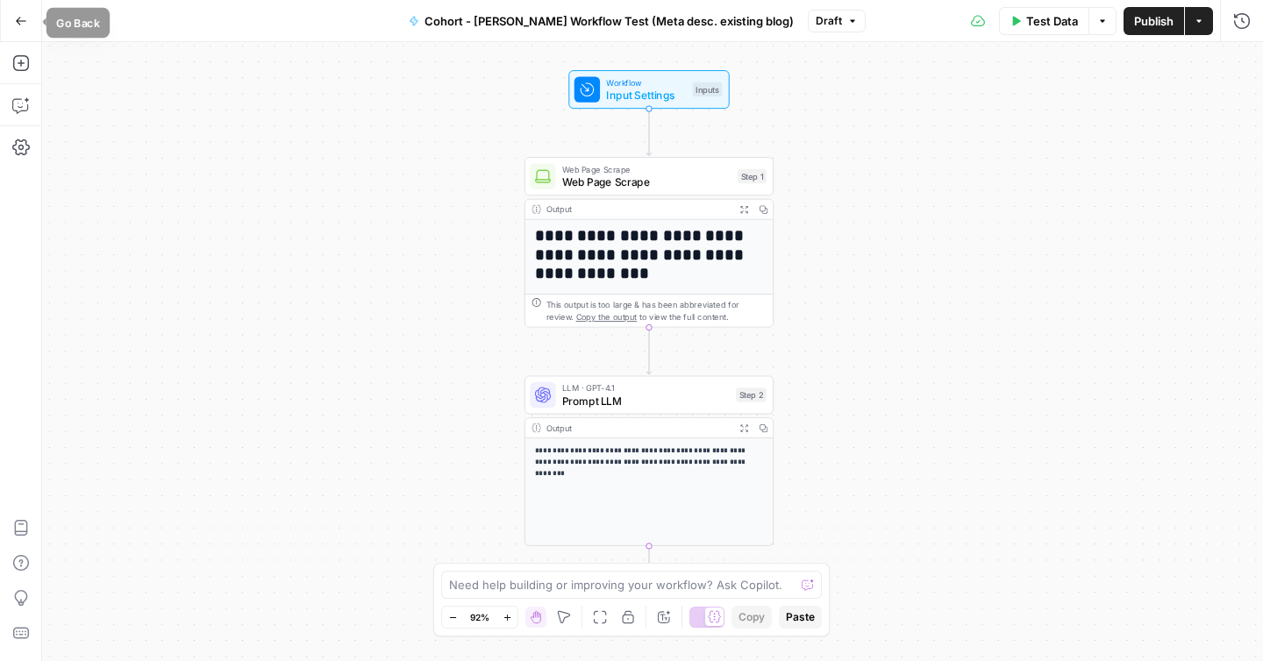
click at [14, 13] on button "Go Back" at bounding box center [21, 21] width 32 height 32
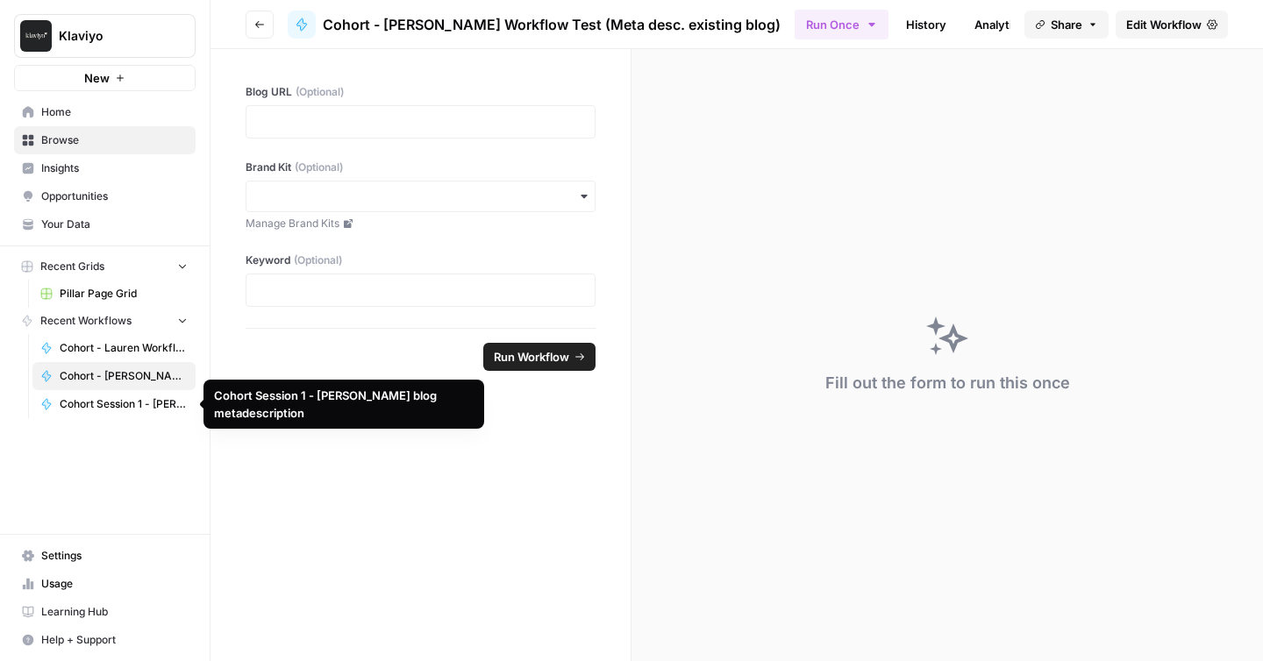
click at [98, 411] on span "Cohort Session 1 - [PERSON_NAME] blog metadescription" at bounding box center [124, 404] width 128 height 16
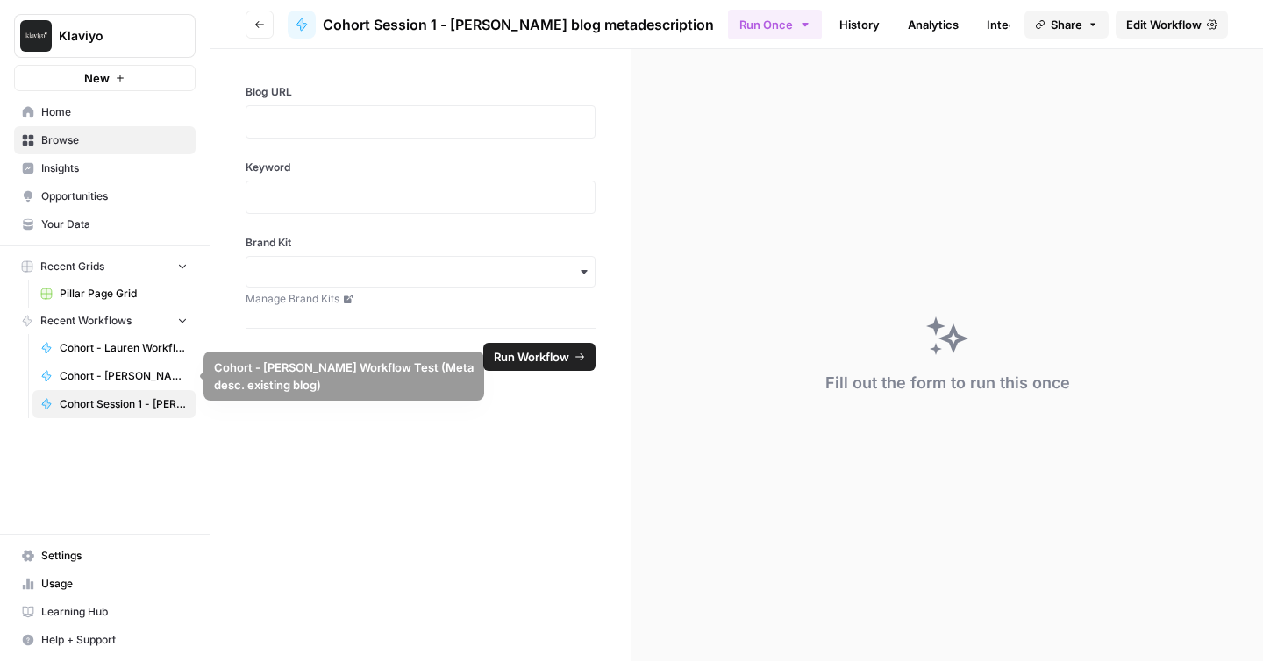
click at [99, 376] on span "Cohort - [PERSON_NAME] Workflow Test (Meta desc. existing blog)" at bounding box center [124, 376] width 128 height 16
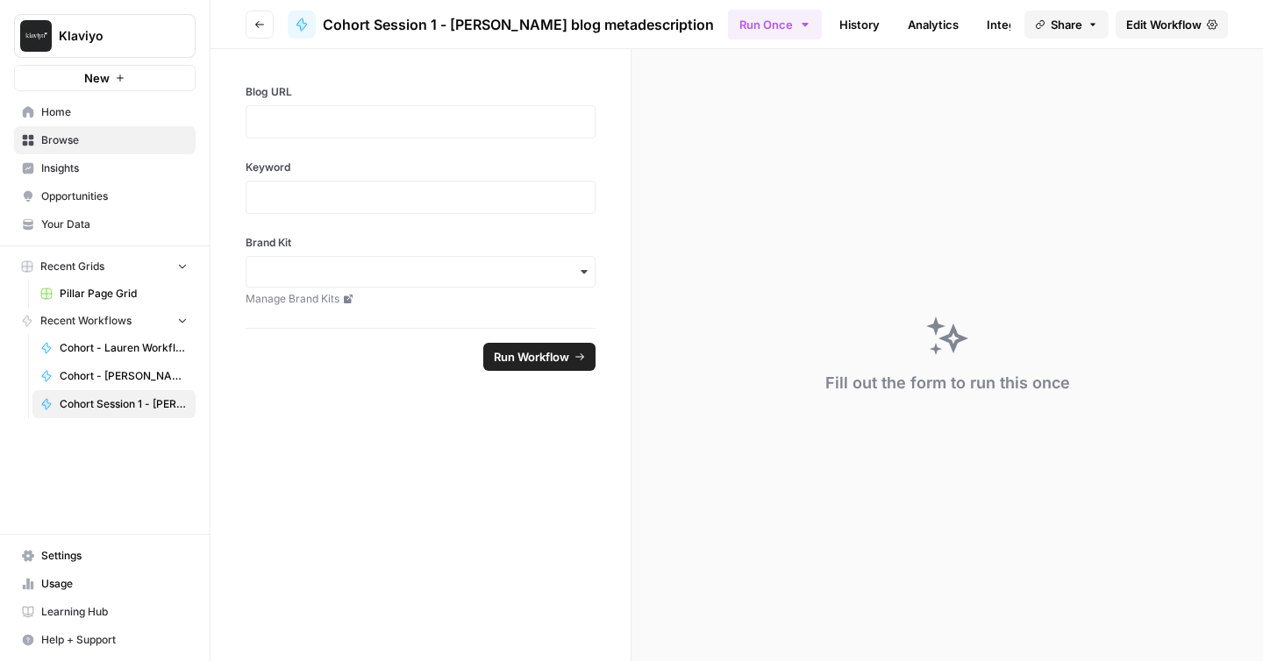
click at [1150, 26] on span "Edit Workflow" at bounding box center [1163, 25] width 75 height 18
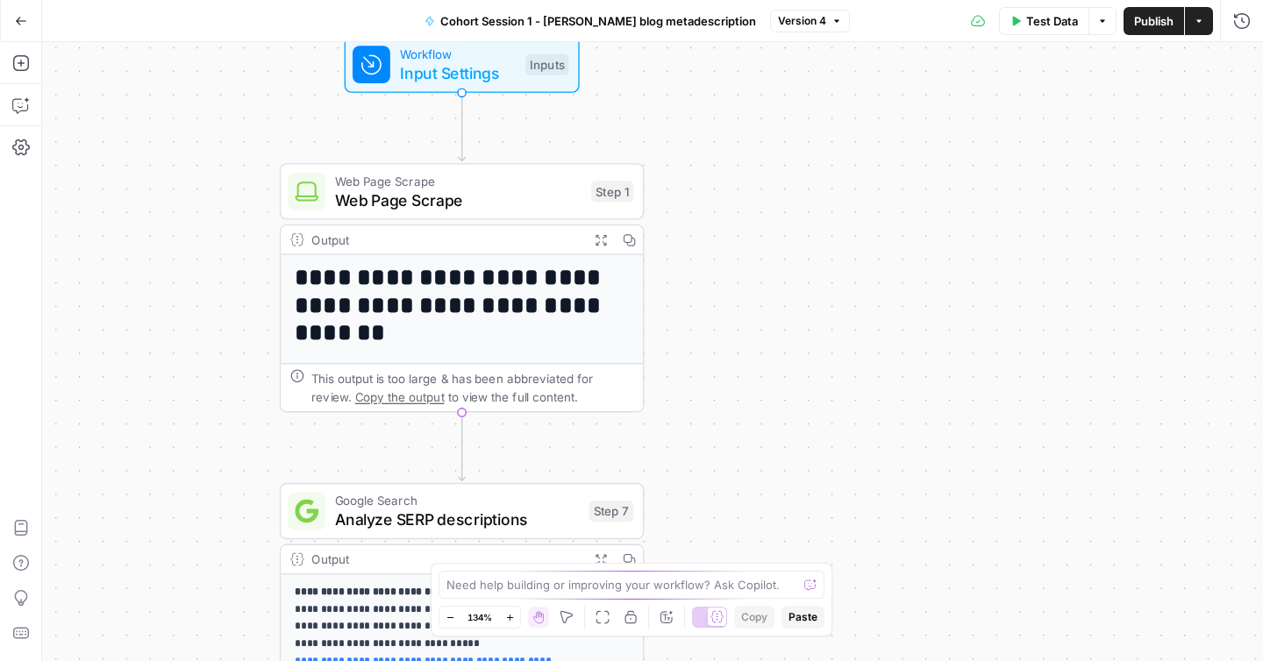
click at [475, 75] on span "Input Settings" at bounding box center [458, 73] width 117 height 24
click at [426, 194] on span "Web Page Scrape" at bounding box center [458, 200] width 246 height 24
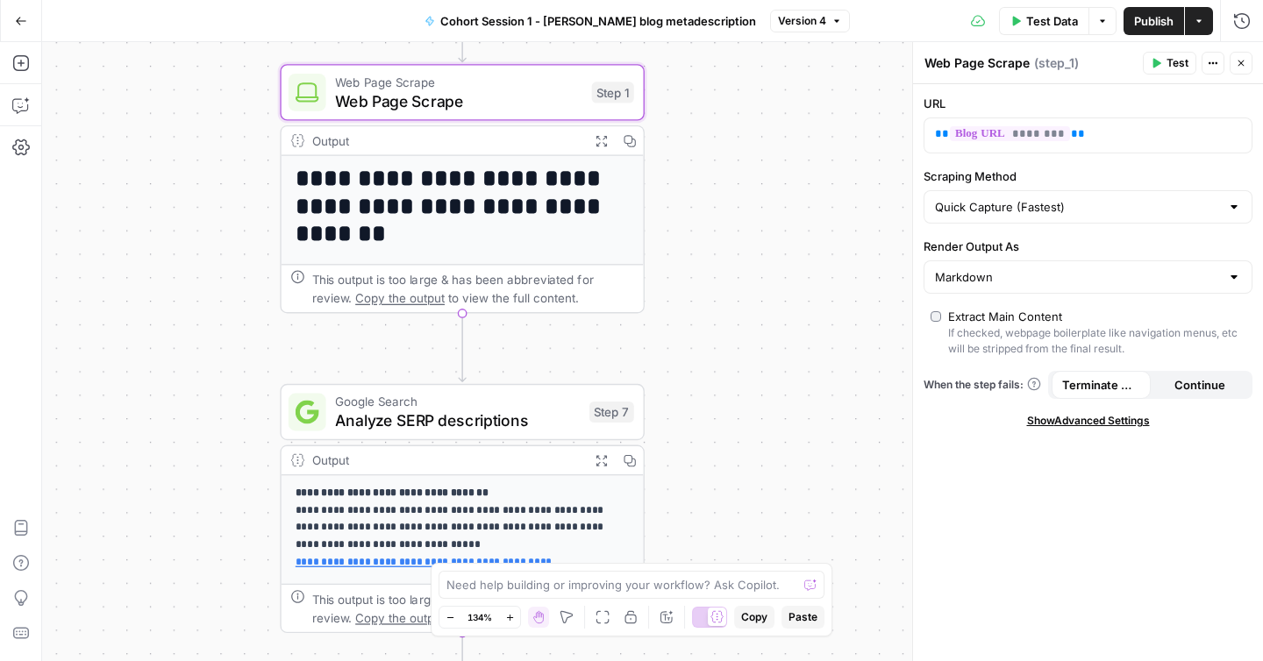
click at [361, 412] on span "Analyze SERP descriptions" at bounding box center [457, 421] width 245 height 24
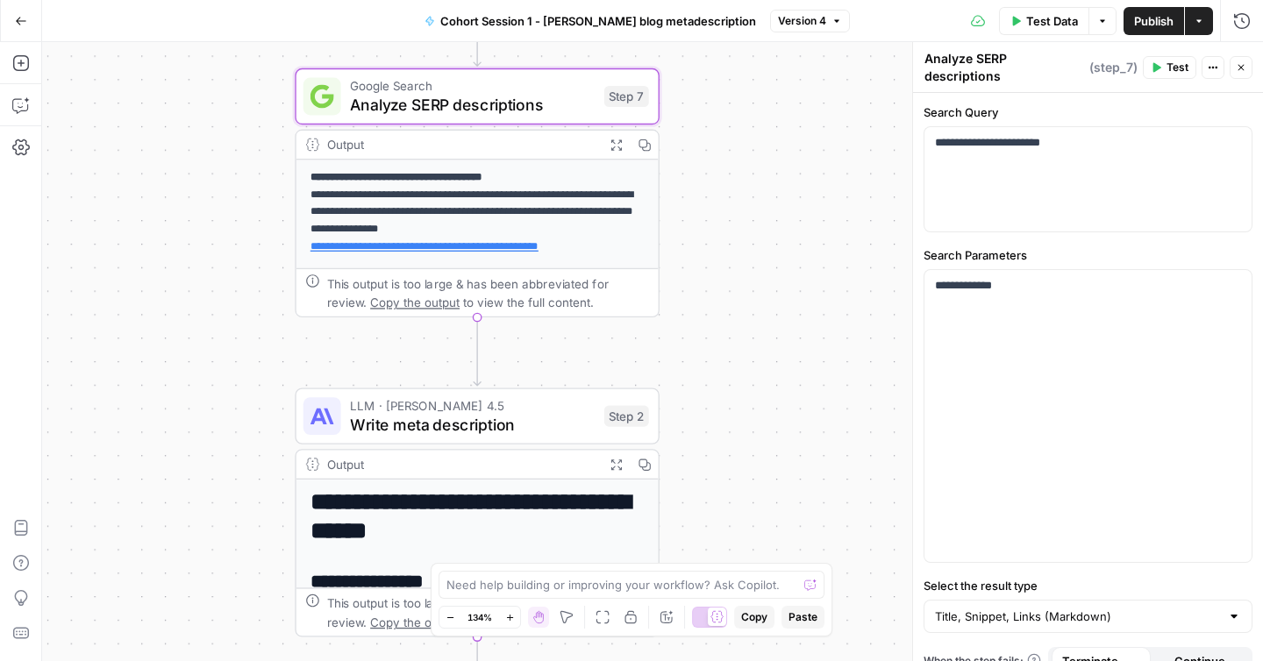
click at [510, 420] on span "Write meta description" at bounding box center [472, 425] width 245 height 24
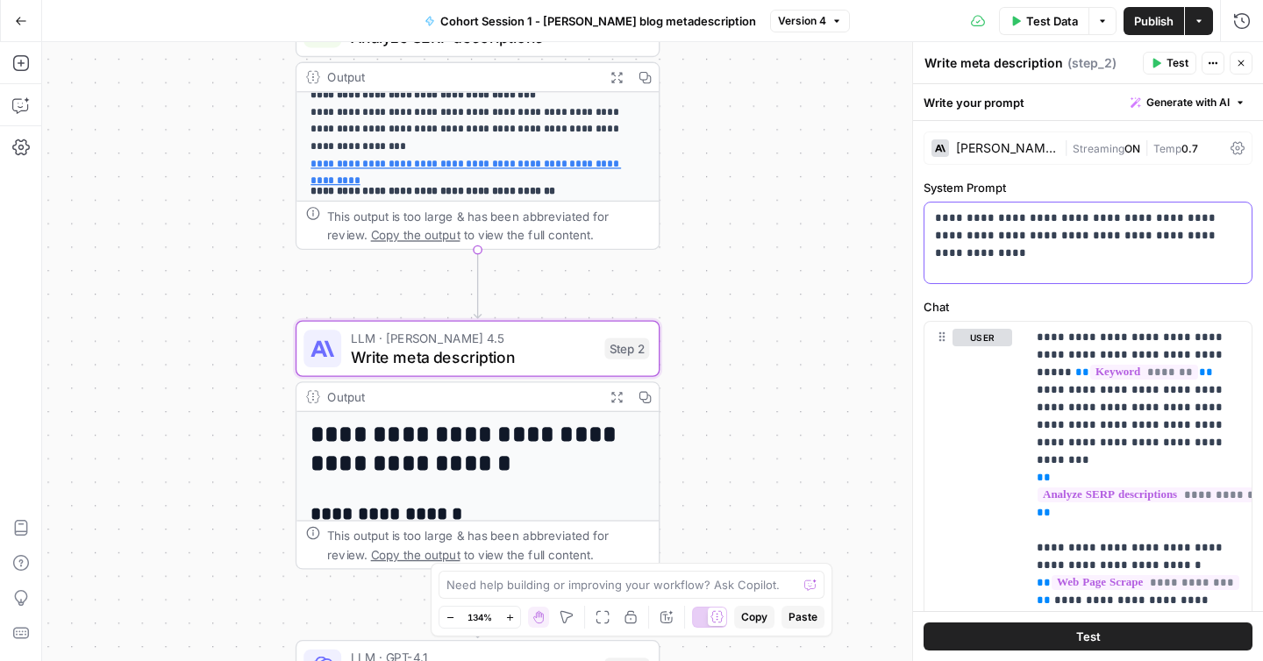
click at [988, 225] on p "**********" at bounding box center [1088, 227] width 306 height 35
click at [992, 147] on div "[PERSON_NAME] 4.5" at bounding box center [1006, 148] width 101 height 12
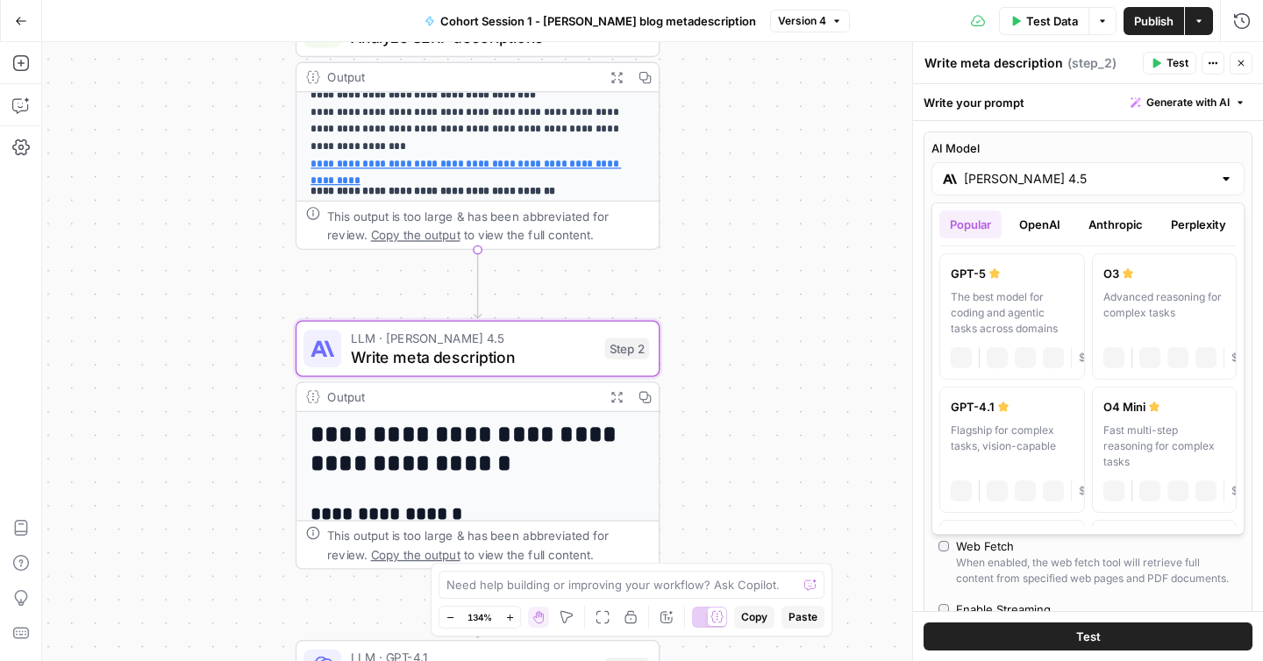
click at [972, 175] on input "[PERSON_NAME] 4.5" at bounding box center [1088, 179] width 248 height 18
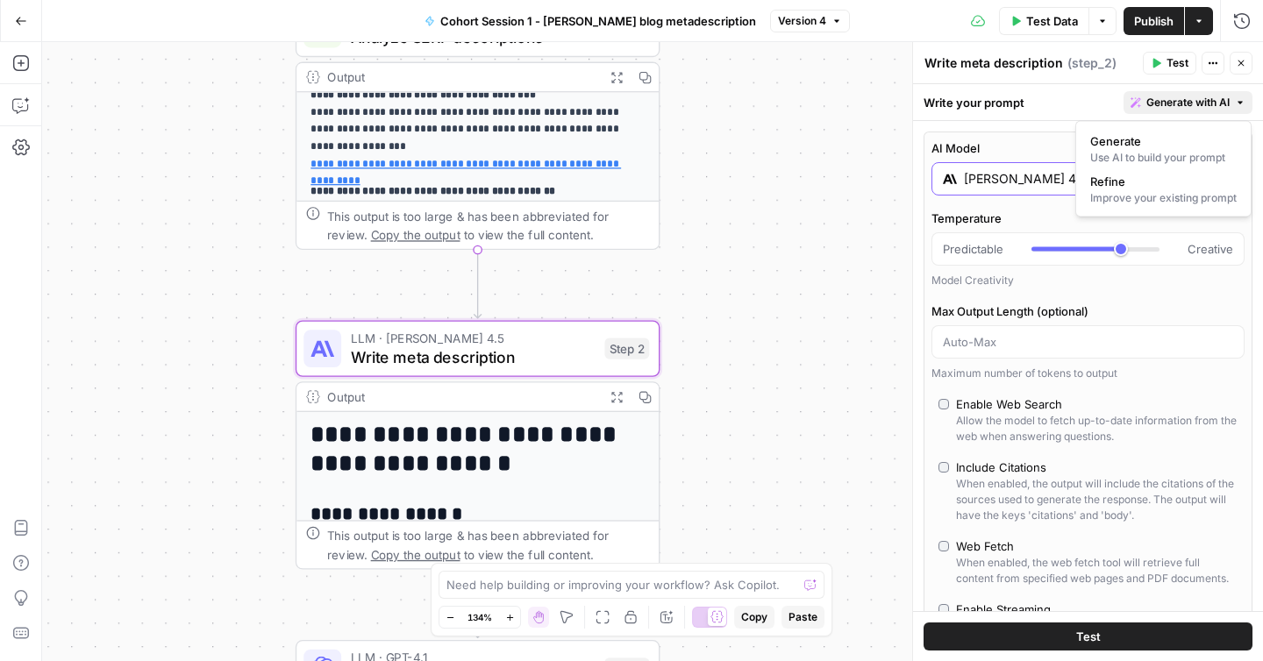
click at [1226, 106] on span "Generate with AI" at bounding box center [1187, 103] width 83 height 16
click at [946, 106] on div "Write your prompt Generate with AI" at bounding box center [1088, 102] width 350 height 36
click at [952, 54] on textarea "Write meta description" at bounding box center [994, 63] width 139 height 18
click at [943, 94] on div "Write your prompt Generate with AI" at bounding box center [1088, 102] width 350 height 36
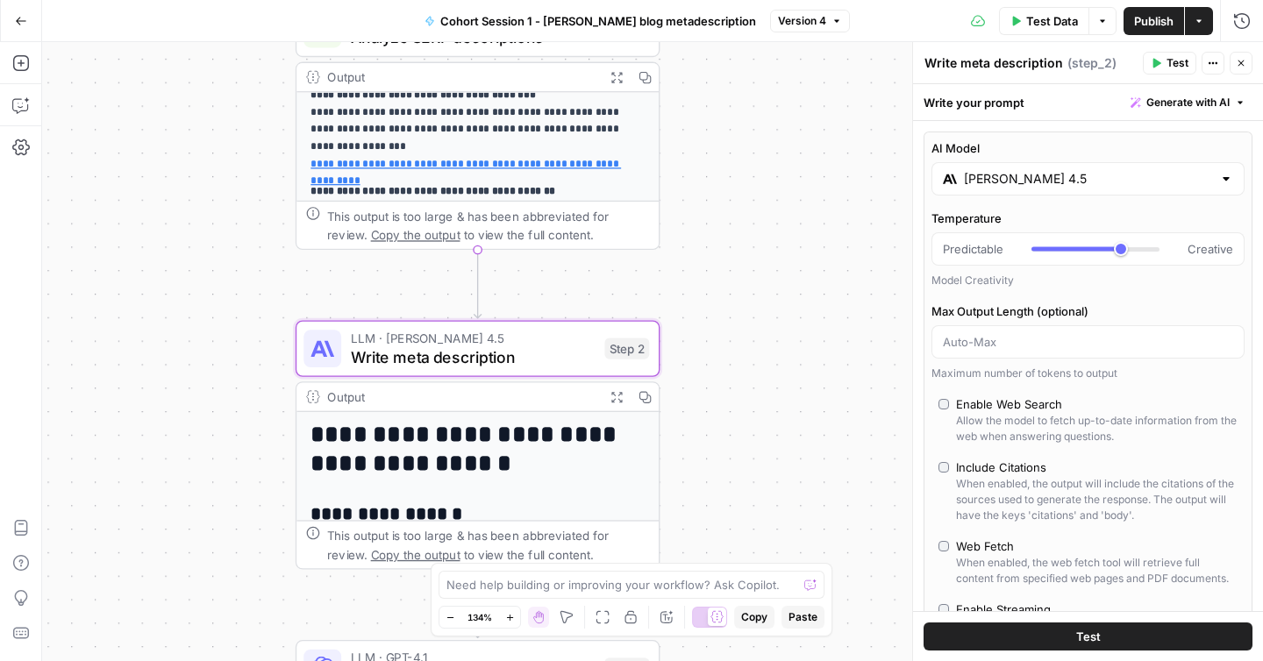
click at [1050, 58] on textarea "Write meta description" at bounding box center [994, 63] width 139 height 18
click at [1158, 63] on icon "button" at bounding box center [1158, 64] width 8 height 10
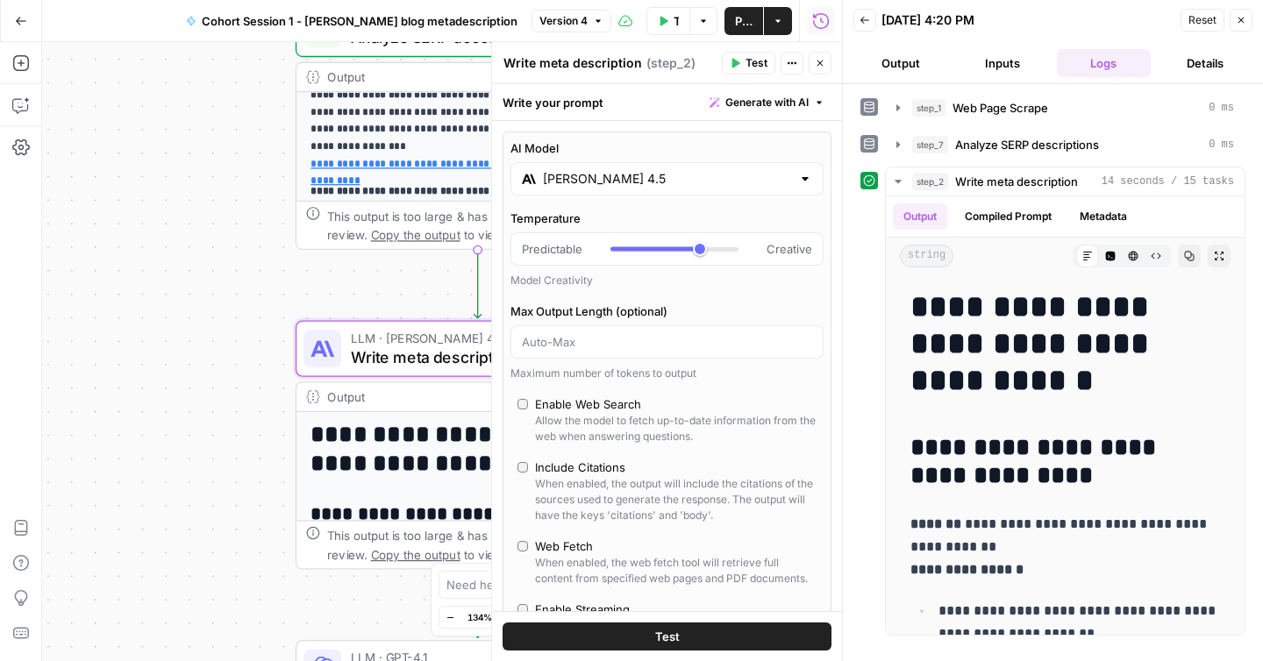
click at [1246, 20] on span "Close" at bounding box center [1246, 20] width 1 height 1
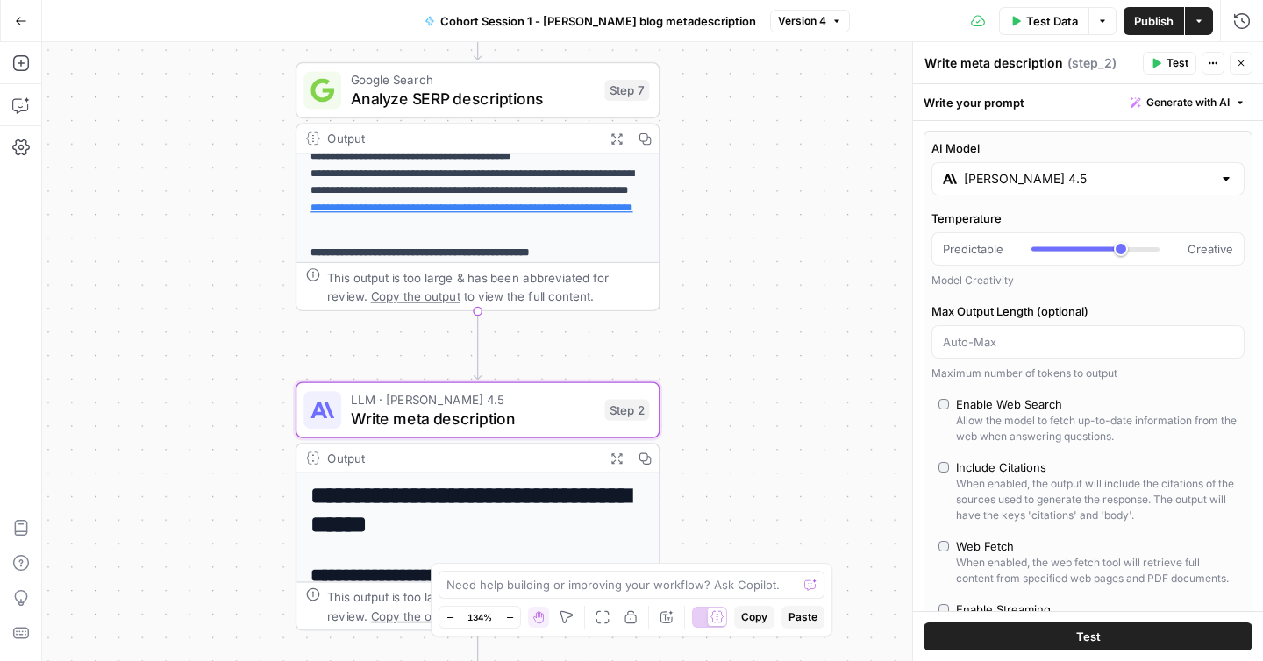
click at [482, 87] on span "Analyze SERP descriptions" at bounding box center [473, 99] width 245 height 24
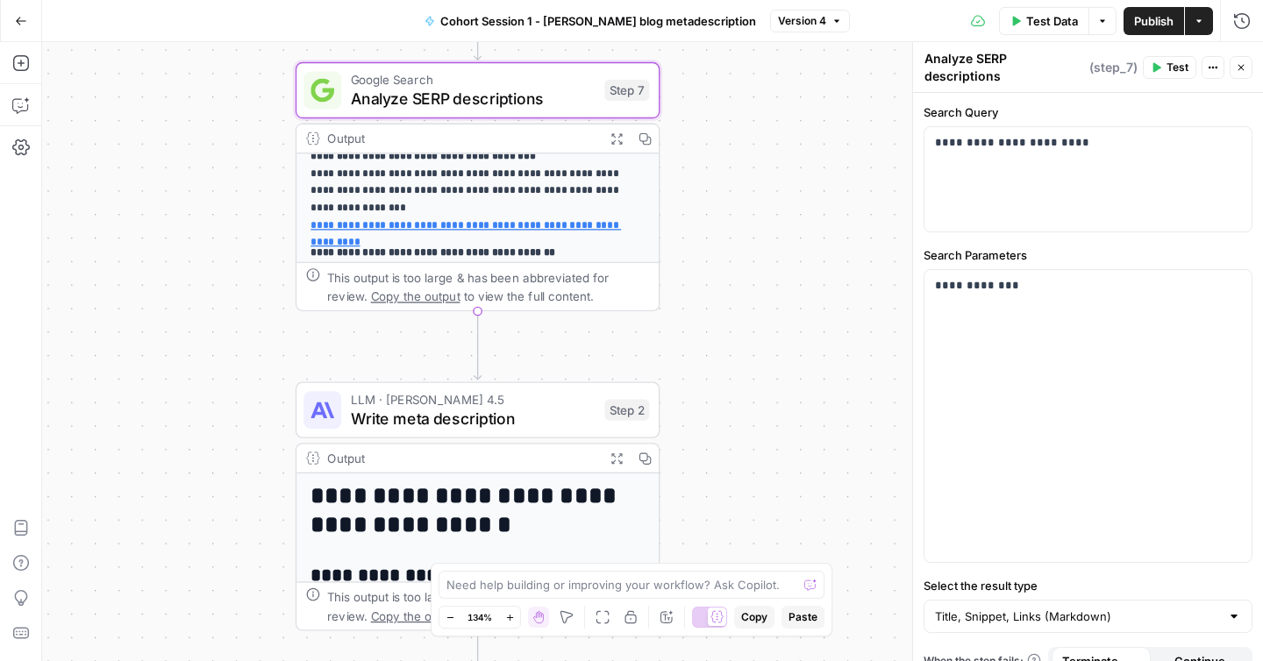
click at [998, 59] on textarea "Analyze SERP descriptions" at bounding box center [1005, 67] width 161 height 35
click at [976, 280] on p "**********" at bounding box center [1088, 286] width 306 height 18
click at [945, 277] on p "**********" at bounding box center [1088, 286] width 306 height 18
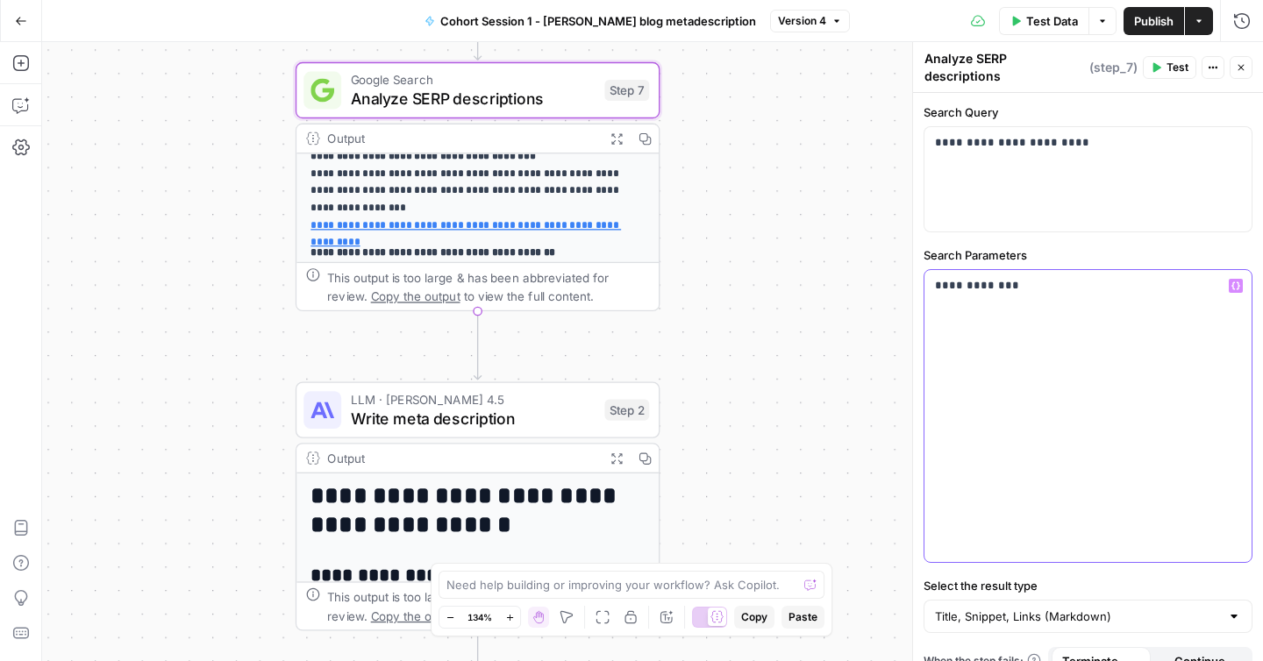
click at [945, 277] on p "**********" at bounding box center [1088, 286] width 306 height 18
click at [975, 277] on p "**********" at bounding box center [1088, 286] width 306 height 18
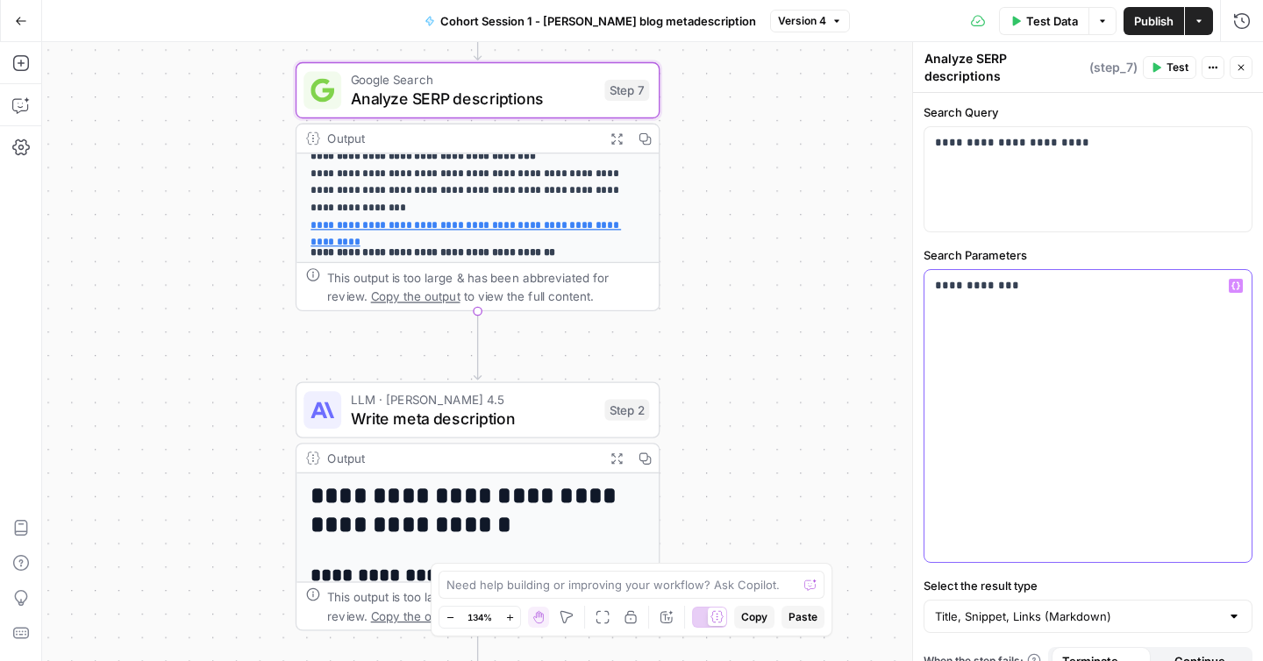
copy p "**********"
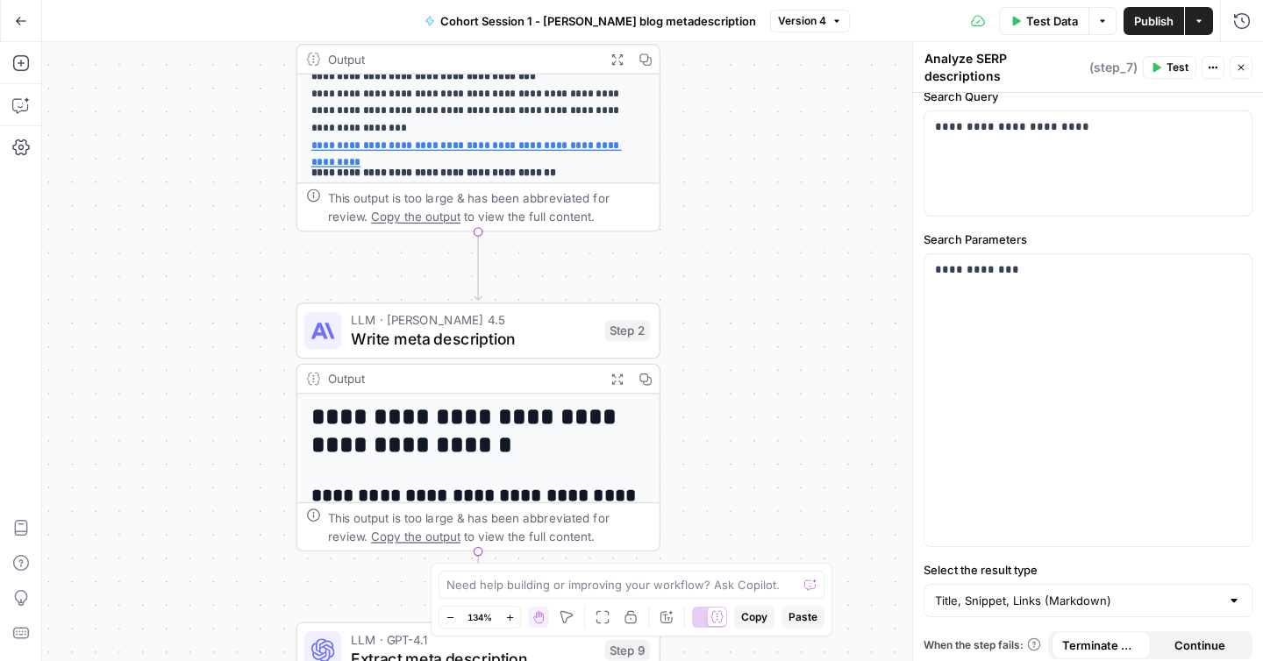
click at [411, 333] on span "Write meta description" at bounding box center [473, 339] width 245 height 24
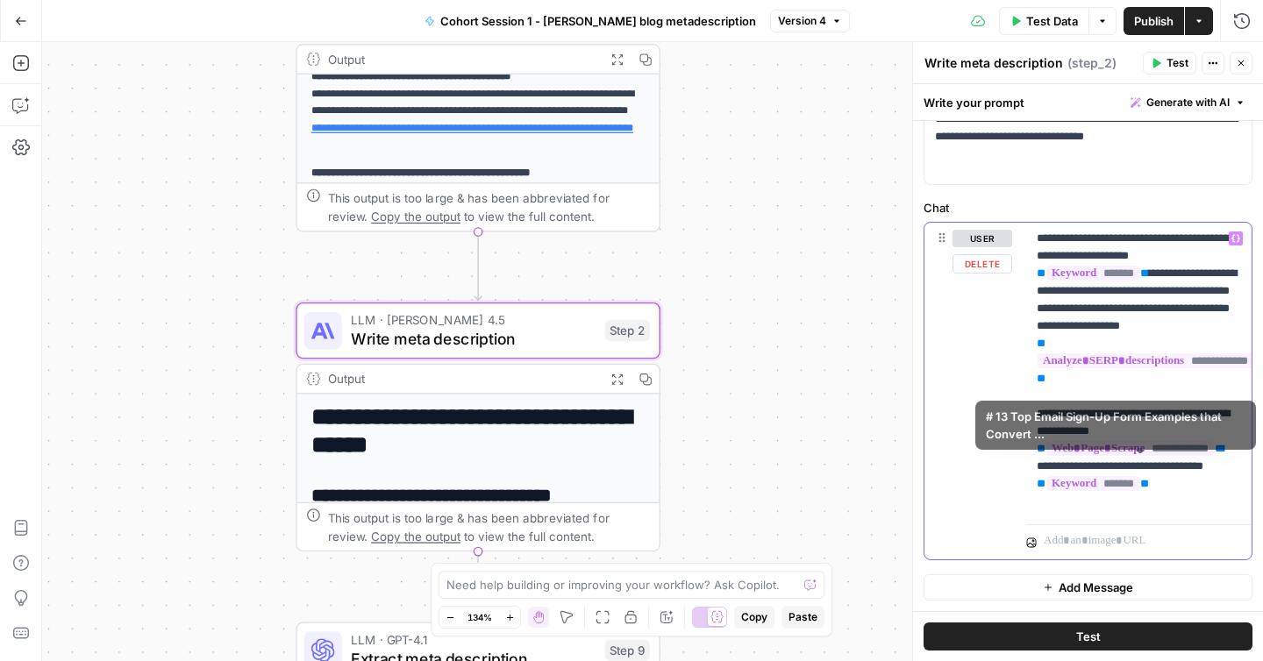
scroll to position [0, 25]
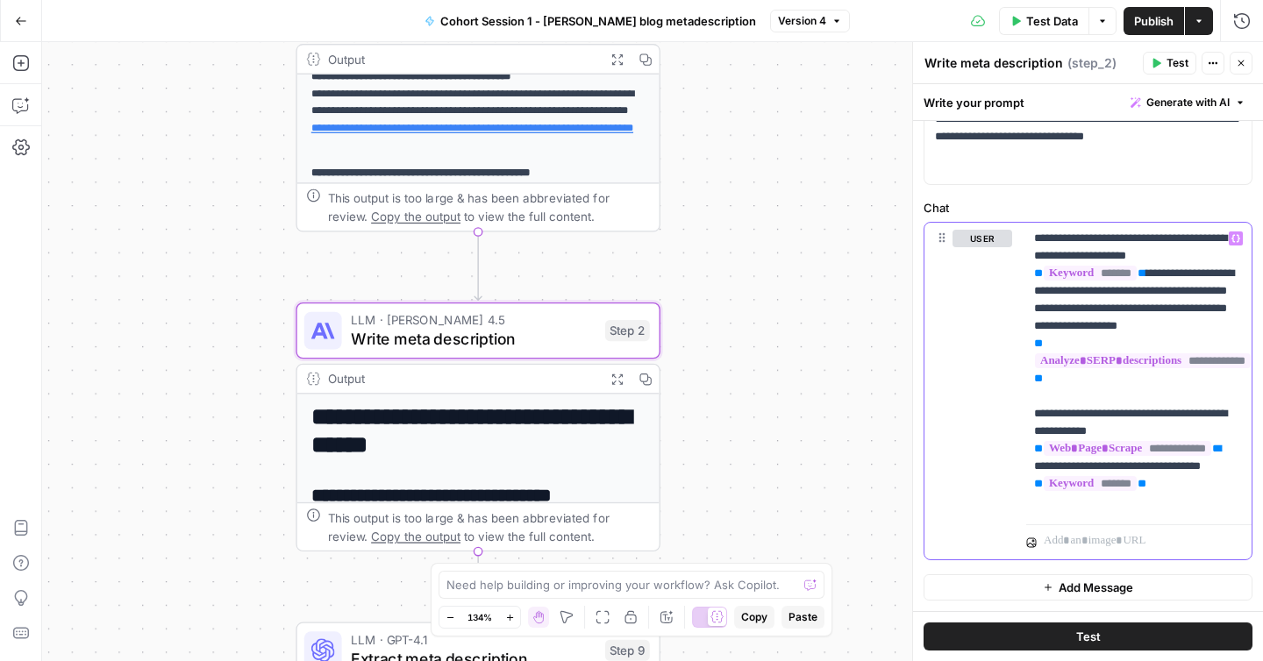
drag, startPoint x: 1039, startPoint y: 238, endPoint x: 1275, endPoint y: 520, distance: 368.6
click at [1263, 520] on html "**********" at bounding box center [631, 330] width 1263 height 661
copy p "**********"
click at [1239, 58] on icon "button" at bounding box center [1241, 63] width 11 height 11
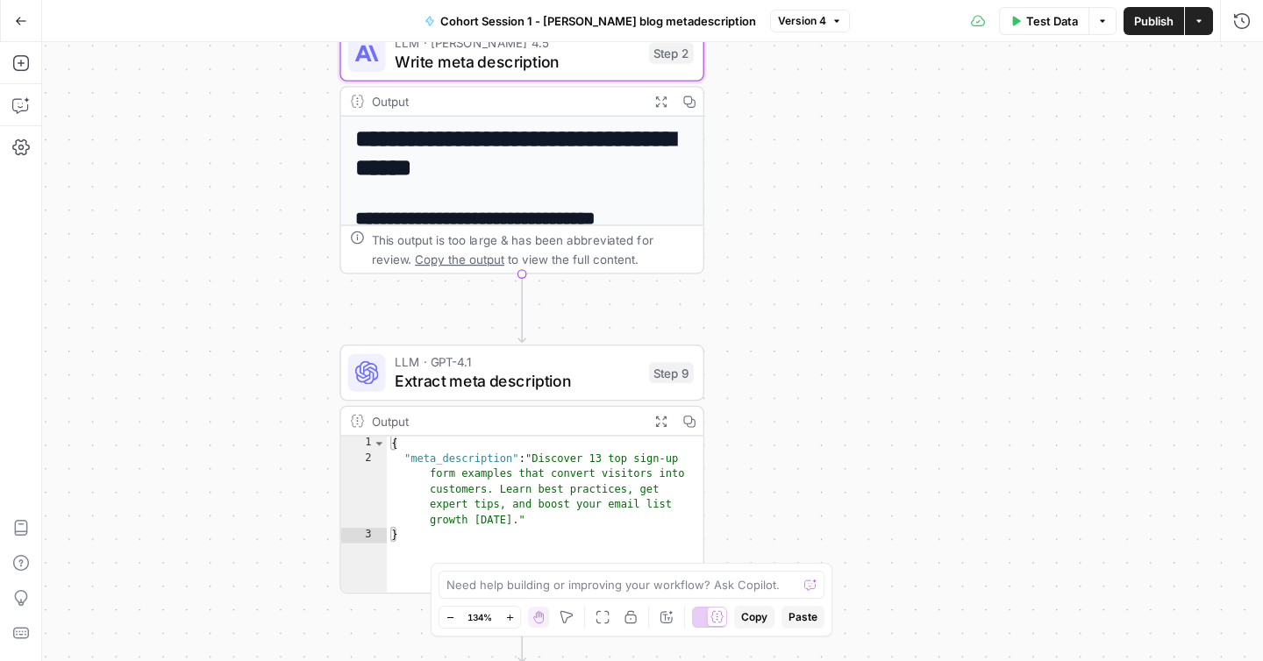
click at [435, 377] on span "Extract meta description" at bounding box center [517, 381] width 245 height 24
